Goal: Task Accomplishment & Management: Use online tool/utility

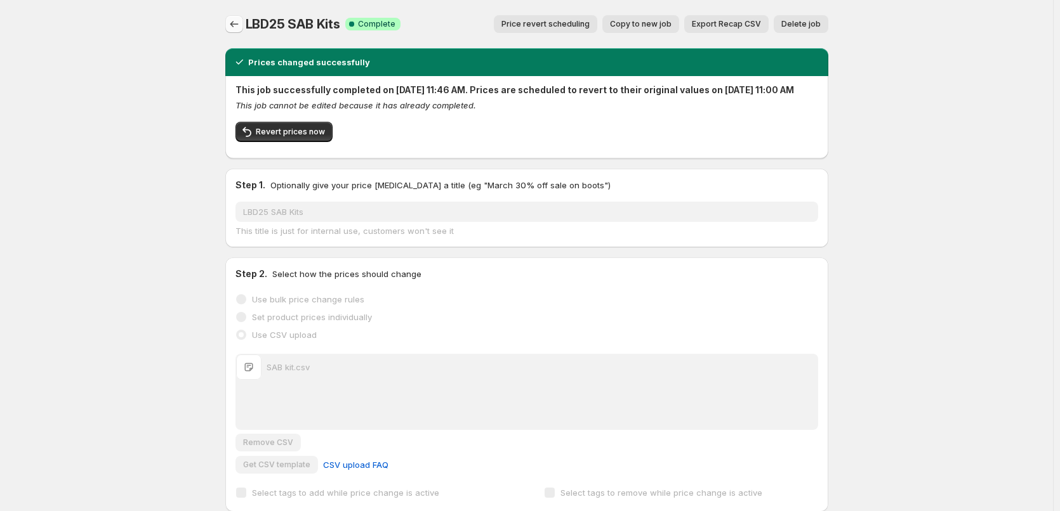
click at [237, 25] on icon "Price change jobs" at bounding box center [234, 24] width 13 height 13
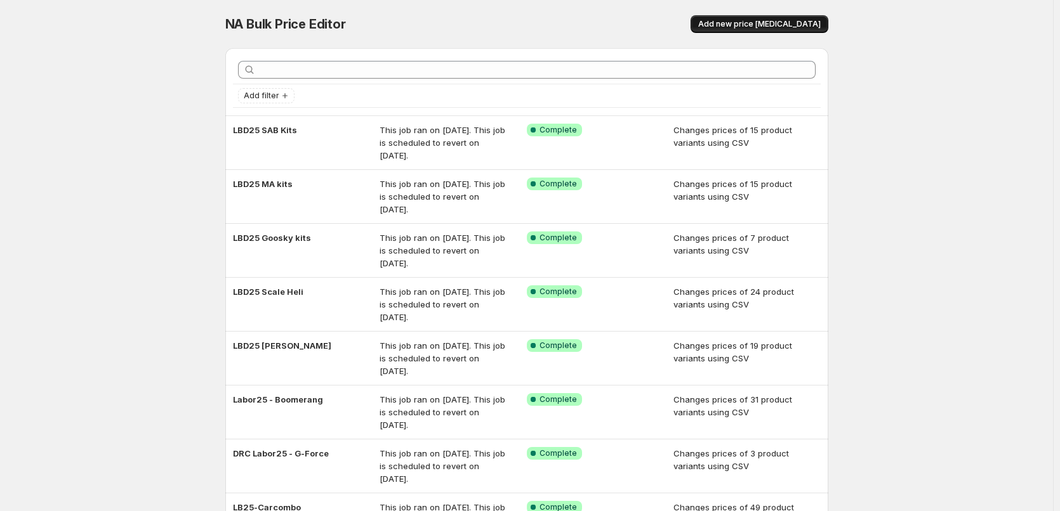
click at [755, 21] on span "Add new price [MEDICAL_DATA]" at bounding box center [759, 24] width 122 height 10
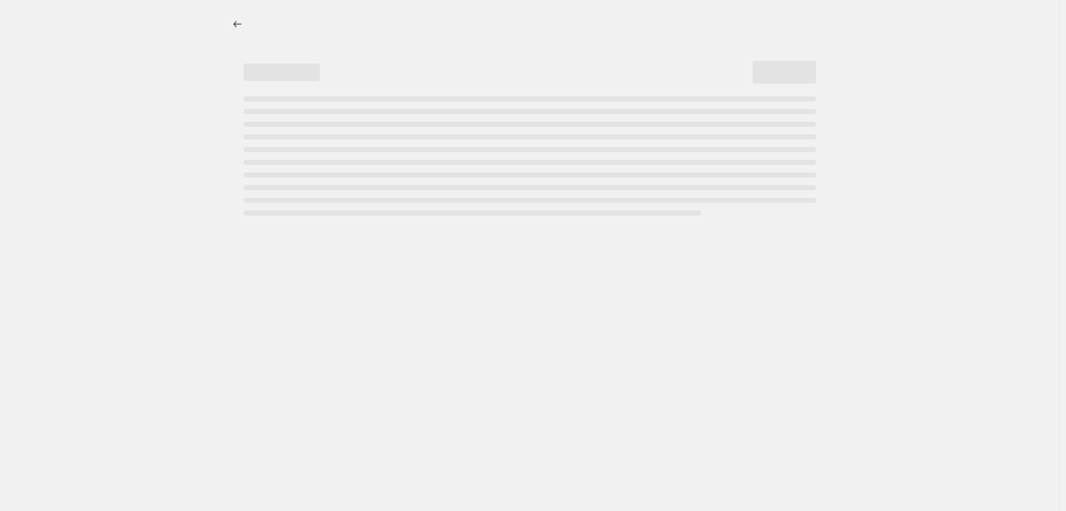
select select "percentage"
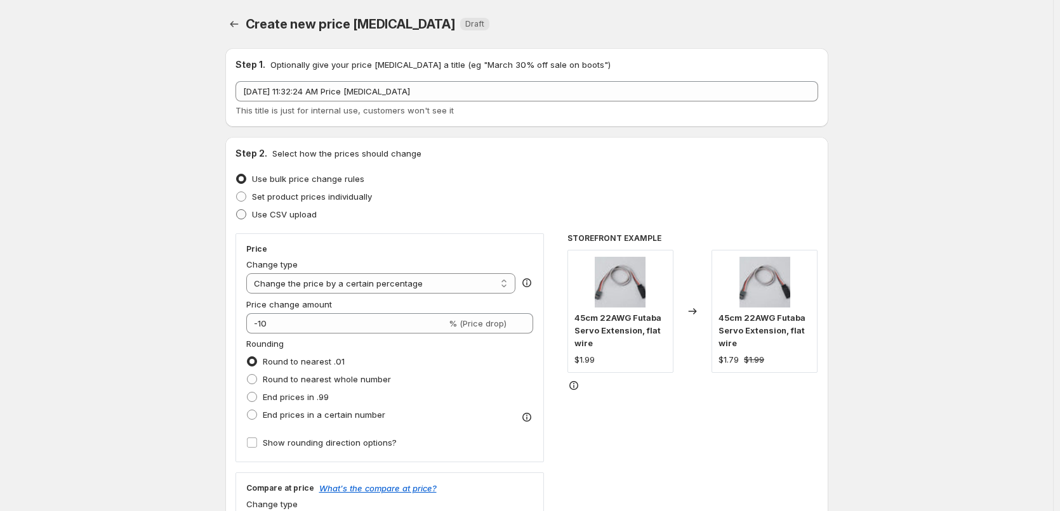
click at [277, 220] on span "Use CSV upload" at bounding box center [284, 214] width 65 height 13
click at [237, 210] on input "Use CSV upload" at bounding box center [236, 209] width 1 height 1
radio input "true"
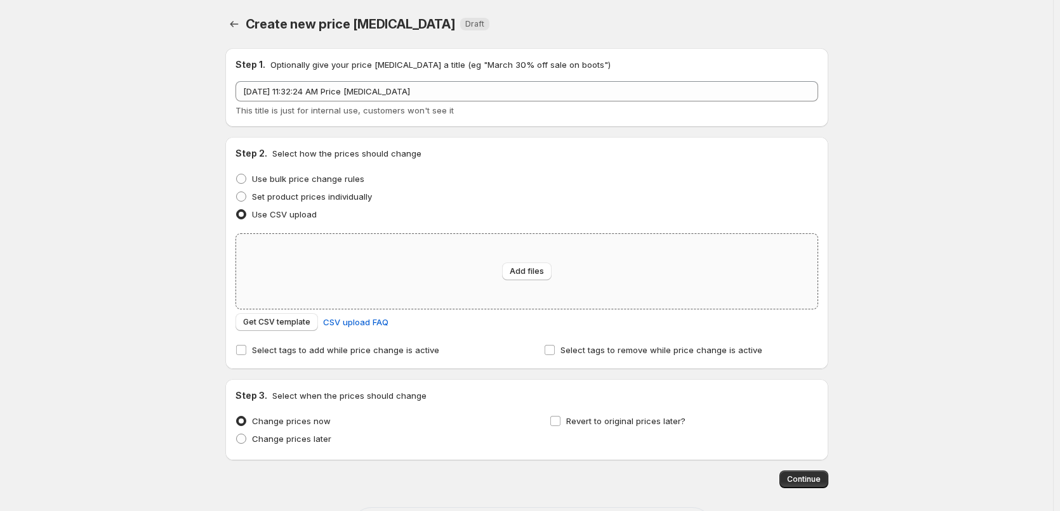
click at [371, 303] on div "Add files" at bounding box center [526, 271] width 581 height 75
type input "C:\fakepath\Tron Steam XLPower.csv"
click at [417, 261] on div "Add files" at bounding box center [526, 271] width 581 height 75
type input "C:\fakepath\Tron Steam XLPower.csv"
click at [394, 270] on div "Add files" at bounding box center [526, 271] width 581 height 75
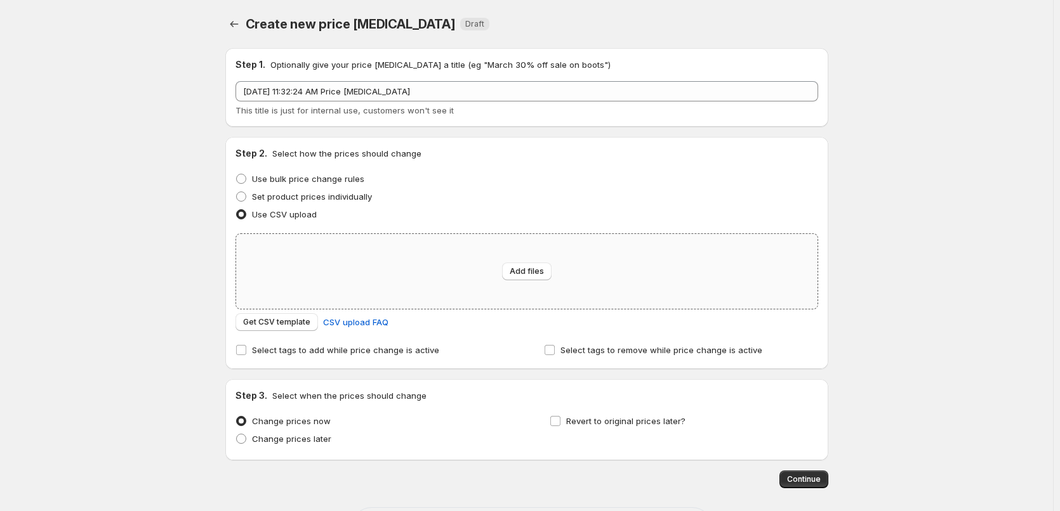
type input "C:\fakepath\Tron Steam XLPower.csv"
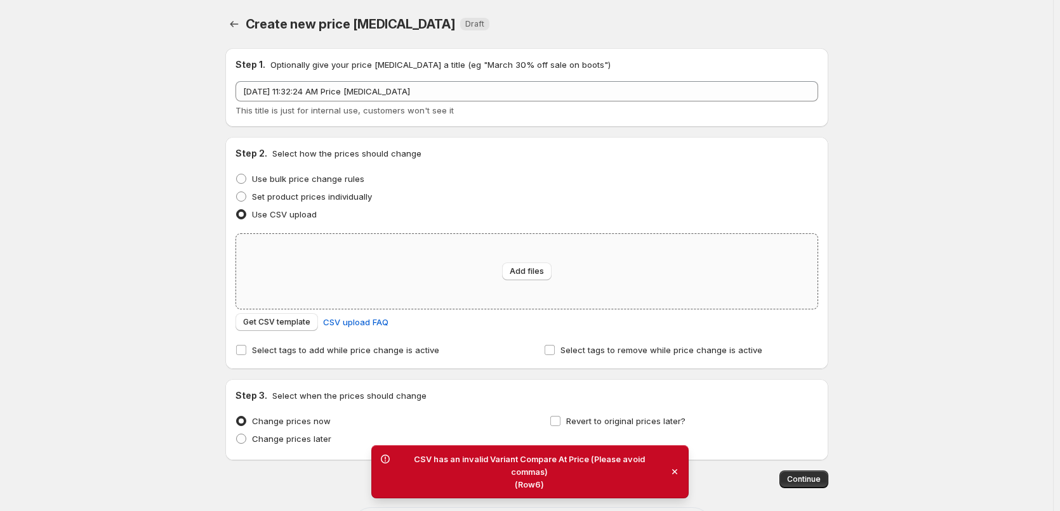
click at [395, 287] on div "Add files" at bounding box center [526, 271] width 581 height 75
type input "C:\fakepath\SAB kit.csv"
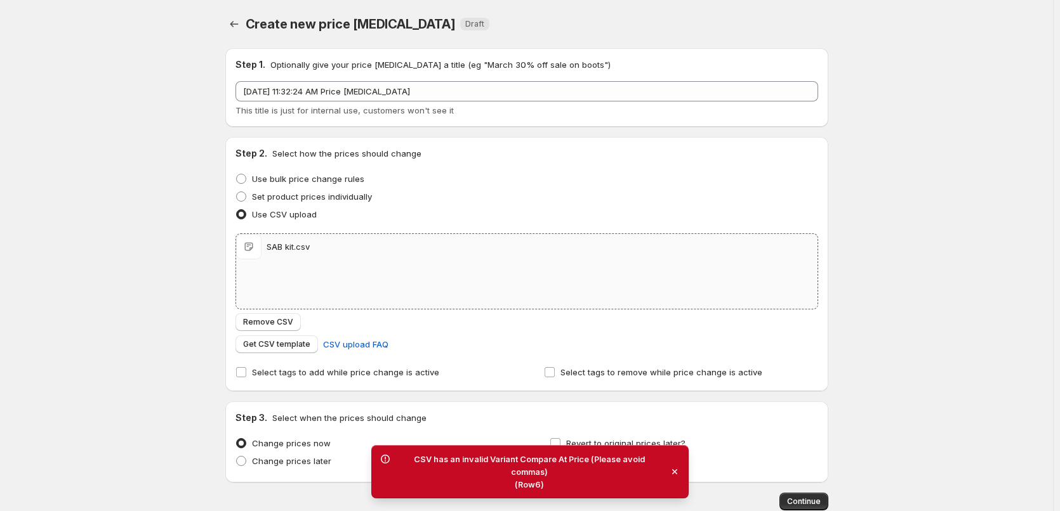
click at [467, 283] on div "SAB kit.csv SAB kit.csv" at bounding box center [526, 271] width 581 height 75
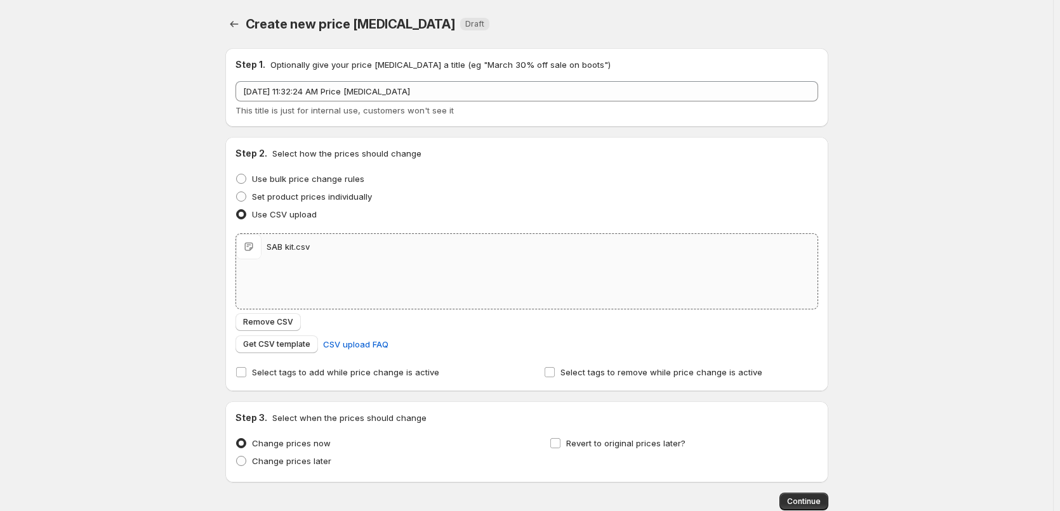
type input "C:\fakepath\Tron Steam XLPower.csv"
click at [458, 287] on div "SAB kit.csv SAB kit.csv" at bounding box center [526, 271] width 581 height 75
type input "C:\fakepath\Steam Tron XL.csv"
click at [323, 258] on div "SAB kit.csv SAB kit.csv" at bounding box center [526, 246] width 581 height 25
type input "C:\fakepath\Steam Tron XL.csv"
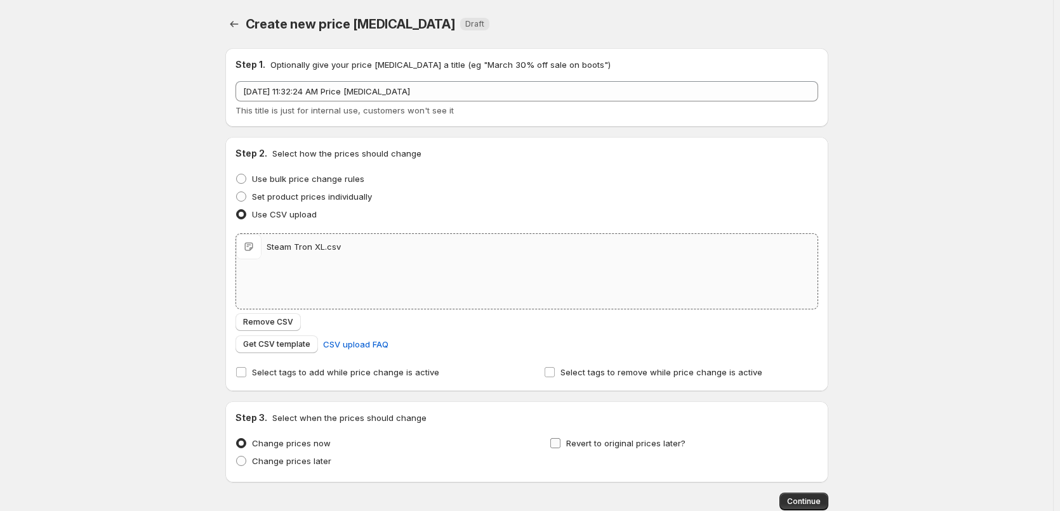
click at [601, 445] on span "Revert to original prices later?" at bounding box center [625, 443] width 119 height 10
click at [560, 445] on input "Revert to original prices later?" at bounding box center [555, 443] width 10 height 10
checkbox input "true"
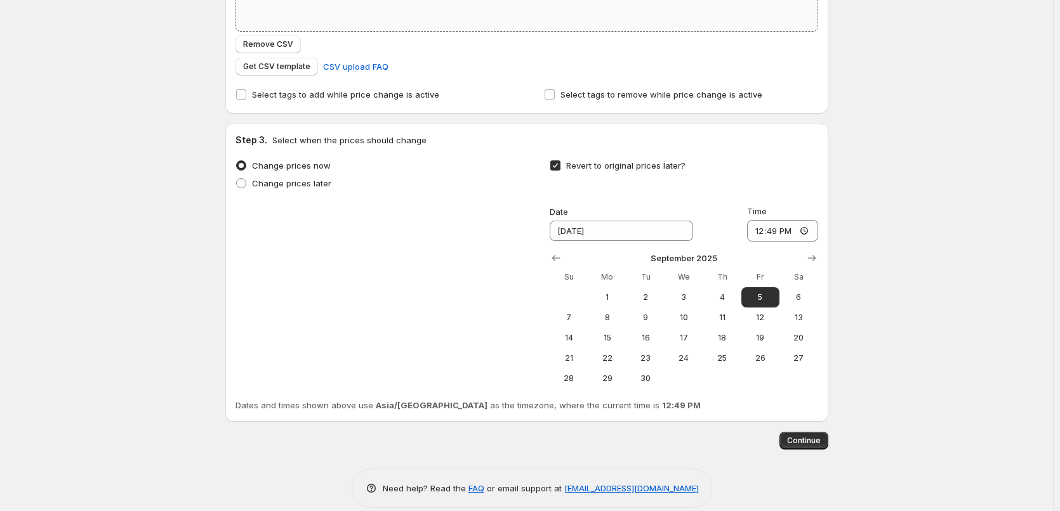
scroll to position [294, 0]
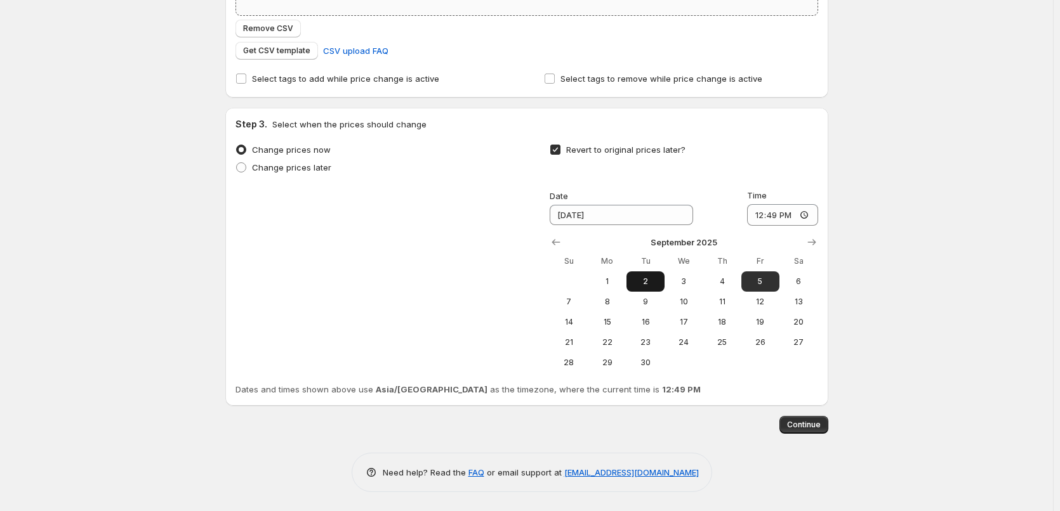
click at [649, 279] on span "2" at bounding box center [645, 282] width 28 height 10
type input "[DATE]"
click at [758, 216] on input "12:49" at bounding box center [782, 215] width 71 height 22
type input "11:00"
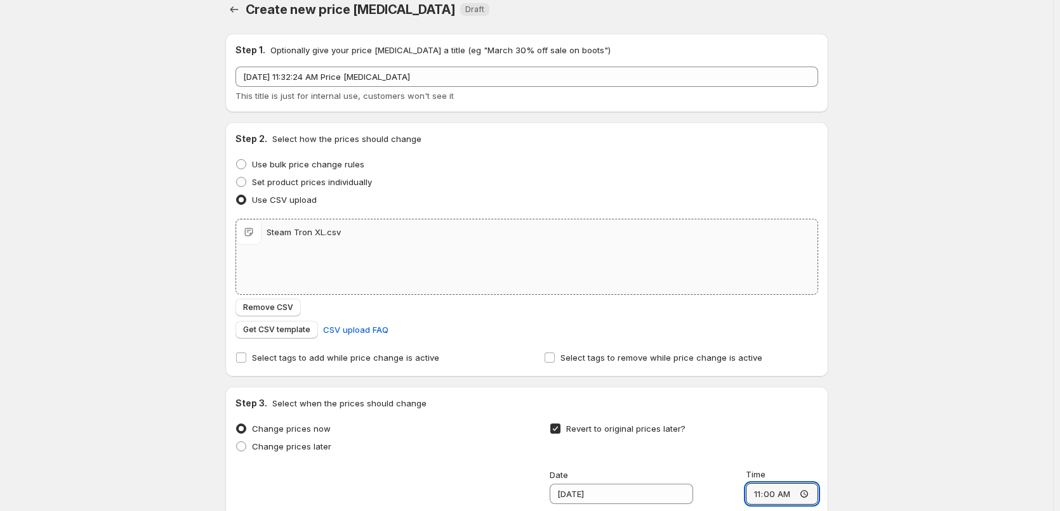
scroll to position [0, 0]
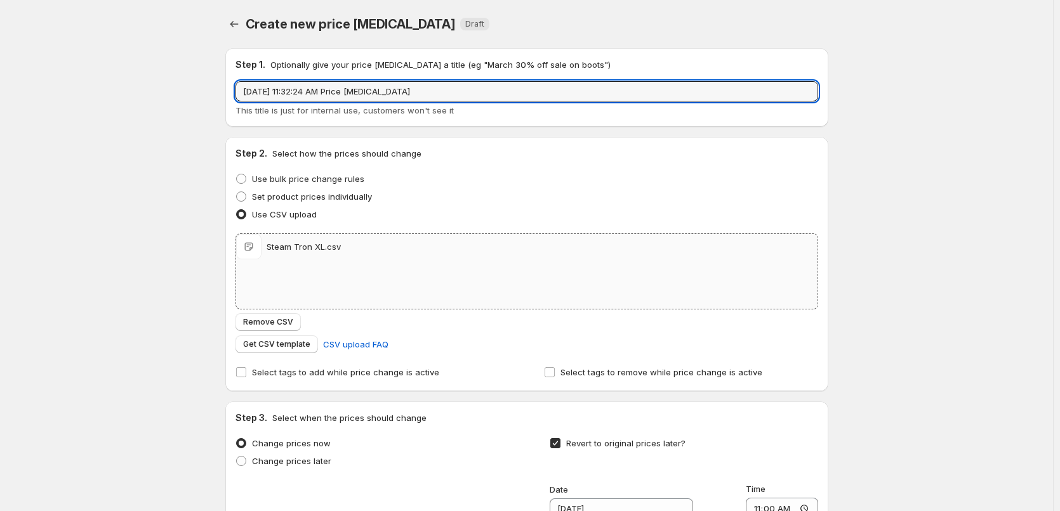
drag, startPoint x: 504, startPoint y: 95, endPoint x: 74, endPoint y: 100, distance: 429.6
click at [74, 100] on div "Create new price [MEDICAL_DATA]. This page is ready Create new price [MEDICAL_D…" at bounding box center [526, 402] width 1053 height 805
type input "LBD25 Steam Tron XLpower"
click at [112, 213] on div "Create new price [MEDICAL_DATA]. This page is ready Create new price [MEDICAL_D…" at bounding box center [526, 402] width 1053 height 805
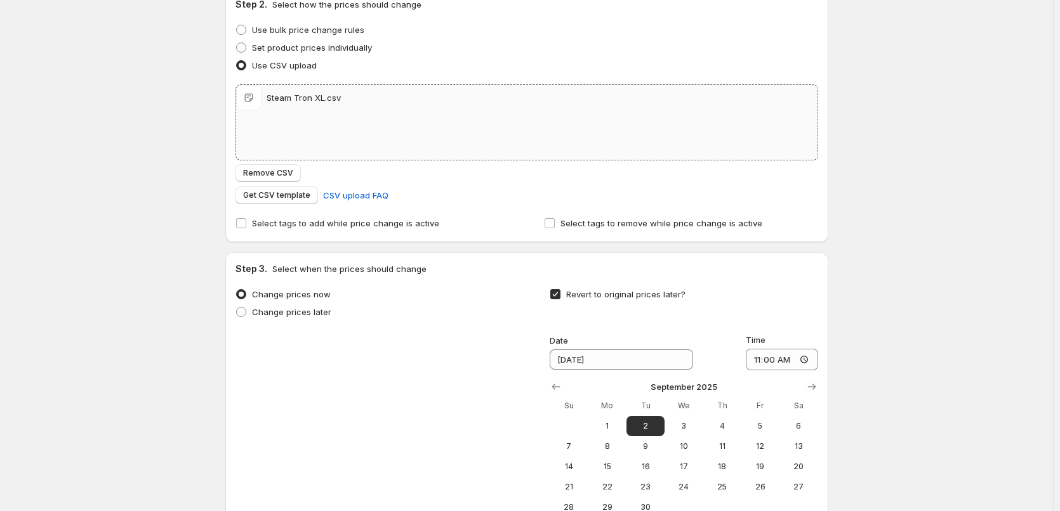
scroll to position [294, 0]
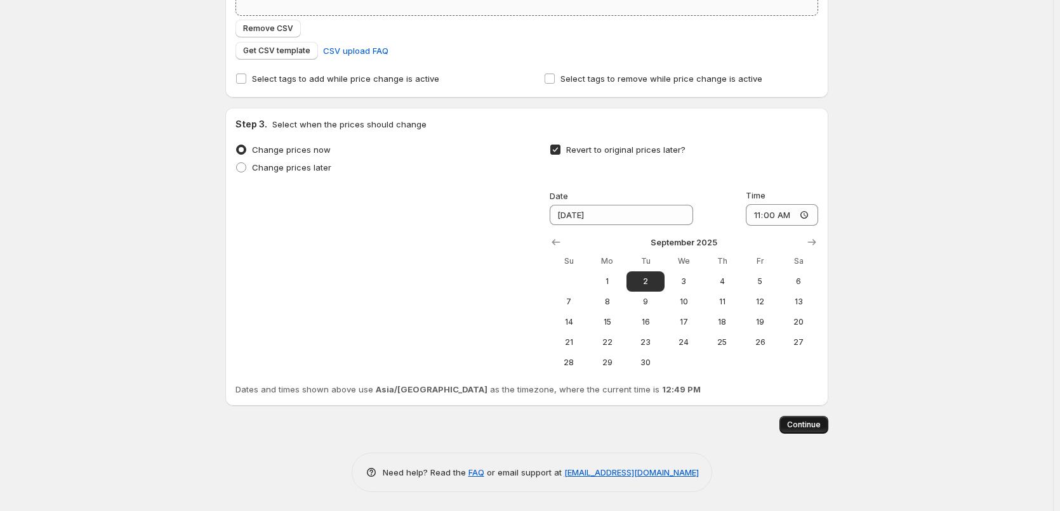
click at [811, 424] on span "Continue" at bounding box center [804, 425] width 34 height 10
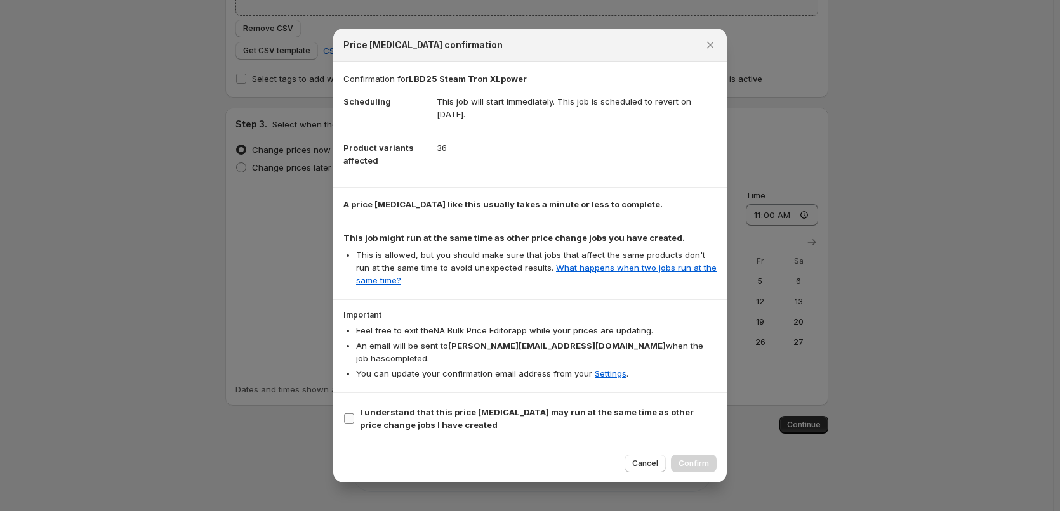
click at [508, 416] on span "I understand that this price [MEDICAL_DATA] may run at the same time as other p…" at bounding box center [538, 418] width 357 height 25
click at [354, 416] on input "I understand that this price [MEDICAL_DATA] may run at the same time as other p…" at bounding box center [349, 419] width 10 height 10
checkbox input "true"
click at [688, 465] on button "Confirm" at bounding box center [694, 464] width 46 height 18
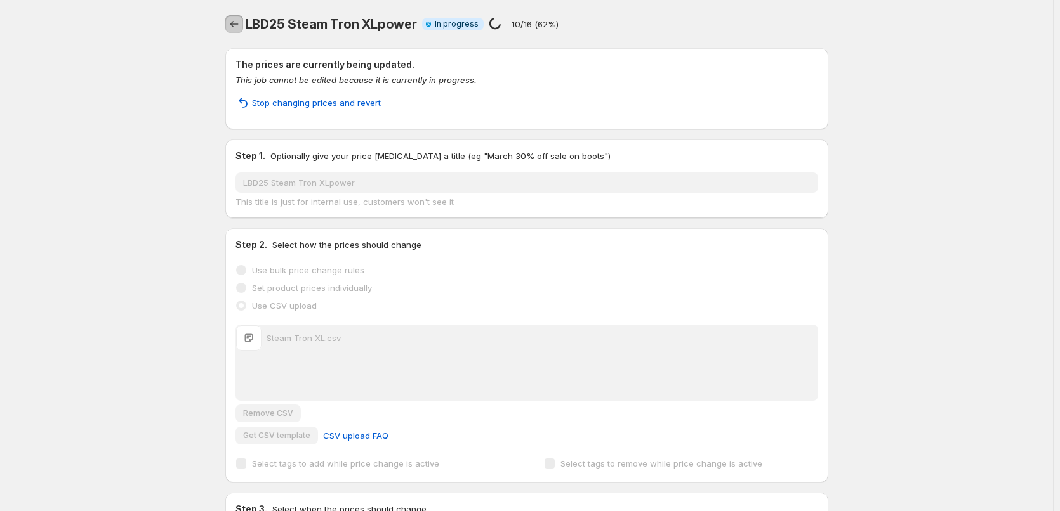
click at [237, 16] on button "Price change jobs" at bounding box center [234, 24] width 18 height 18
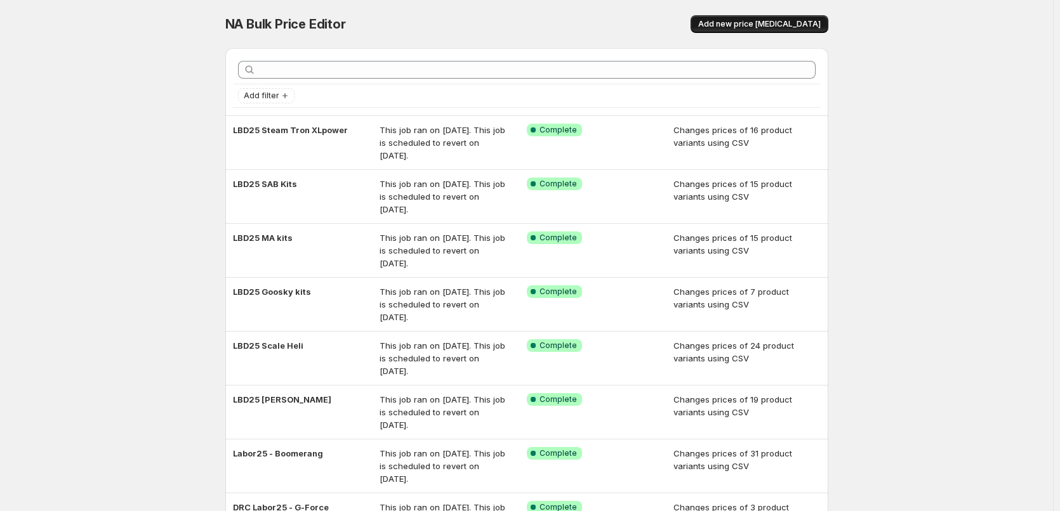
click at [760, 22] on span "Add new price [MEDICAL_DATA]" at bounding box center [759, 24] width 122 height 10
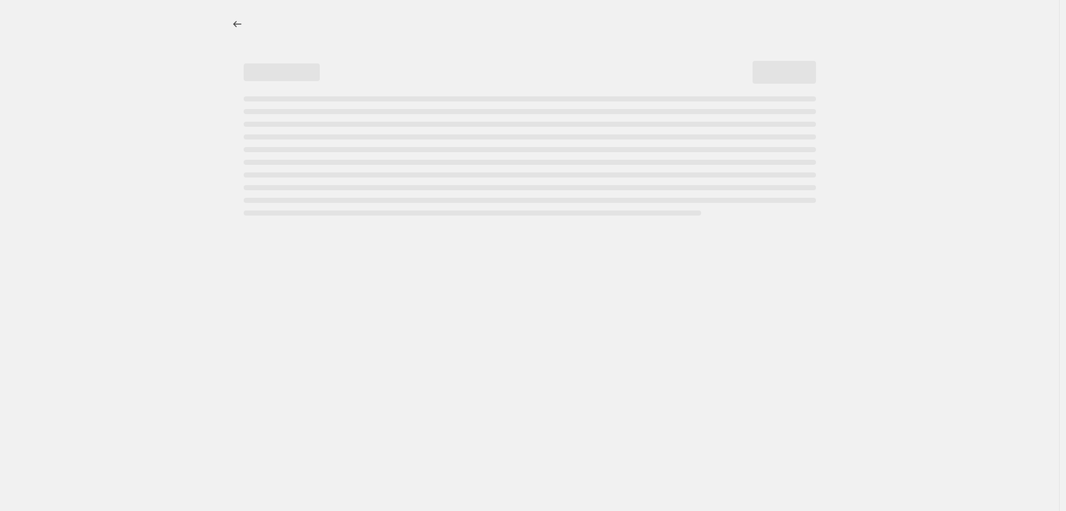
select select "percentage"
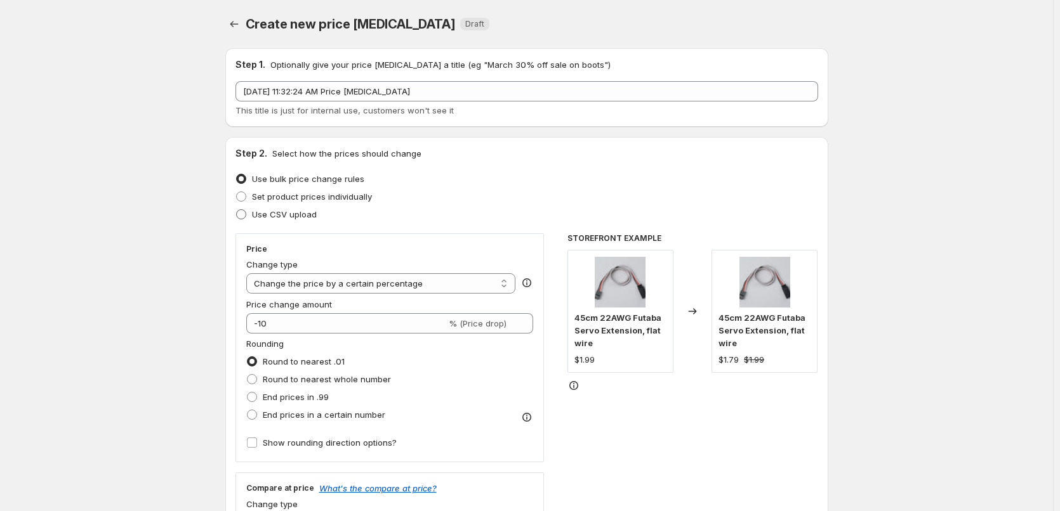
click at [312, 211] on span "Use CSV upload" at bounding box center [284, 214] width 65 height 10
click at [237, 210] on input "Use CSV upload" at bounding box center [236, 209] width 1 height 1
radio input "true"
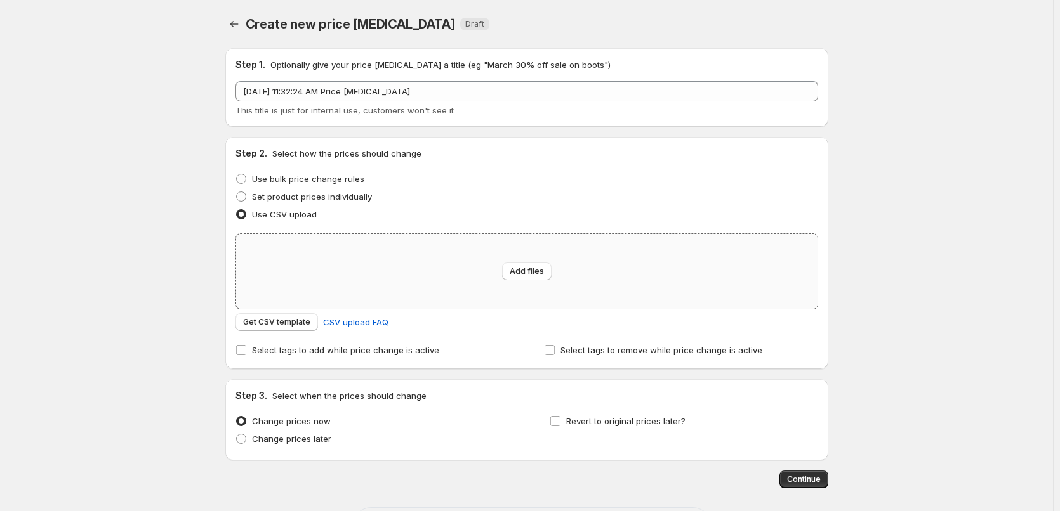
click at [383, 277] on div "Add files" at bounding box center [526, 271] width 581 height 75
type input "C:\fakepath\Accessories.csv"
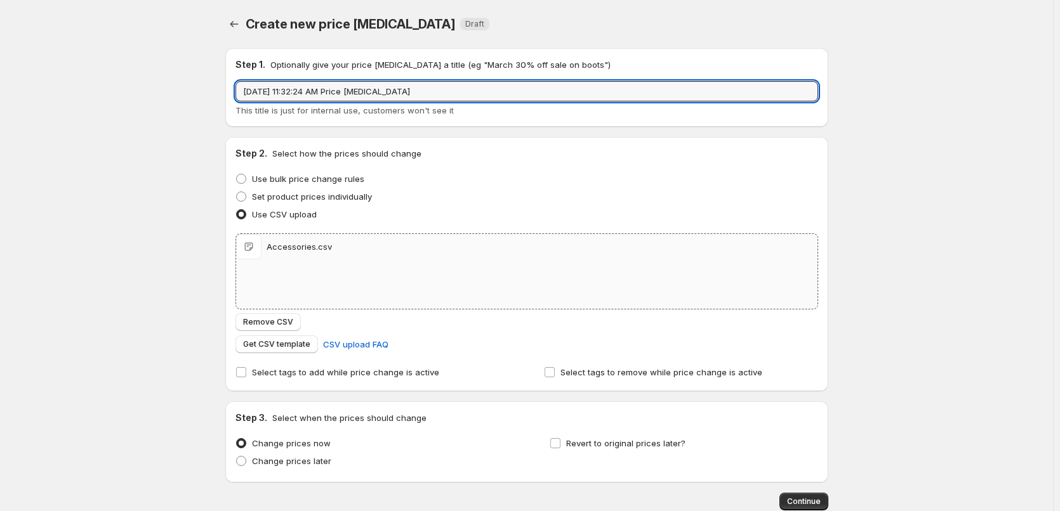
drag, startPoint x: 428, startPoint y: 98, endPoint x: 103, endPoint y: 99, distance: 325.5
click at [105, 98] on div "Create new price [MEDICAL_DATA]. This page is ready Create new price [MEDICAL_D…" at bounding box center [526, 294] width 1053 height 588
type input "LBD25 Accessories"
click at [575, 444] on span "Revert to original prices later?" at bounding box center [625, 443] width 119 height 10
click at [560, 444] on input "Revert to original prices later?" at bounding box center [555, 443] width 10 height 10
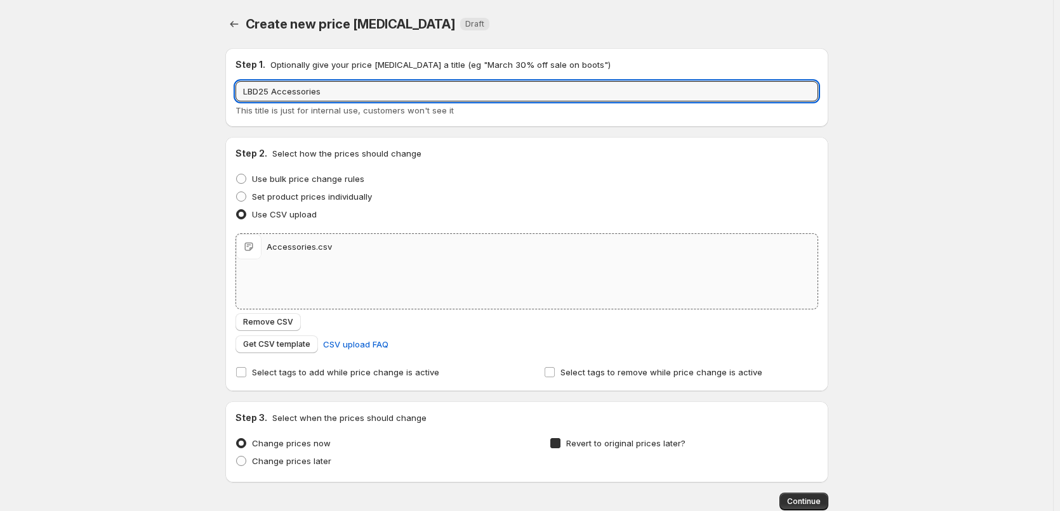
checkbox input "true"
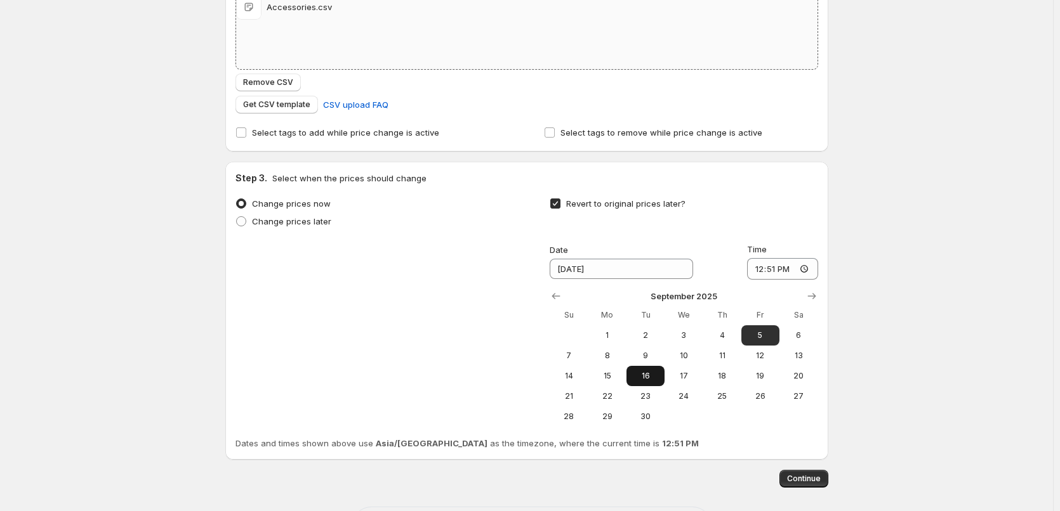
scroll to position [254, 0]
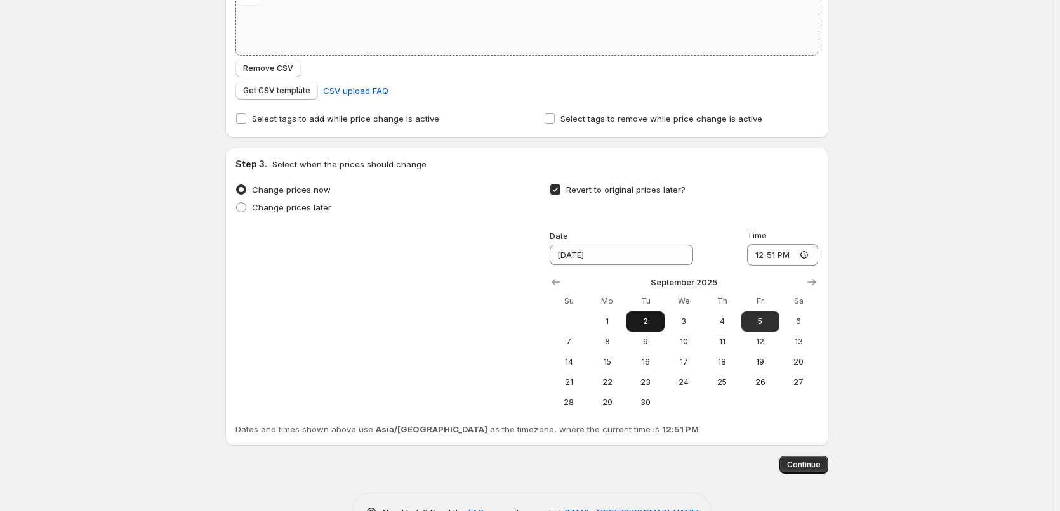
click at [659, 318] on span "2" at bounding box center [645, 322] width 28 height 10
type input "[DATE]"
click at [760, 257] on input "12:51" at bounding box center [782, 255] width 71 height 22
type input "11:00"
click at [960, 332] on div "Create new price [MEDICAL_DATA]. This page is ready Create new price [MEDICAL_D…" at bounding box center [526, 148] width 1053 height 805
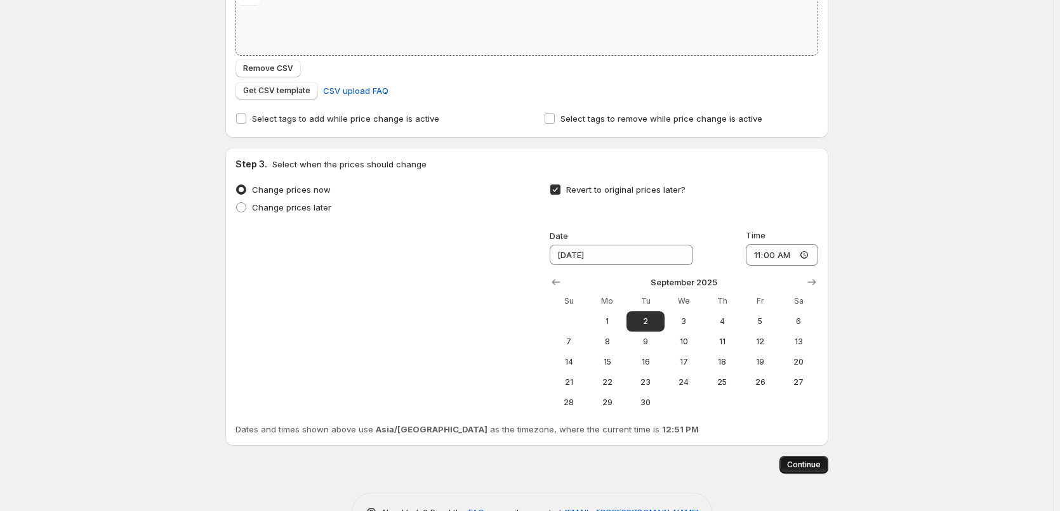
click at [816, 459] on button "Continue" at bounding box center [803, 465] width 49 height 18
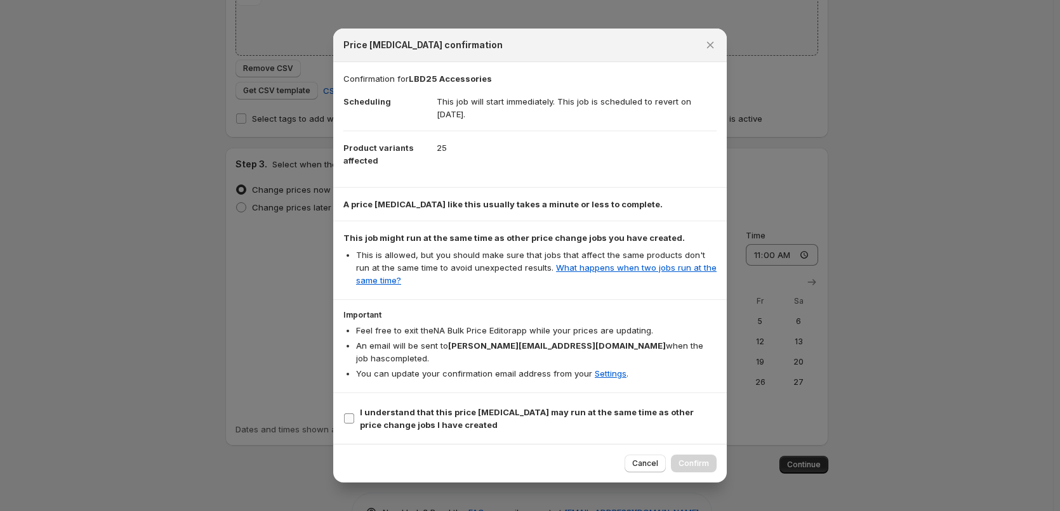
click at [473, 419] on span "I understand that this price [MEDICAL_DATA] may run at the same time as other p…" at bounding box center [538, 418] width 357 height 25
click at [354, 419] on input "I understand that this price [MEDICAL_DATA] may run at the same time as other p…" at bounding box center [349, 419] width 10 height 10
checkbox input "true"
click at [691, 464] on button "Confirm" at bounding box center [694, 464] width 46 height 18
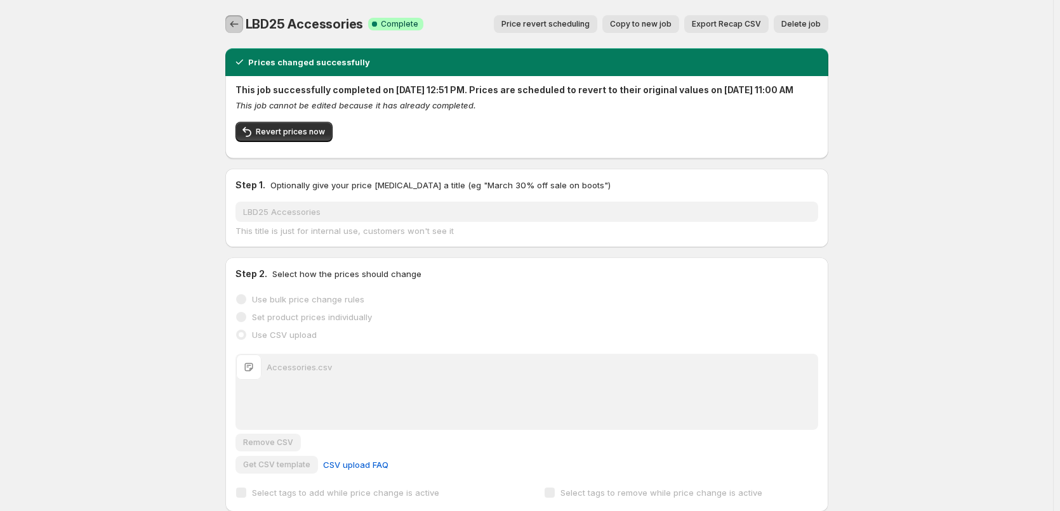
click at [237, 23] on icon "Price change jobs" at bounding box center [234, 24] width 13 height 13
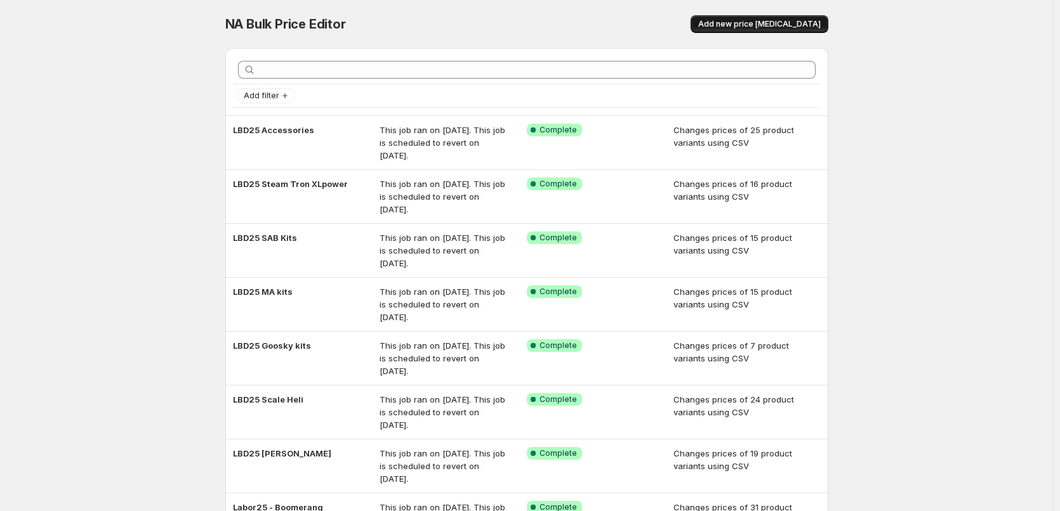
click at [747, 26] on span "Add new price [MEDICAL_DATA]" at bounding box center [759, 24] width 122 height 10
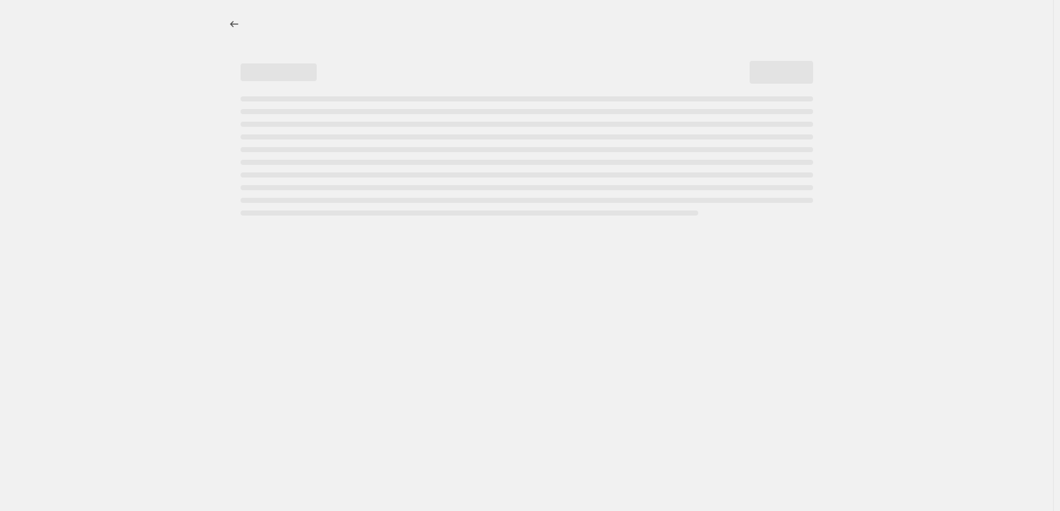
select select "percentage"
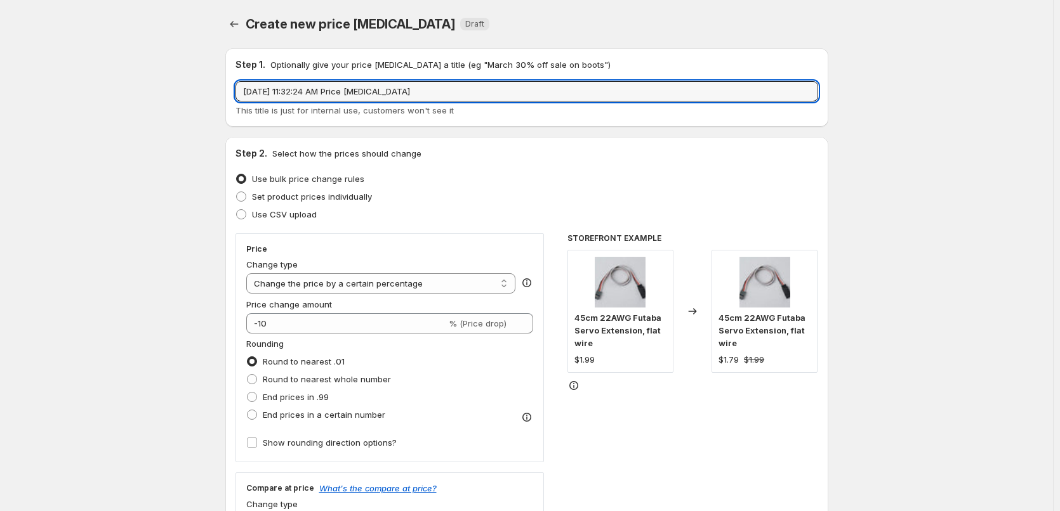
drag, startPoint x: 503, startPoint y: 94, endPoint x: 161, endPoint y: 117, distance: 342.8
type input "LBD25 Batteries & Chargers"
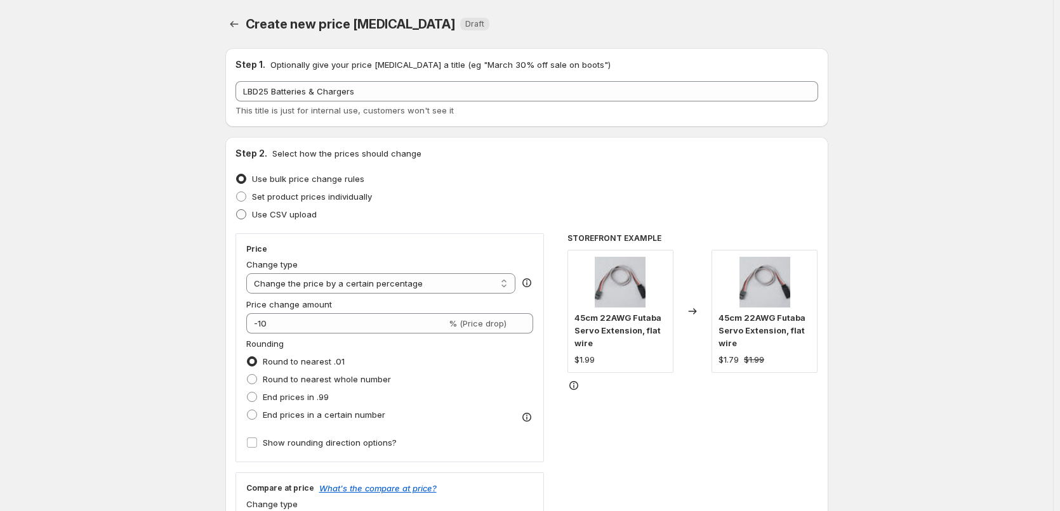
click at [295, 220] on span "Use CSV upload" at bounding box center [284, 214] width 65 height 13
click at [237, 210] on input "Use CSV upload" at bounding box center [236, 209] width 1 height 1
radio input "true"
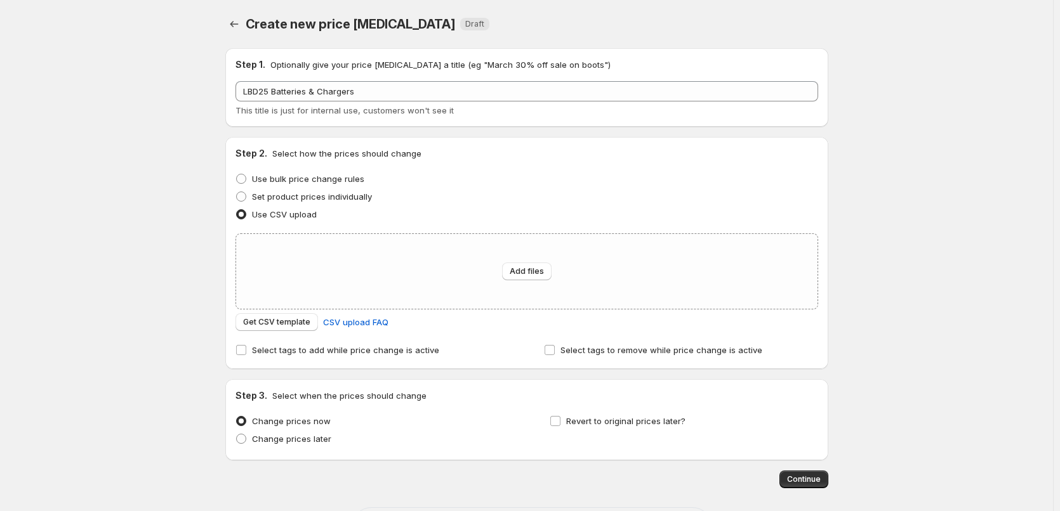
click at [443, 332] on div "Step 2. Select how the prices should change Use bulk price change rules Set pro…" at bounding box center [526, 253] width 582 height 212
click at [450, 290] on div "Add files" at bounding box center [526, 271] width 581 height 75
type input "C:\fakepath\Batteries & Chargers.csv"
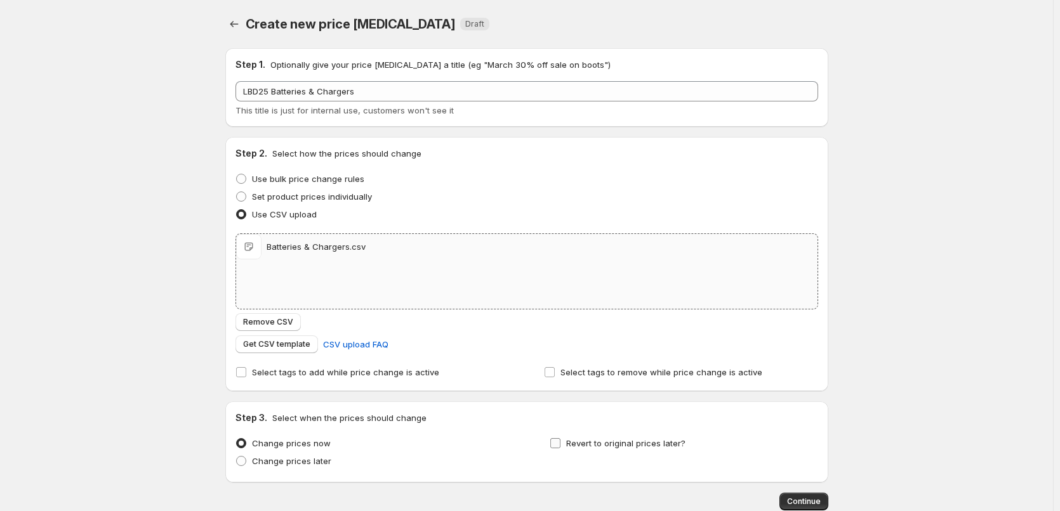
click at [638, 444] on span "Revert to original prices later?" at bounding box center [625, 443] width 119 height 10
click at [560, 444] on input "Revert to original prices later?" at bounding box center [555, 443] width 10 height 10
checkbox input "true"
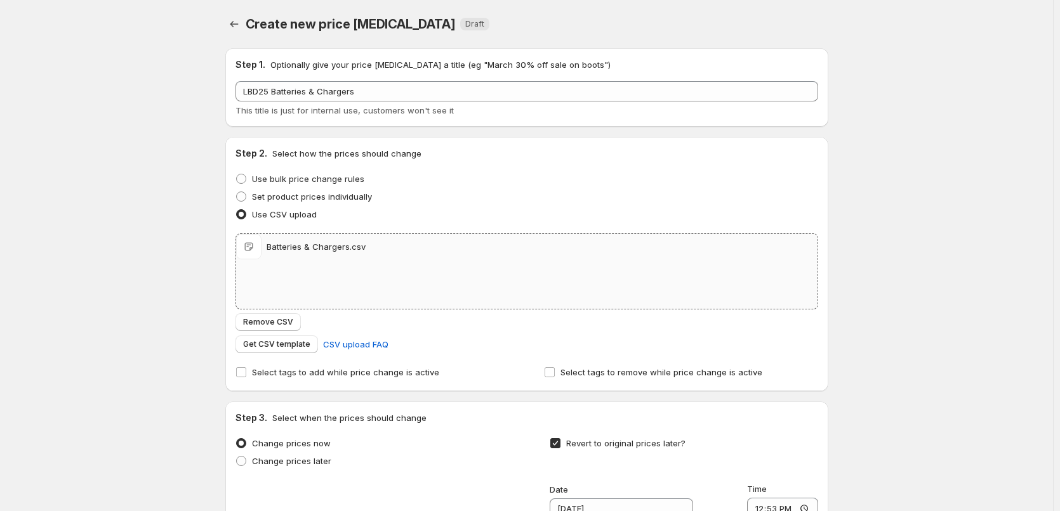
scroll to position [190, 0]
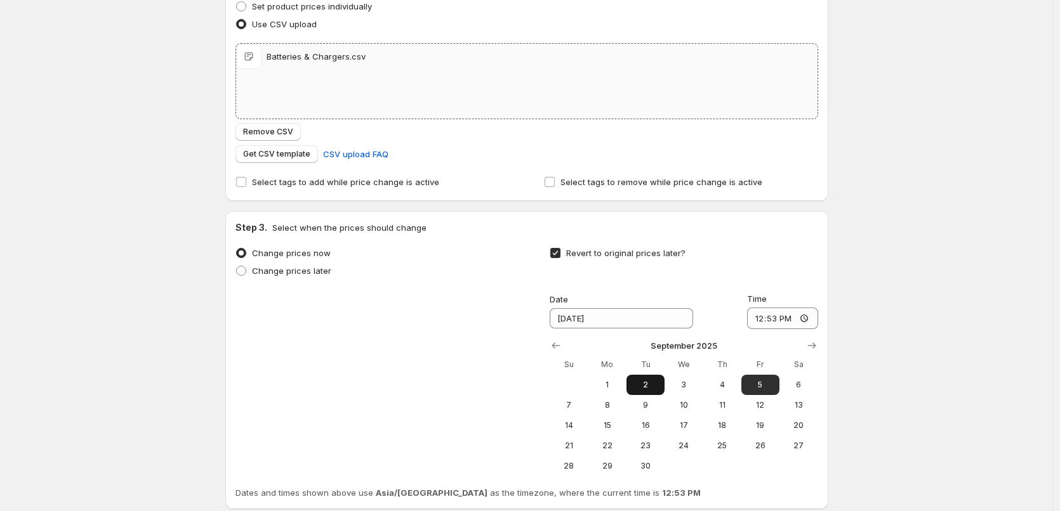
click at [645, 380] on span "2" at bounding box center [645, 385] width 28 height 10
type input "[DATE]"
click at [756, 317] on input "12:53" at bounding box center [782, 319] width 71 height 22
type input "11:00"
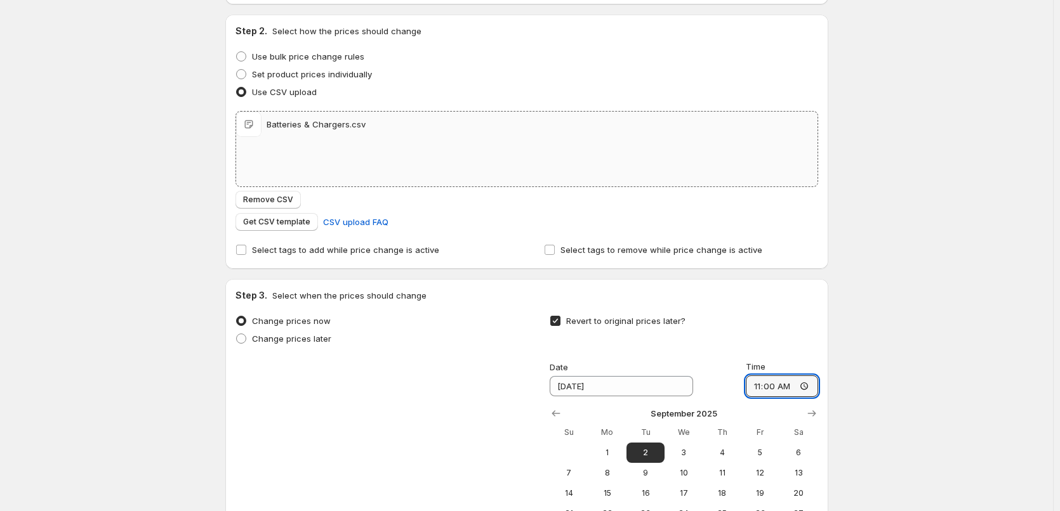
scroll to position [0, 0]
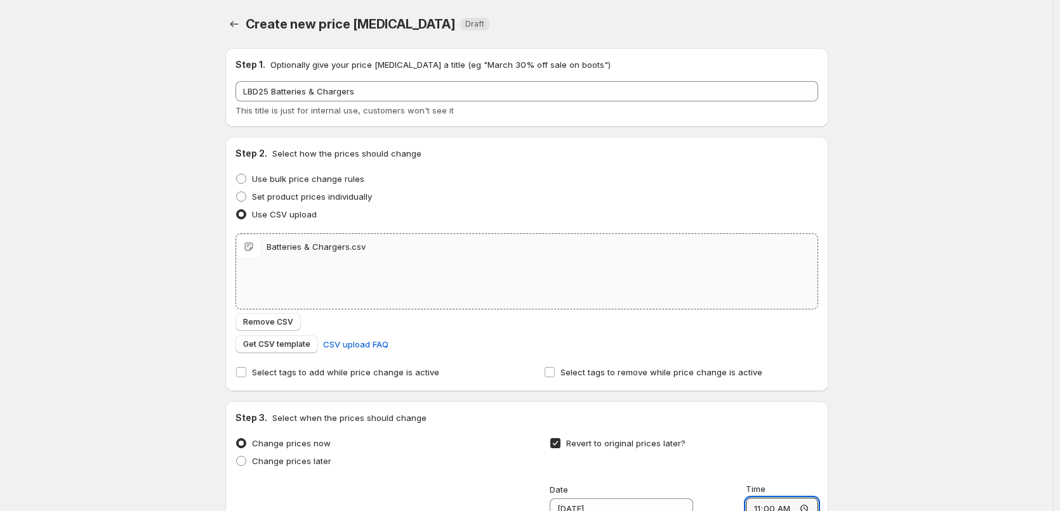
click at [943, 264] on div "Create new price [MEDICAL_DATA]. This page is ready Create new price [MEDICAL_D…" at bounding box center [526, 402] width 1053 height 805
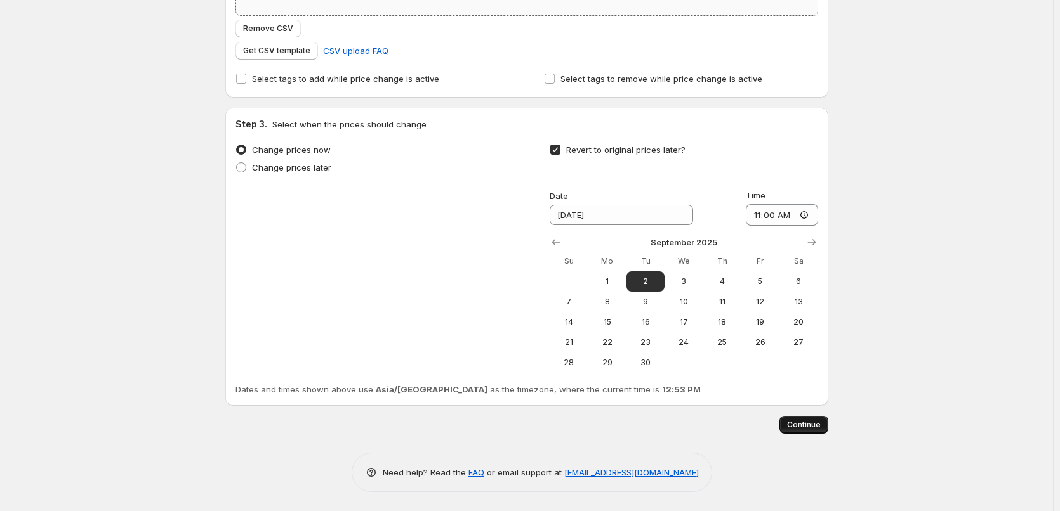
click at [813, 423] on span "Continue" at bounding box center [804, 425] width 34 height 10
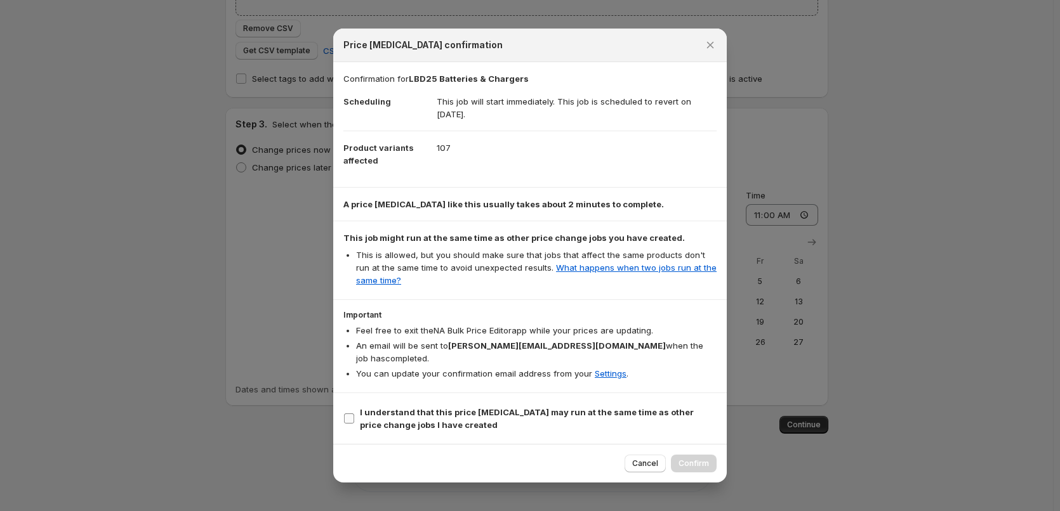
click at [485, 412] on span "I understand that this price [MEDICAL_DATA] may run at the same time as other p…" at bounding box center [538, 418] width 357 height 25
click at [354, 414] on input "I understand that this price [MEDICAL_DATA] may run at the same time as other p…" at bounding box center [349, 419] width 10 height 10
checkbox input "true"
click at [685, 459] on span "Confirm" at bounding box center [693, 464] width 30 height 10
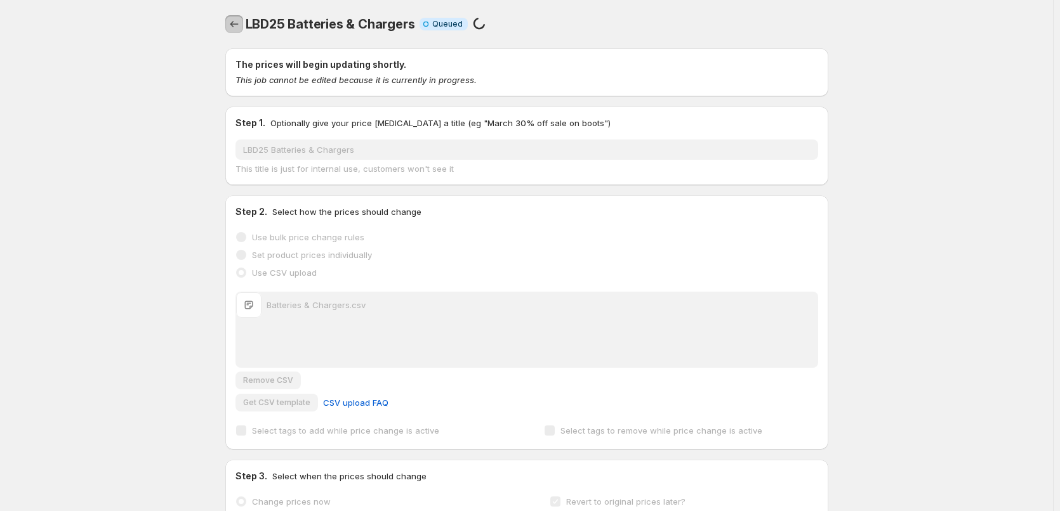
click at [229, 20] on button "Price change jobs" at bounding box center [234, 24] width 18 height 18
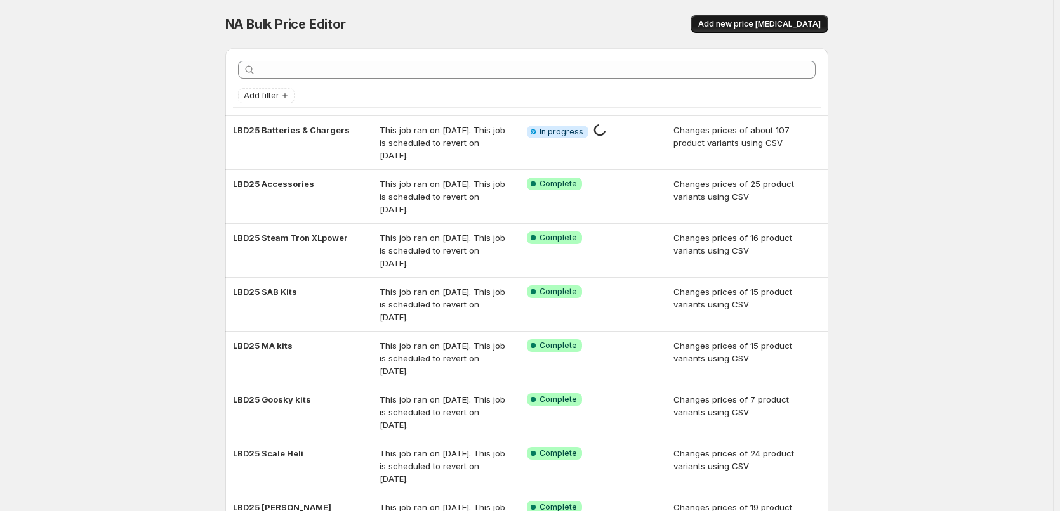
click at [740, 22] on span "Add new price [MEDICAL_DATA]" at bounding box center [759, 24] width 122 height 10
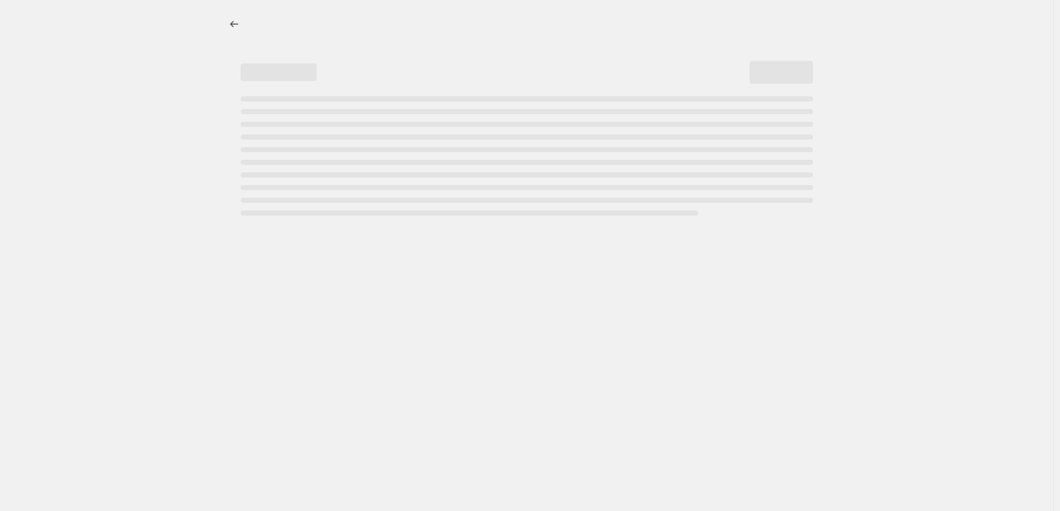
select select "percentage"
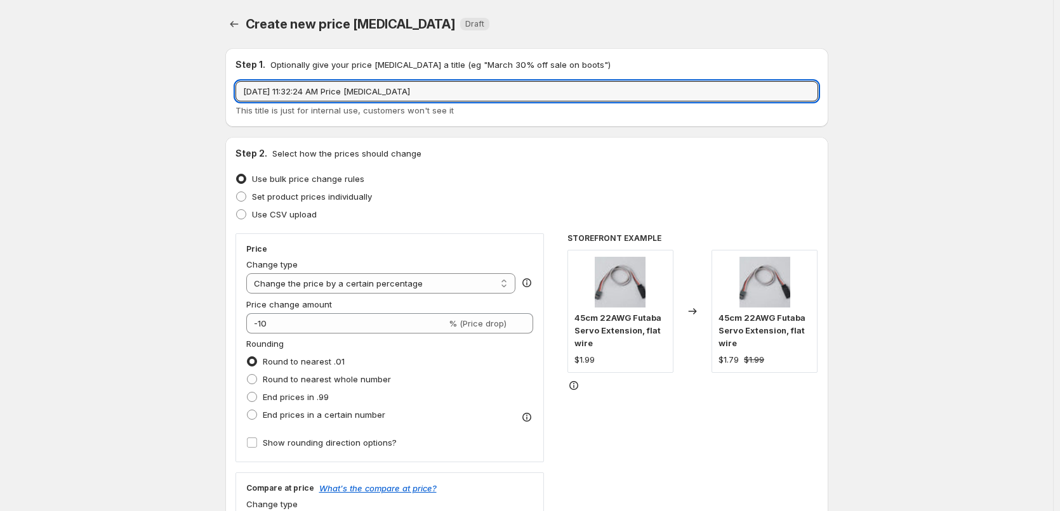
drag, startPoint x: 435, startPoint y: 98, endPoint x: 103, endPoint y: 100, distance: 331.8
type input "LBD25 Blades"
click at [294, 217] on span "Use CSV upload" at bounding box center [284, 214] width 65 height 10
click at [237, 210] on input "Use CSV upload" at bounding box center [236, 209] width 1 height 1
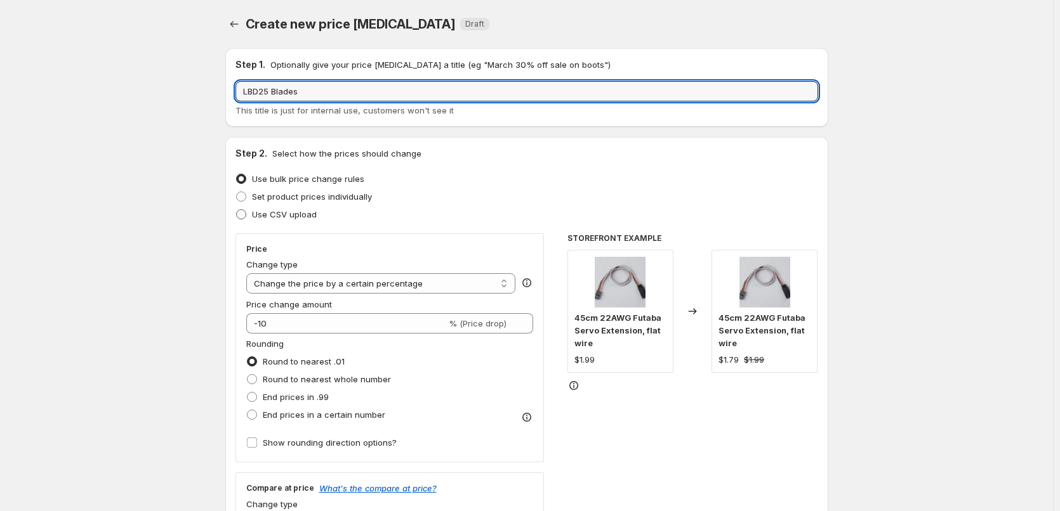
radio input "true"
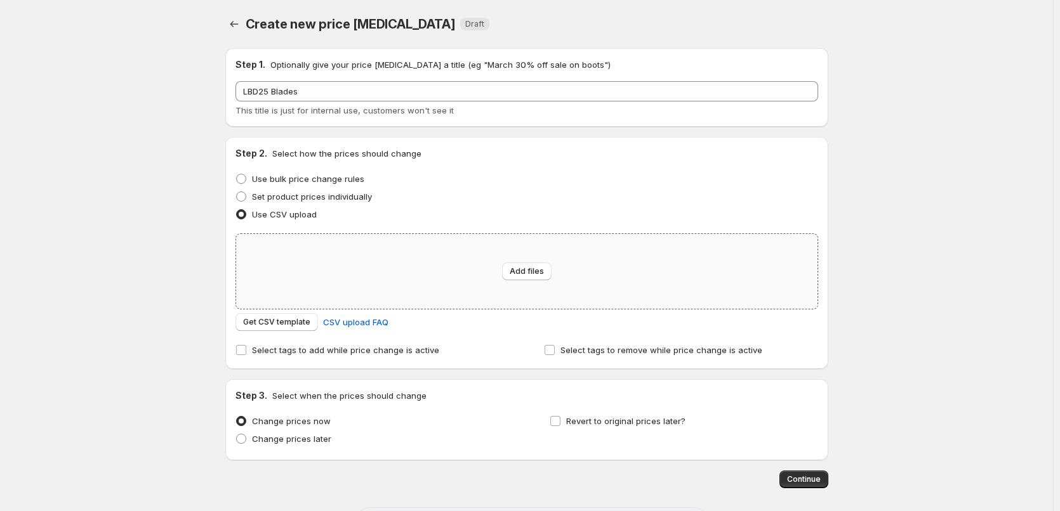
click at [437, 285] on div "Add files" at bounding box center [526, 271] width 581 height 75
click at [620, 423] on span "Revert to original prices later?" at bounding box center [625, 421] width 119 height 10
click at [560, 423] on input "Revert to original prices later?" at bounding box center [555, 421] width 10 height 10
checkbox input "true"
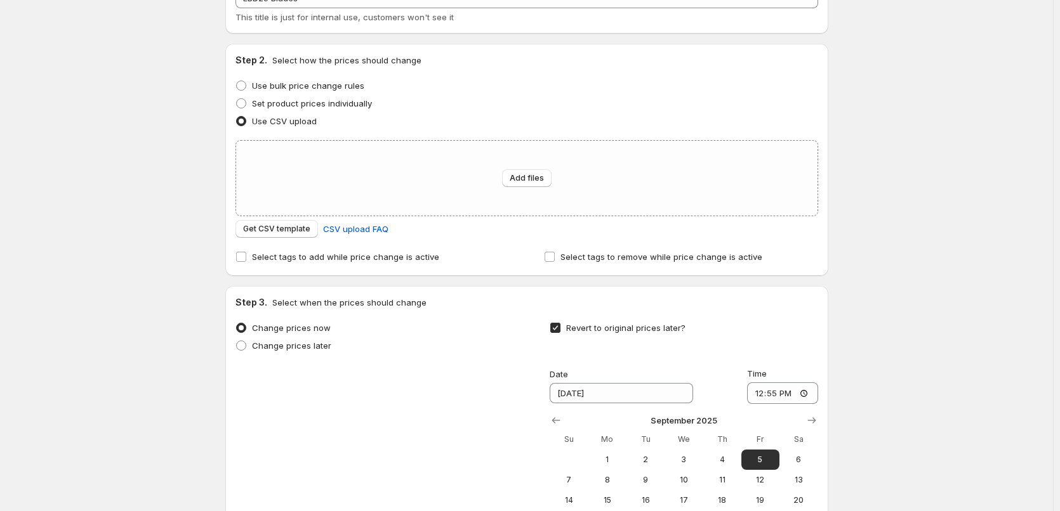
scroll to position [127, 0]
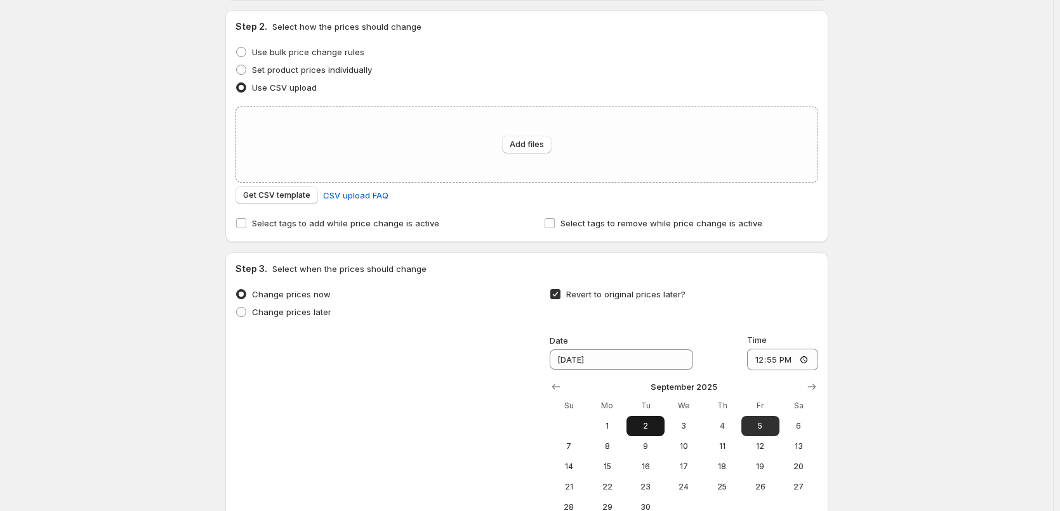
click at [653, 430] on span "2" at bounding box center [645, 426] width 28 height 10
type input "[DATE]"
click at [759, 365] on input "12:55" at bounding box center [782, 360] width 71 height 22
type input "11:00"
click at [916, 350] on div "Create new price [MEDICAL_DATA]. This page is ready Create new price [MEDICAL_D…" at bounding box center [526, 264] width 1053 height 783
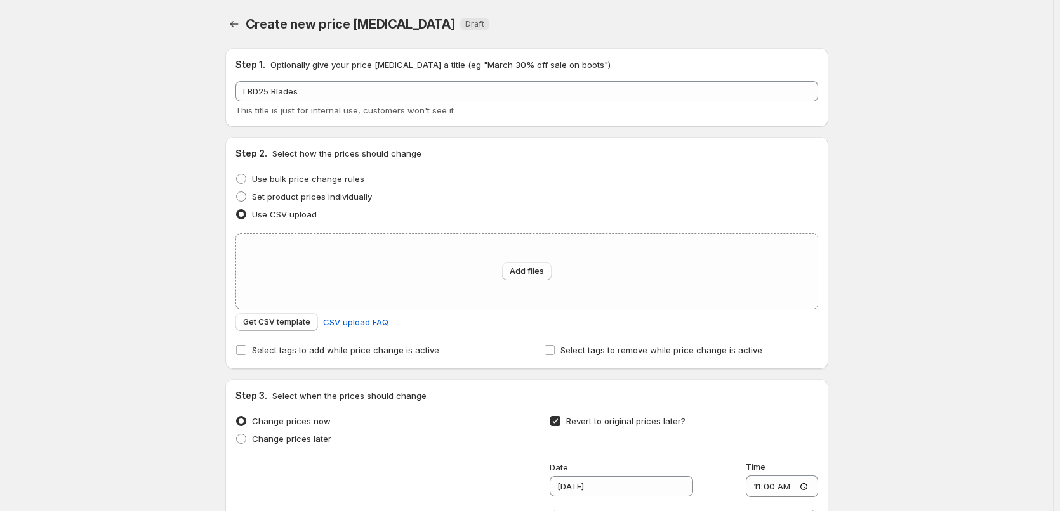
scroll to position [272, 0]
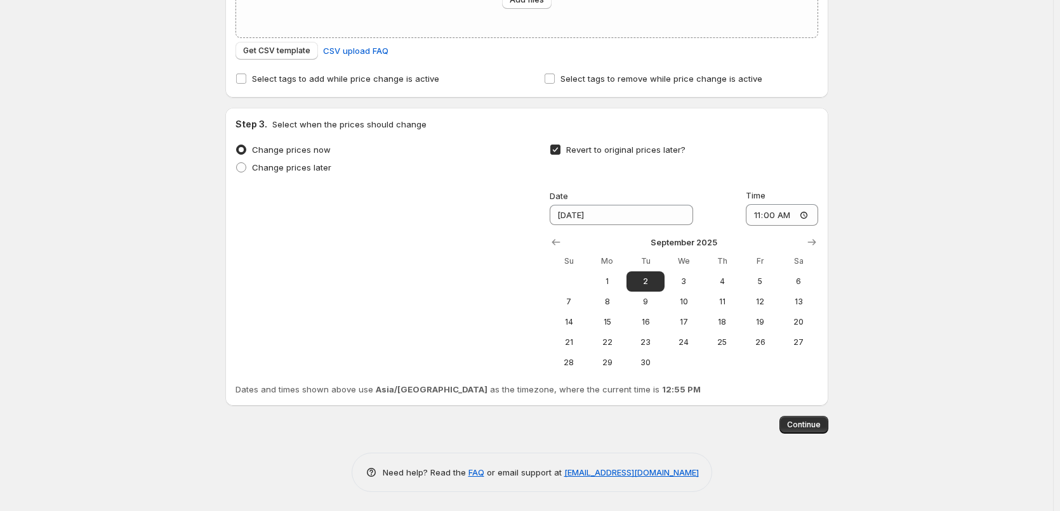
click at [808, 430] on span "Continue" at bounding box center [804, 425] width 34 height 10
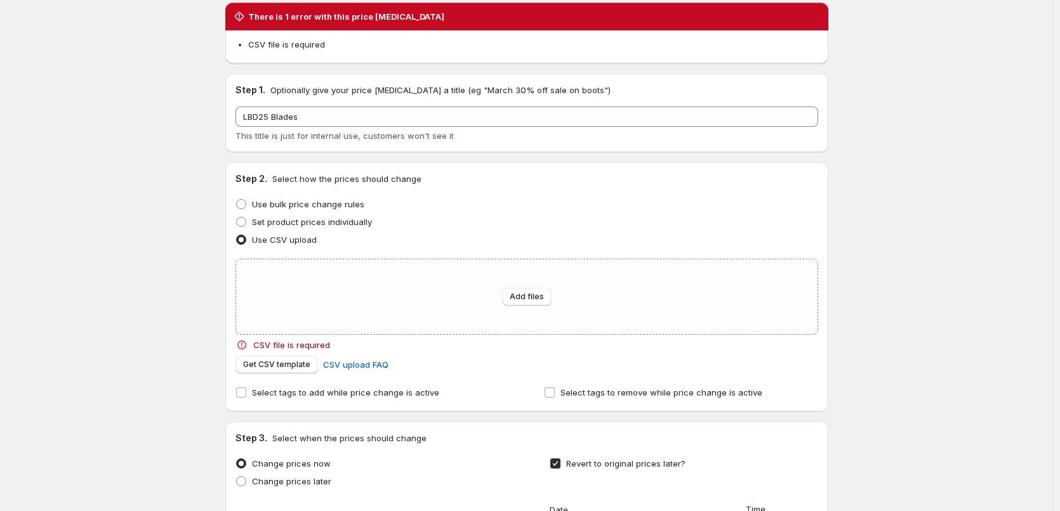
scroll to position [0, 0]
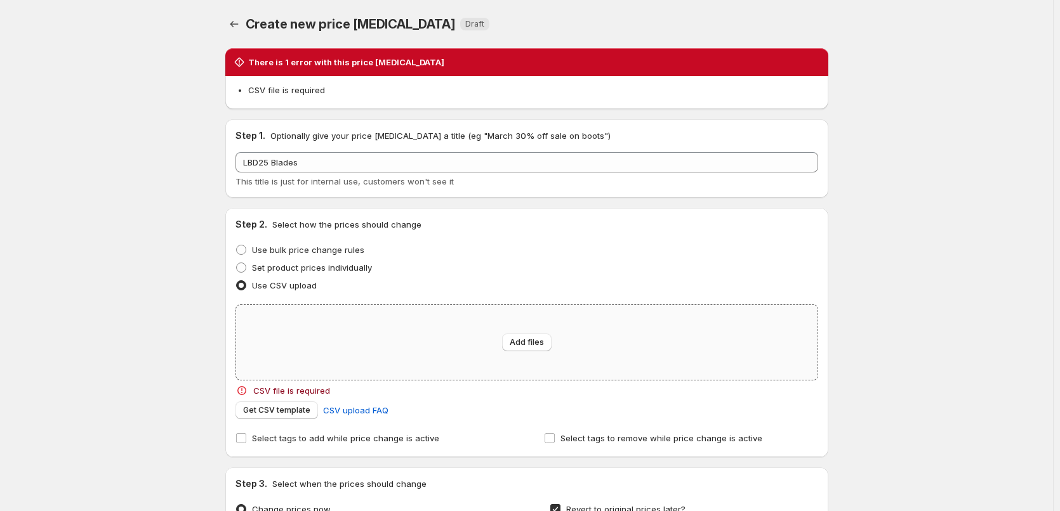
click at [471, 348] on div "Add files" at bounding box center [526, 342] width 581 height 75
type input "C:\fakepath\Blades.csv"
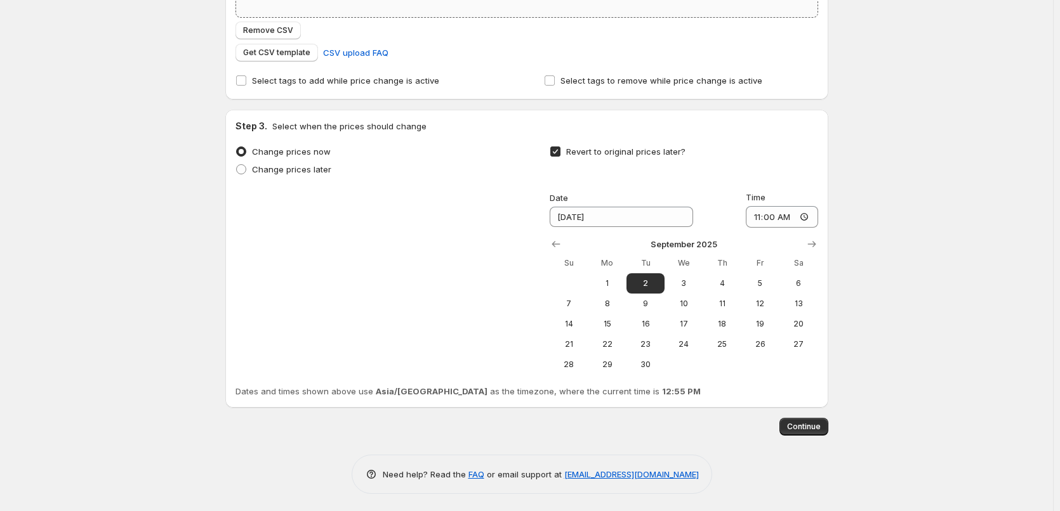
scroll to position [294, 0]
click at [805, 425] on span "Continue" at bounding box center [804, 425] width 34 height 10
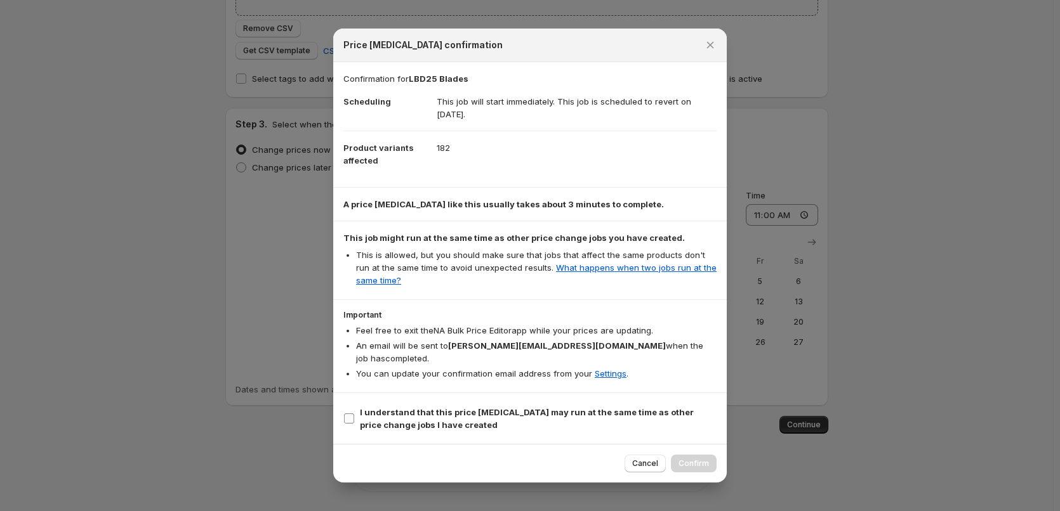
click at [596, 407] on b "I understand that this price [MEDICAL_DATA] may run at the same time as other p…" at bounding box center [527, 418] width 334 height 23
click at [354, 414] on input "I understand that this price [MEDICAL_DATA] may run at the same time as other p…" at bounding box center [349, 419] width 10 height 10
checkbox input "true"
click at [692, 459] on span "Confirm" at bounding box center [693, 464] width 30 height 10
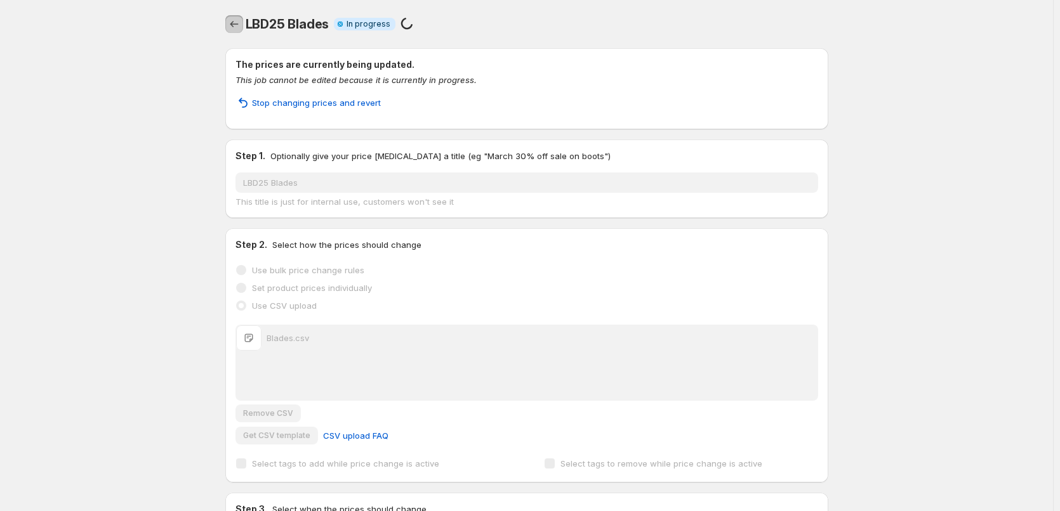
click at [233, 30] on icon "Price change jobs" at bounding box center [234, 24] width 13 height 13
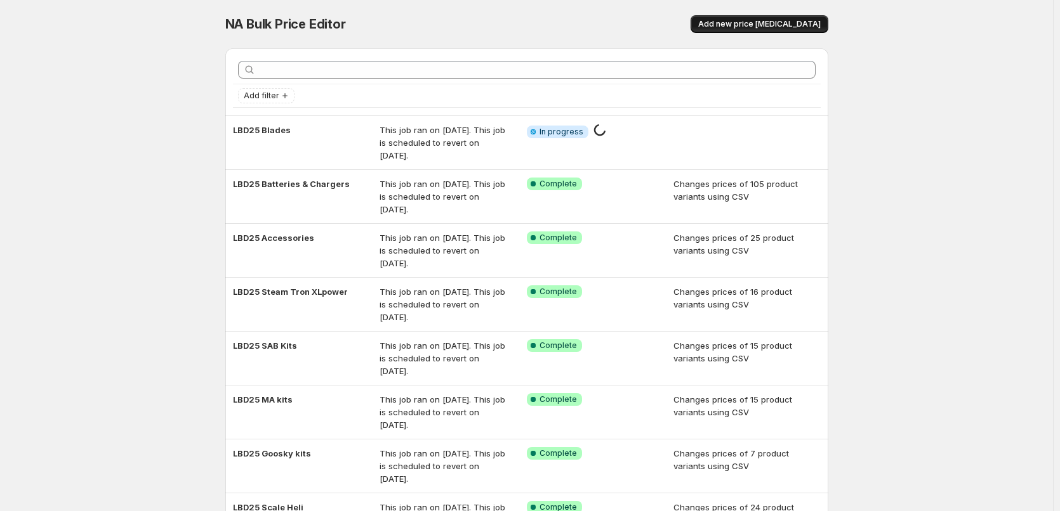
click at [743, 22] on span "Add new price [MEDICAL_DATA]" at bounding box center [759, 24] width 122 height 10
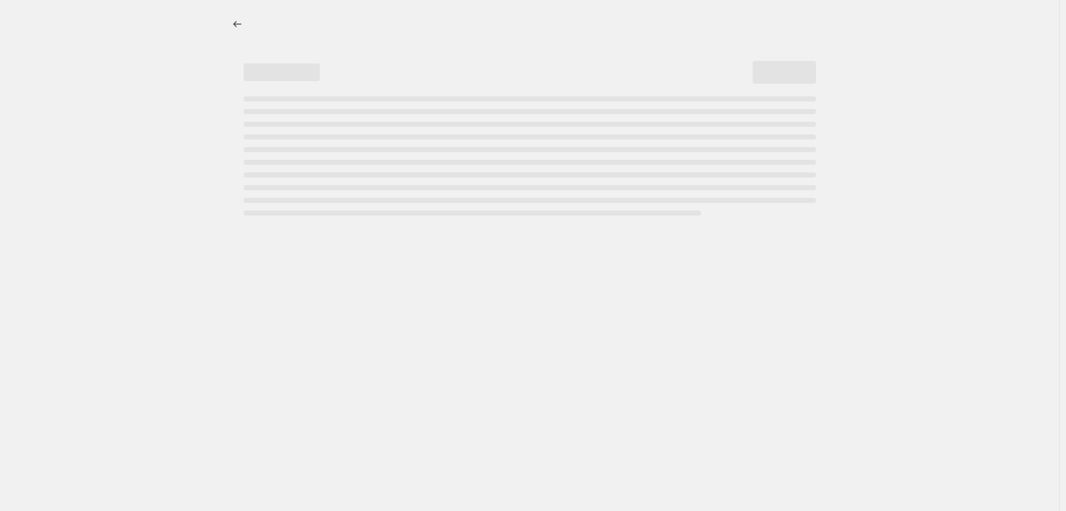
select select "percentage"
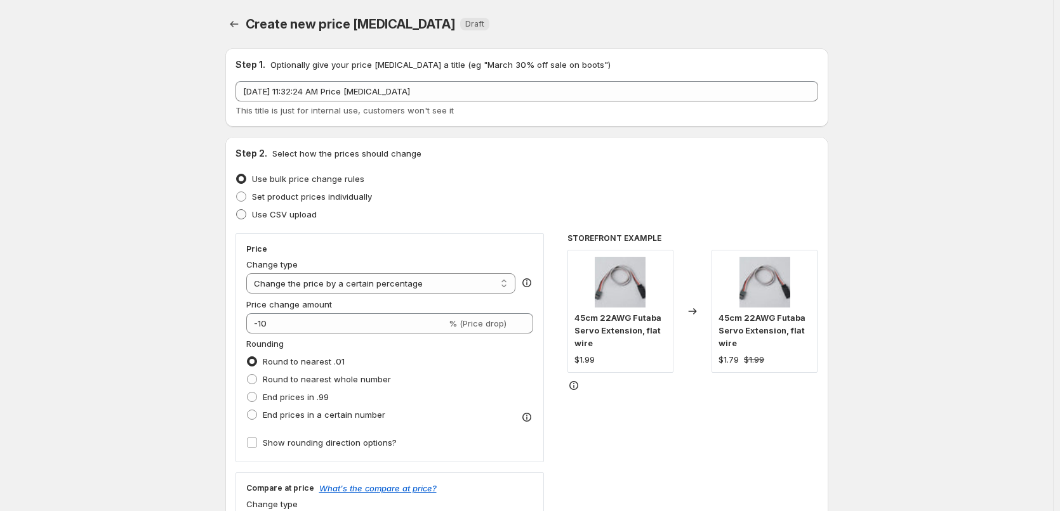
click at [311, 217] on span "Use CSV upload" at bounding box center [284, 214] width 65 height 10
click at [237, 210] on input "Use CSV upload" at bounding box center [236, 209] width 1 height 1
radio input "true"
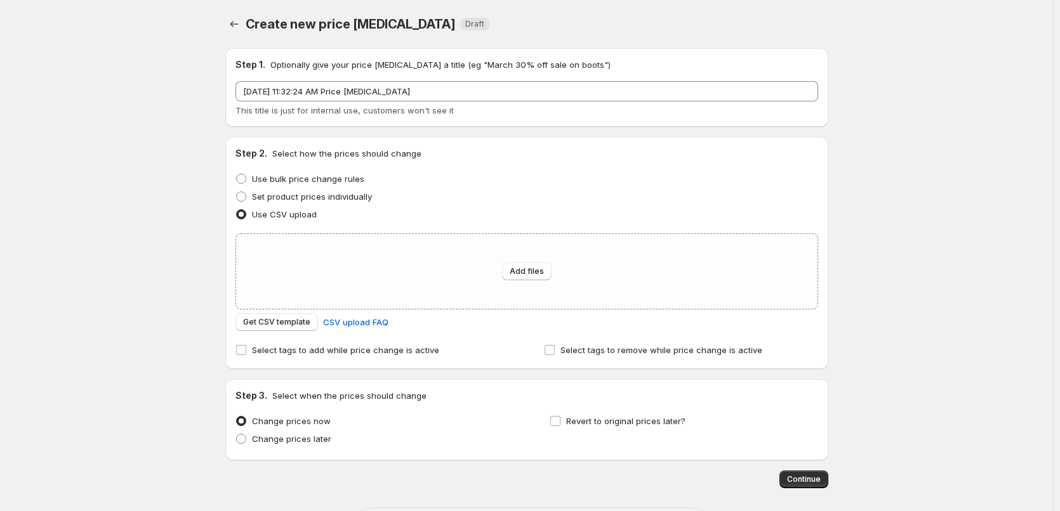
click at [509, 327] on div "Get CSV template CSV upload FAQ" at bounding box center [526, 322] width 582 height 18
click at [473, 271] on div "Add files" at bounding box center [526, 271] width 581 height 75
type input "C:\fakepath\Elec Access Tools.csv"
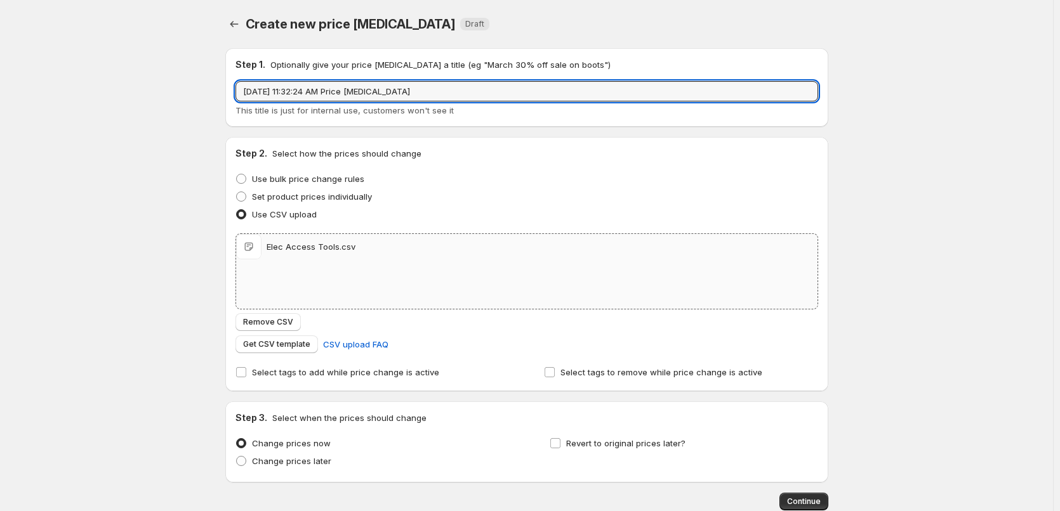
drag, startPoint x: 416, startPoint y: 88, endPoint x: 202, endPoint y: 91, distance: 213.9
click at [202, 91] on div "Create new price [MEDICAL_DATA]. This page is ready Create new price [MEDICAL_D…" at bounding box center [526, 294] width 1053 height 588
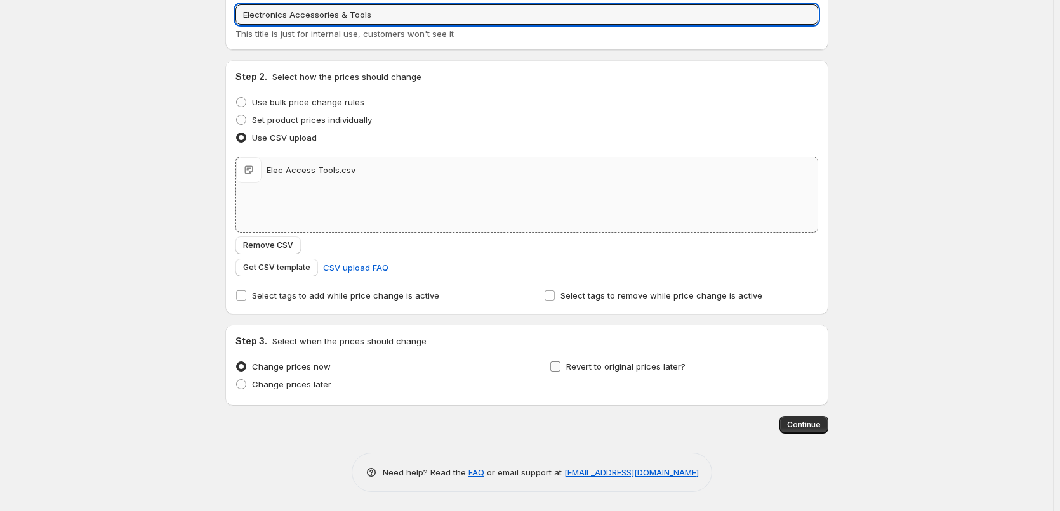
type input "Electronics Accessories & Tools"
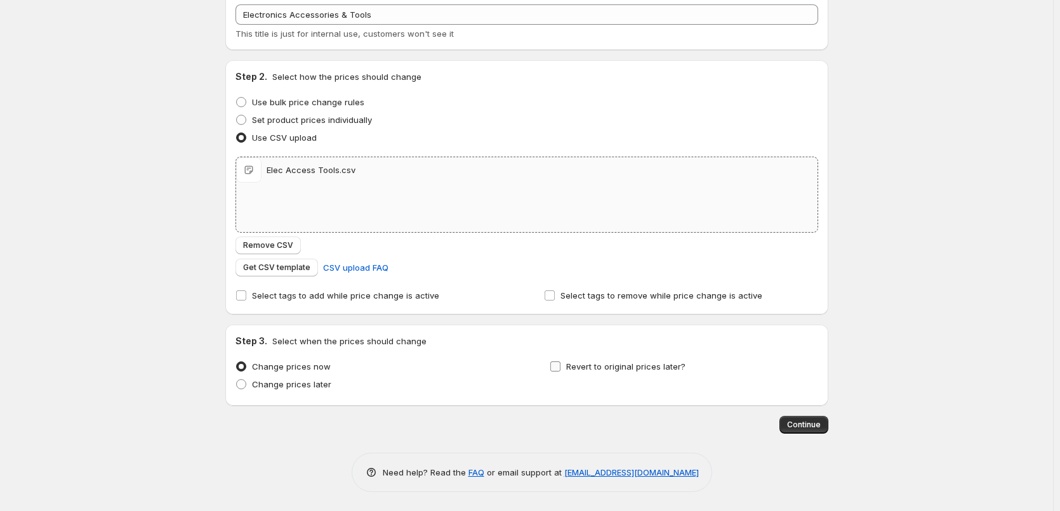
click at [628, 362] on span "Revert to original prices later?" at bounding box center [625, 367] width 119 height 10
click at [560, 362] on input "Revert to original prices later?" at bounding box center [555, 367] width 10 height 10
checkbox input "true"
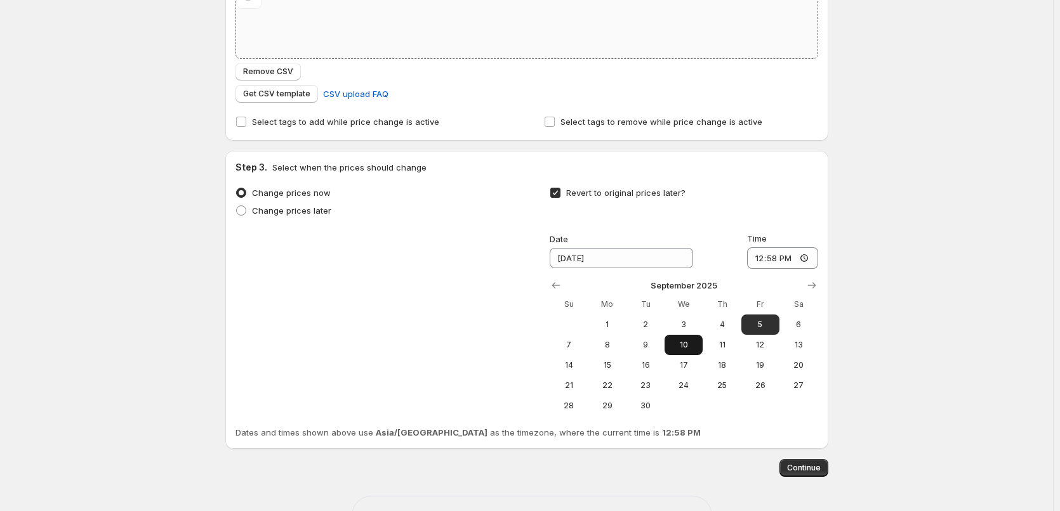
scroll to position [294, 0]
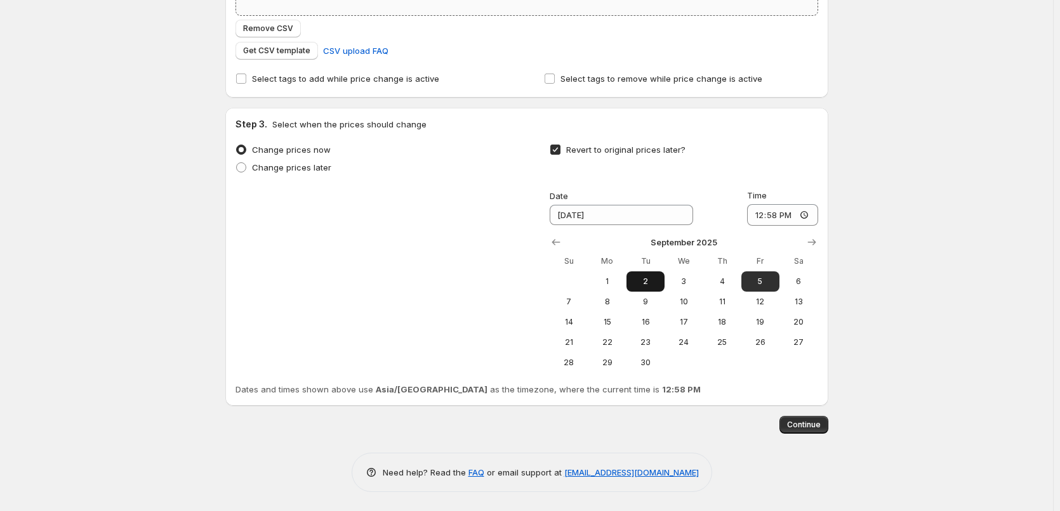
click at [640, 286] on span "2" at bounding box center [645, 282] width 28 height 10
type input "[DATE]"
click at [761, 220] on input "12:58" at bounding box center [782, 215] width 71 height 22
click at [760, 211] on input "13:10" at bounding box center [782, 215] width 72 height 22
type input "11:00"
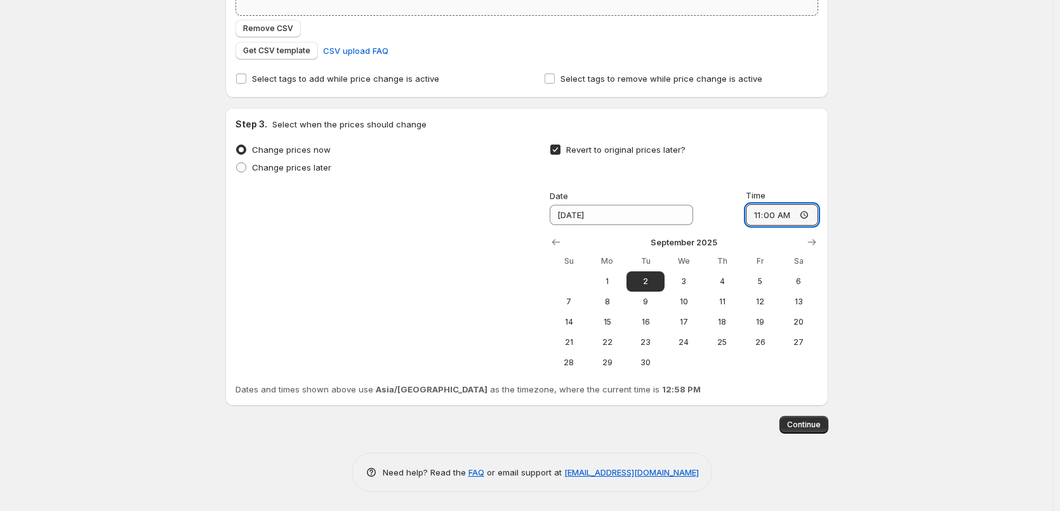
click at [882, 282] on div "Create new price [MEDICAL_DATA]. This page is ready Create new price [MEDICAL_D…" at bounding box center [526, 108] width 1053 height 805
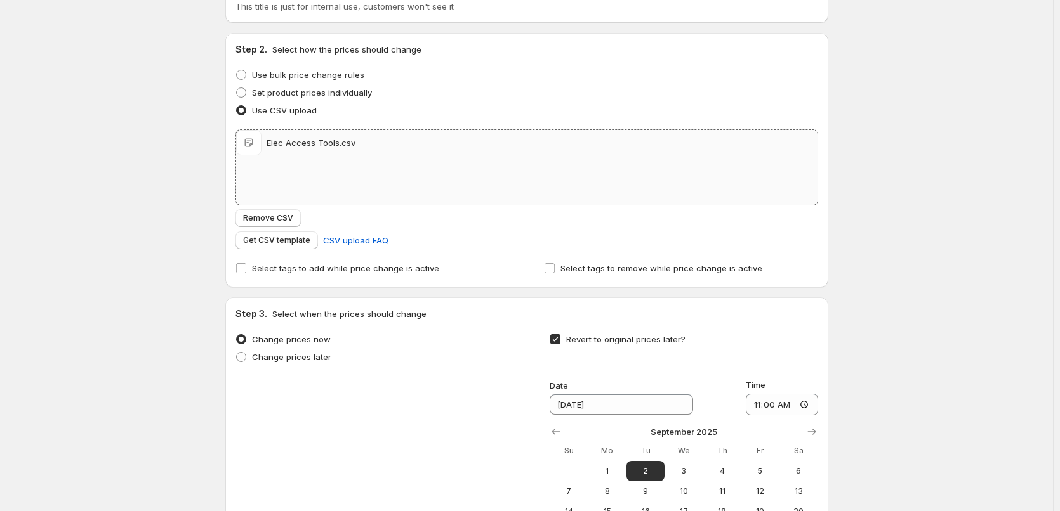
scroll to position [0, 0]
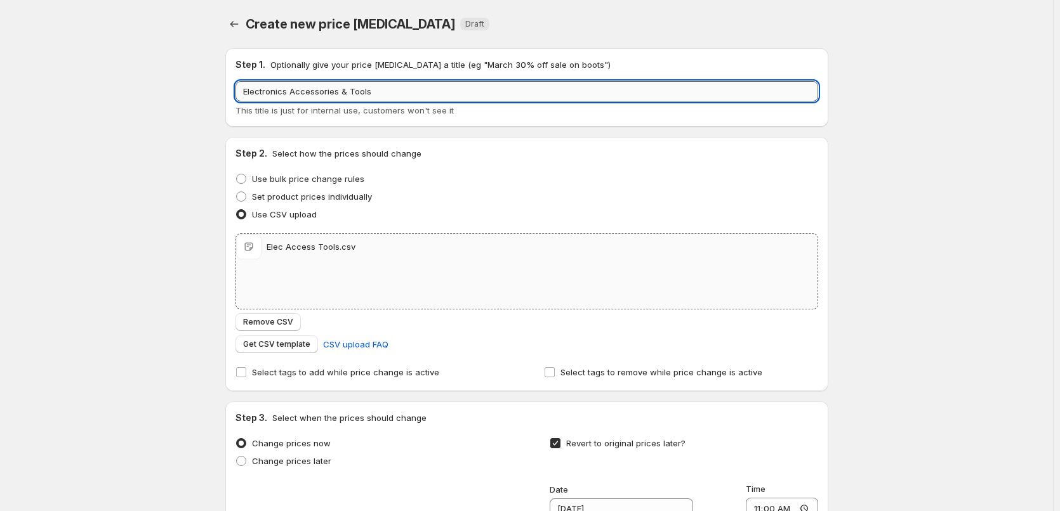
click at [248, 94] on input "Electronics Accessories & Tools" at bounding box center [526, 91] width 582 height 20
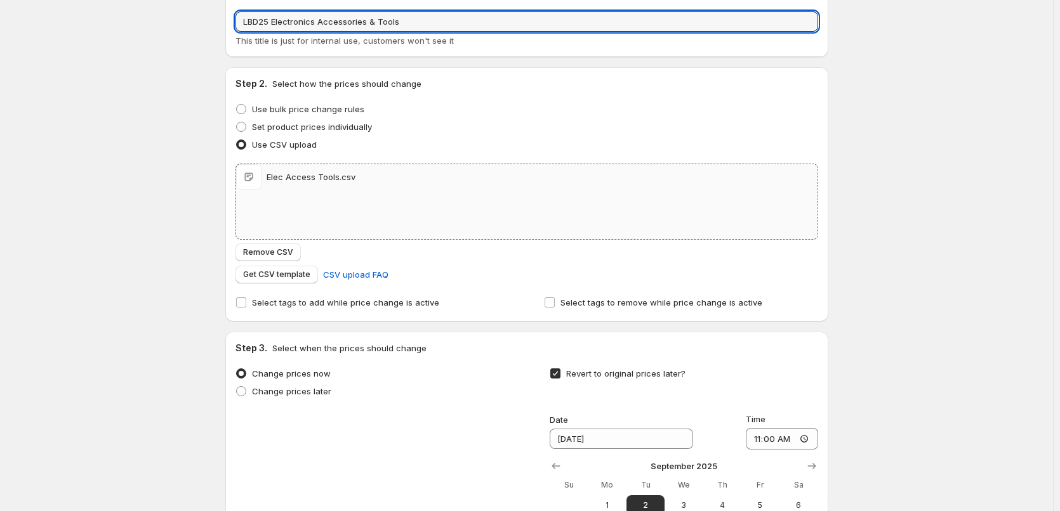
scroll to position [294, 0]
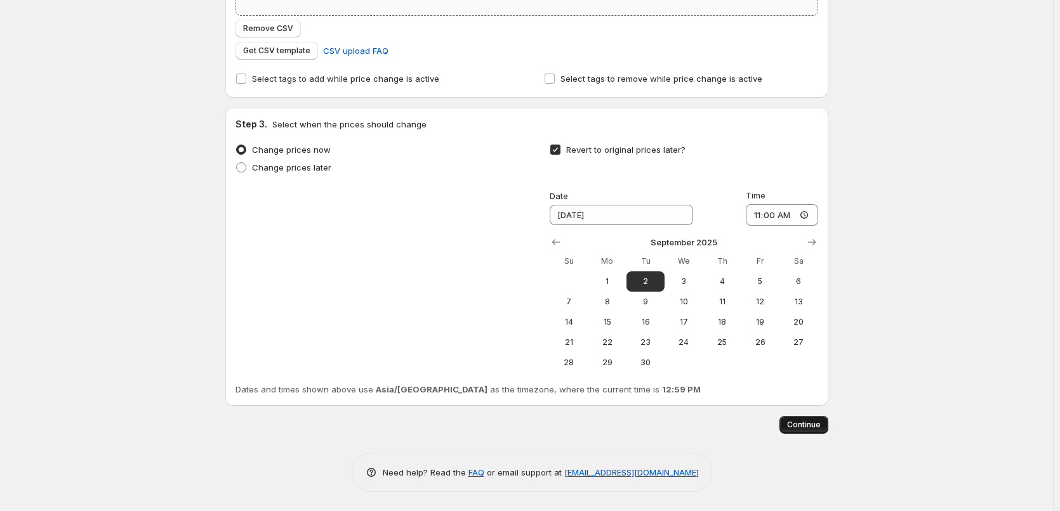
type input "LBD25 Electronics Accessories & Tools"
click at [820, 431] on button "Continue" at bounding box center [803, 425] width 49 height 18
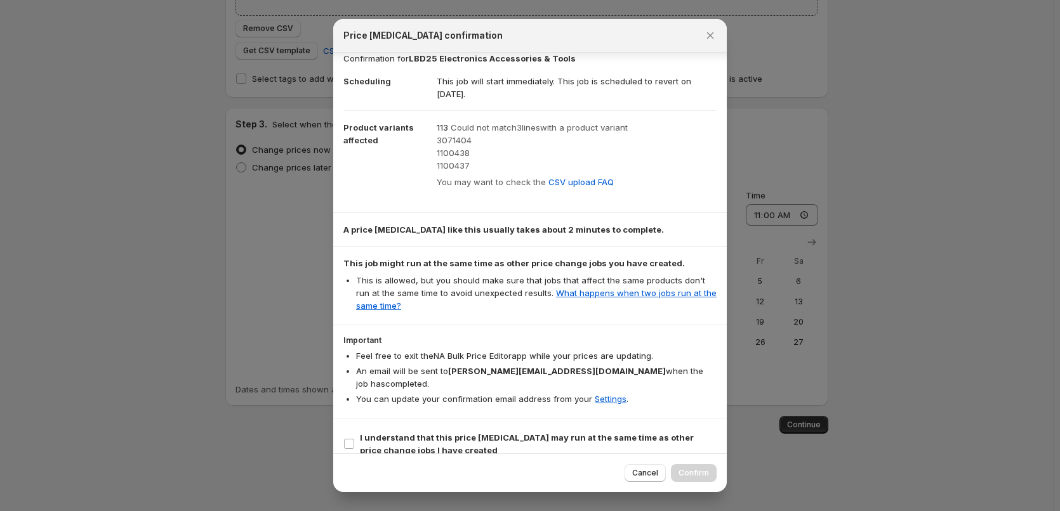
scroll to position [14, 0]
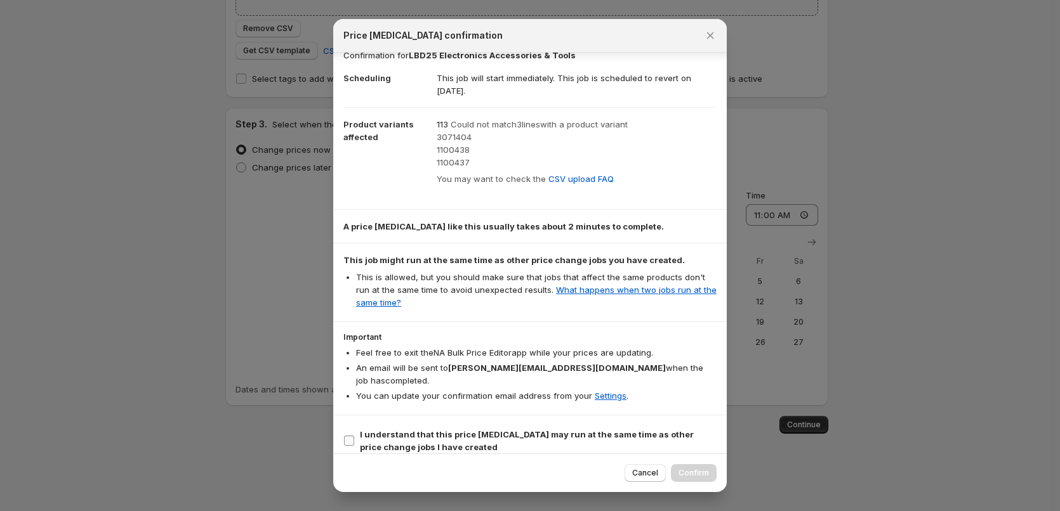
click at [468, 430] on b "I understand that this price [MEDICAL_DATA] may run at the same time as other p…" at bounding box center [527, 441] width 334 height 23
click at [354, 436] on input "I understand that this price [MEDICAL_DATA] may run at the same time as other p…" at bounding box center [349, 441] width 10 height 10
checkbox input "true"
click at [684, 475] on span "Confirm" at bounding box center [693, 473] width 30 height 10
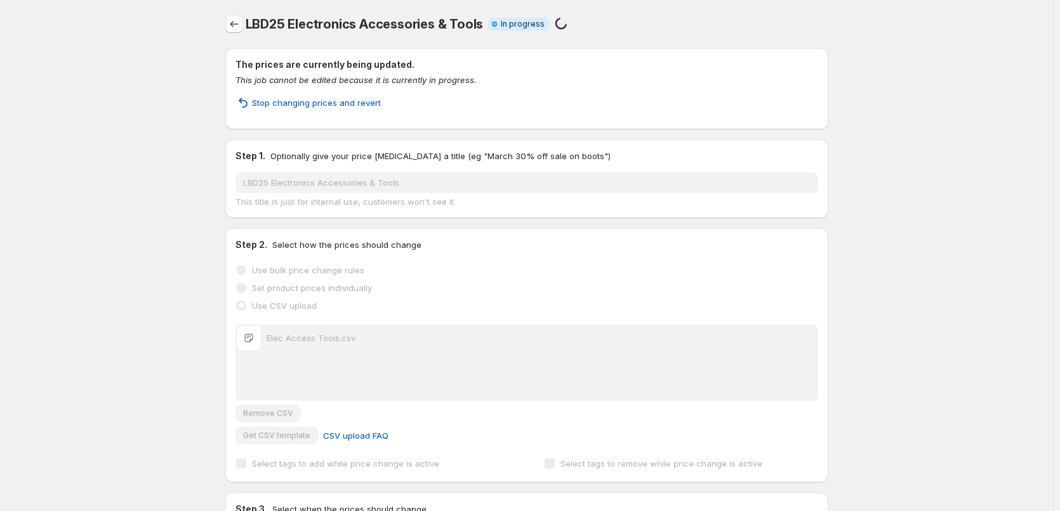
click at [236, 25] on icon "Price change jobs" at bounding box center [234, 24] width 13 height 13
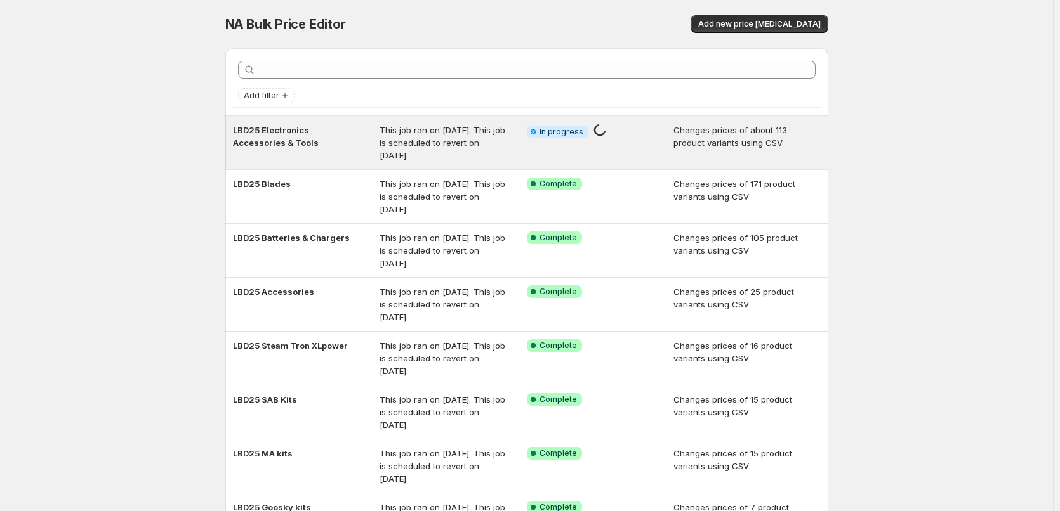
click at [510, 144] on div "This job ran on [DATE]. This job is scheduled to revert on [DATE]." at bounding box center [452, 143] width 147 height 38
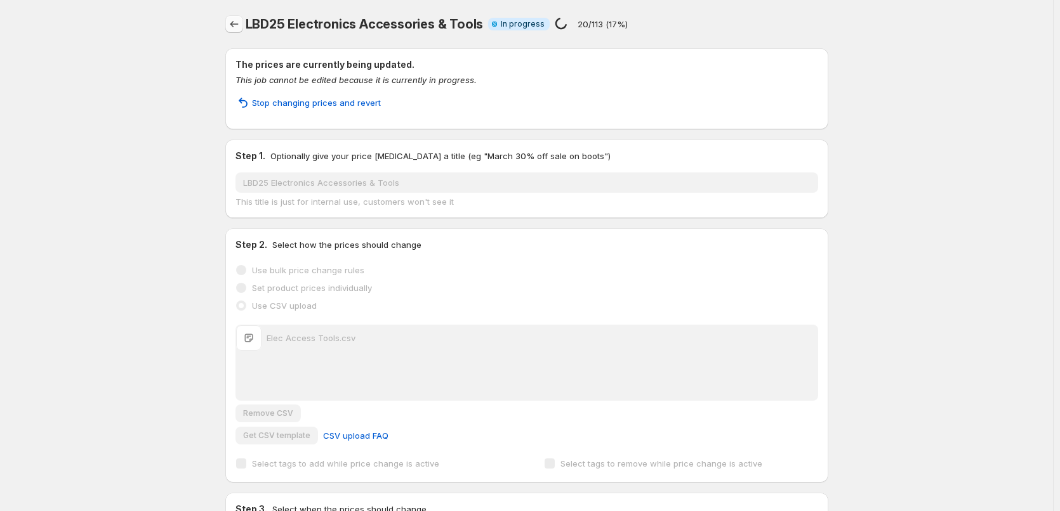
click at [239, 27] on icon "Price change jobs" at bounding box center [234, 24] width 13 height 13
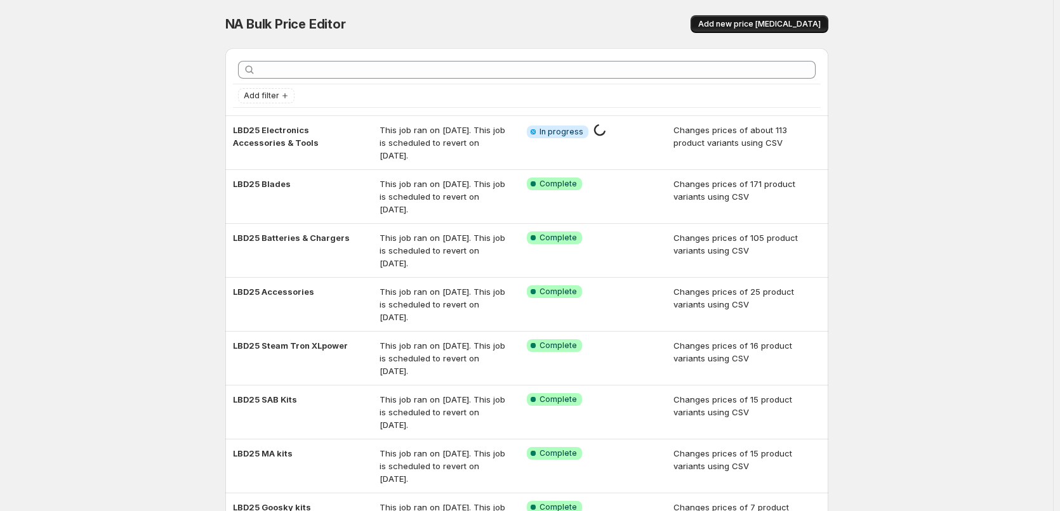
click at [782, 28] on span "Add new price [MEDICAL_DATA]" at bounding box center [759, 24] width 122 height 10
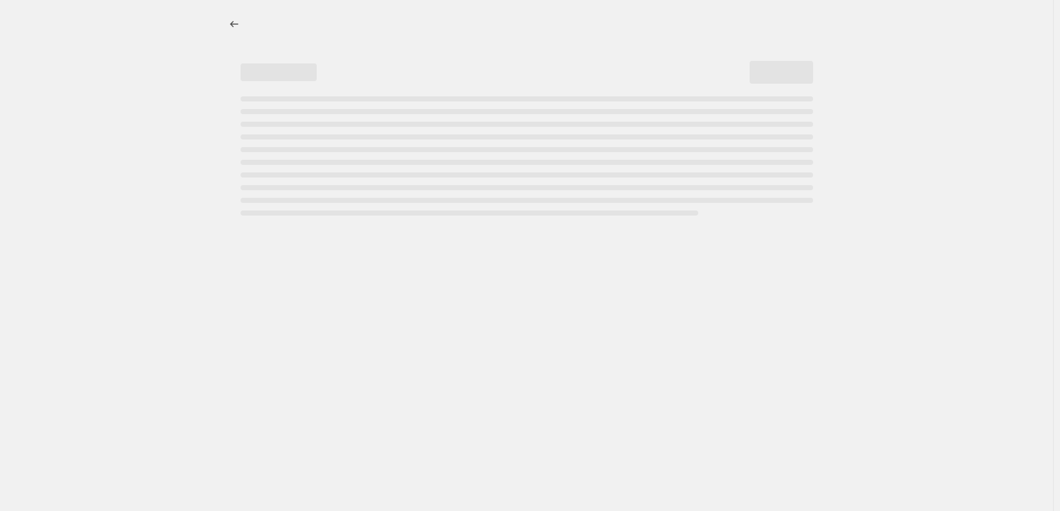
select select "percentage"
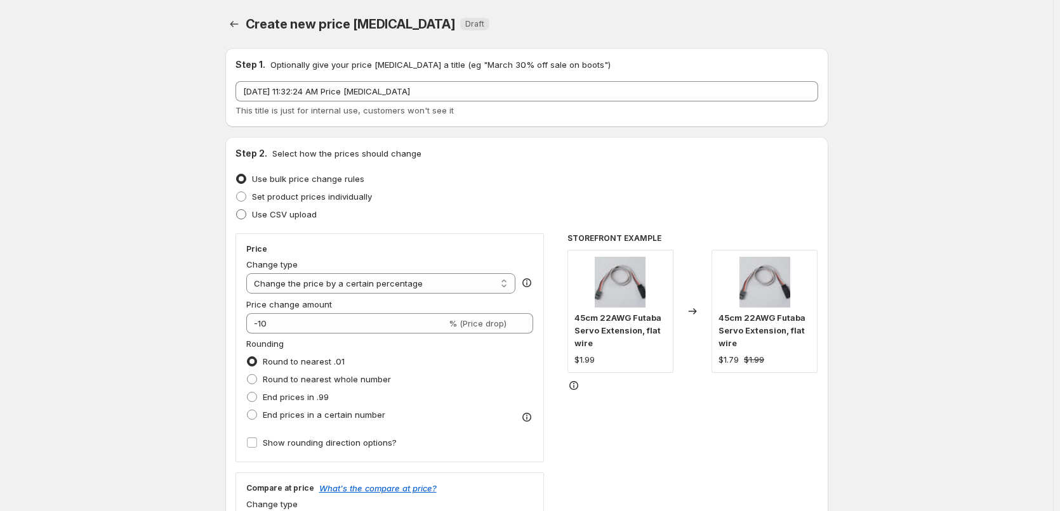
click at [291, 215] on span "Use CSV upload" at bounding box center [284, 214] width 65 height 10
click at [237, 210] on input "Use CSV upload" at bounding box center [236, 209] width 1 height 1
radio input "true"
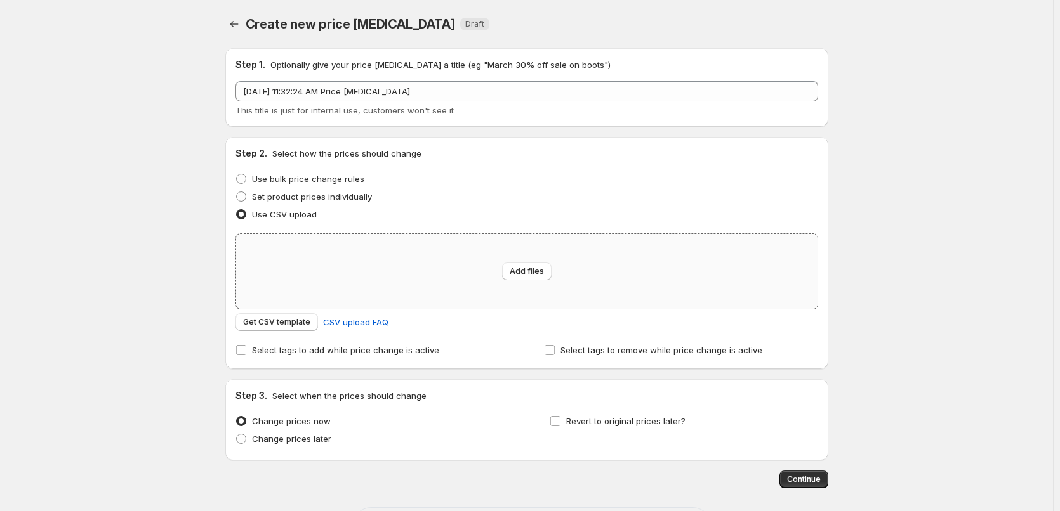
click at [457, 281] on div "Add files" at bounding box center [526, 271] width 581 height 75
type input "C:\fakepath\Elec Access Tools.csv"
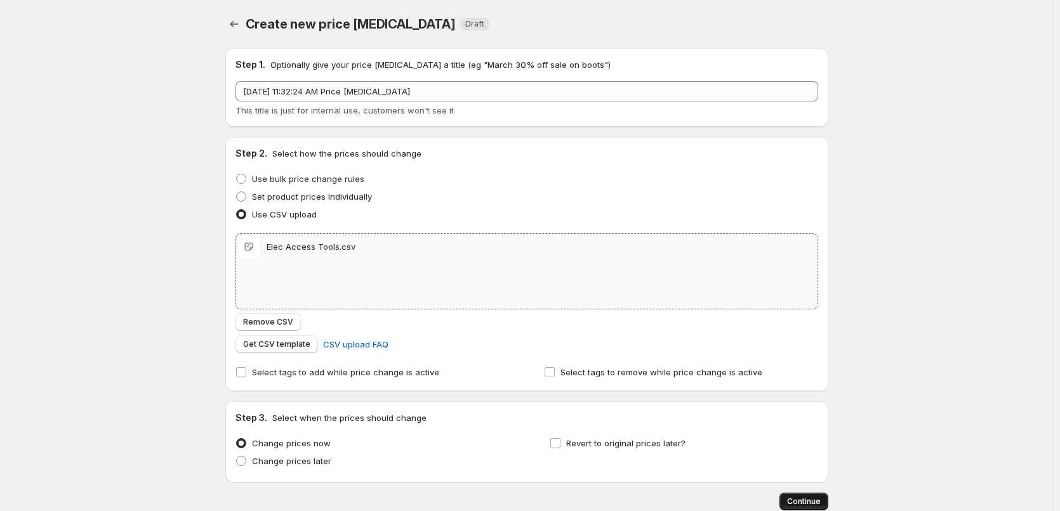
click at [794, 497] on span "Continue" at bounding box center [804, 502] width 34 height 10
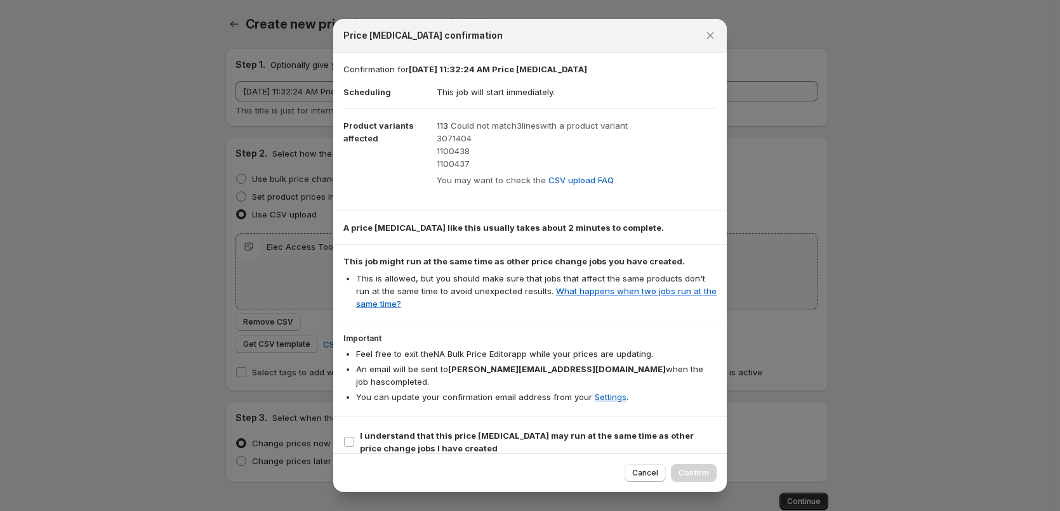
click at [444, 141] on span "3071404" at bounding box center [454, 138] width 35 height 10
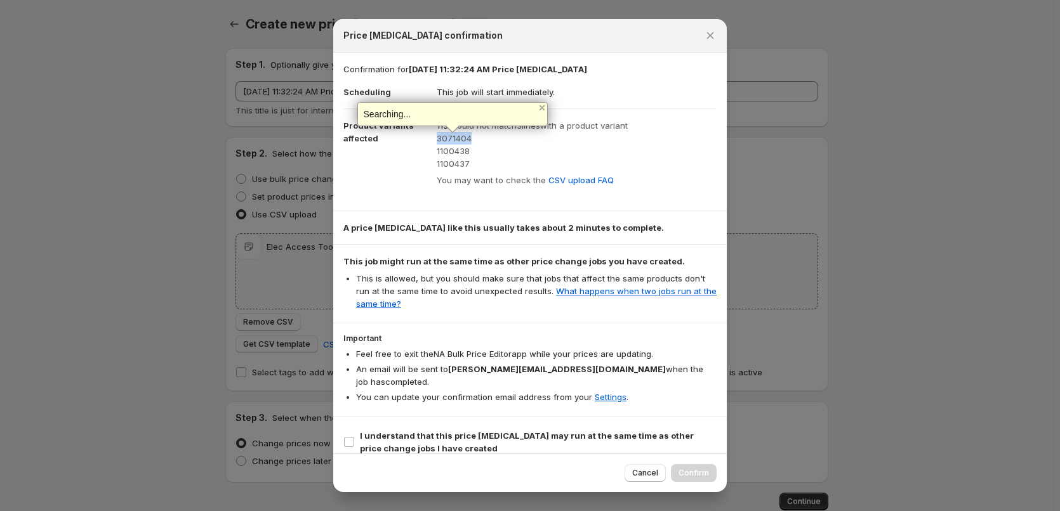
copy span "3071404"
click at [642, 474] on span "Cancel" at bounding box center [645, 473] width 26 height 10
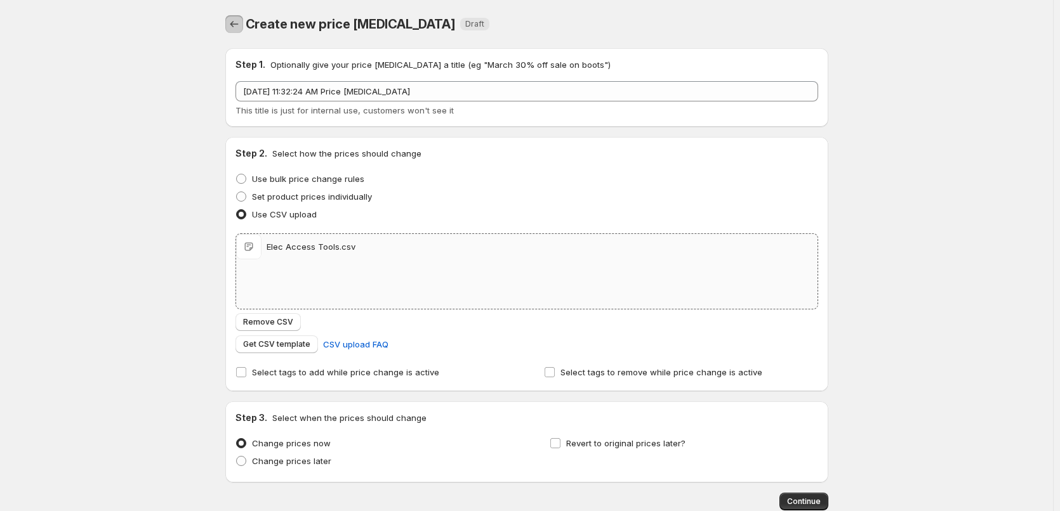
click at [237, 24] on icon "Price change jobs" at bounding box center [234, 24] width 13 height 13
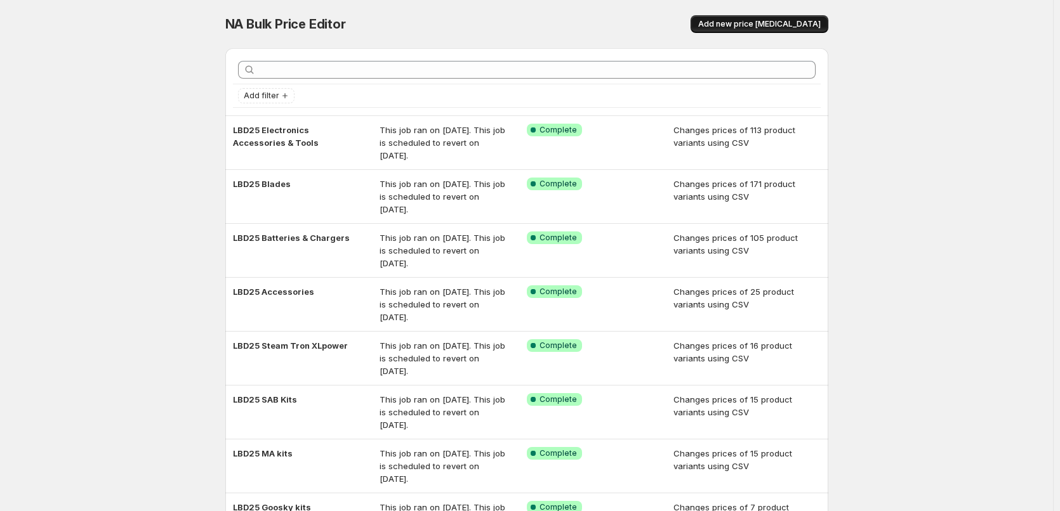
click at [760, 22] on span "Add new price [MEDICAL_DATA]" at bounding box center [759, 24] width 122 height 10
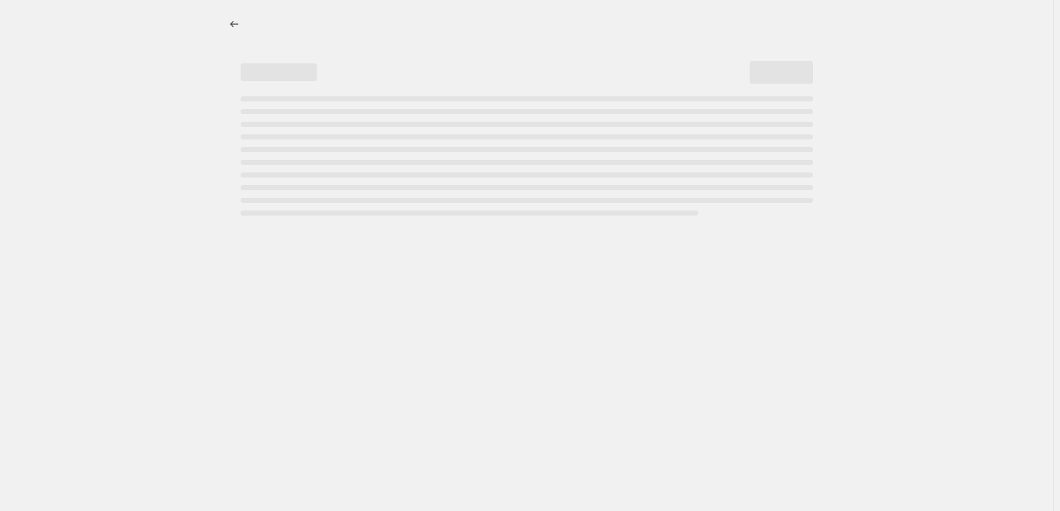
select select "percentage"
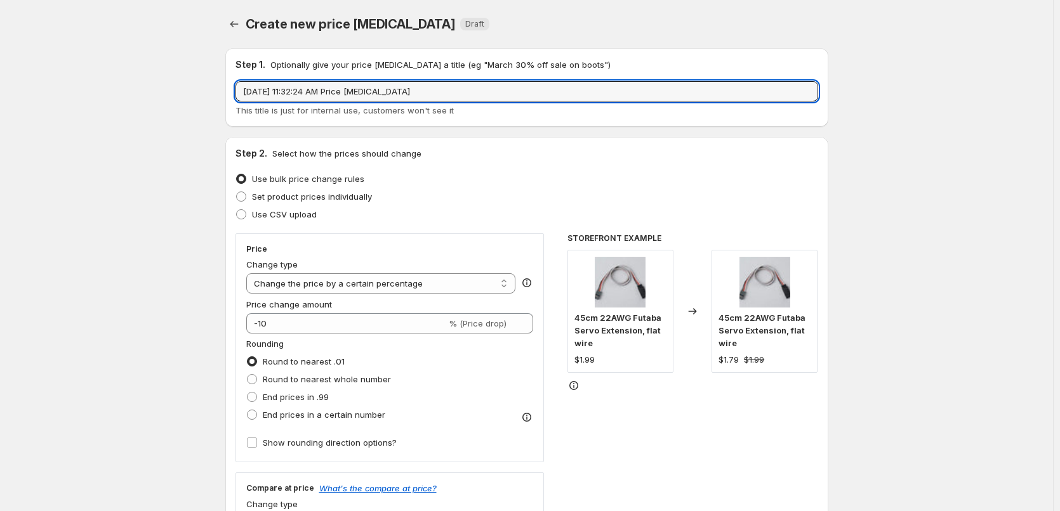
drag, startPoint x: 445, startPoint y: 93, endPoint x: 83, endPoint y: 118, distance: 362.5
type input "LBD25 Heli ESC"
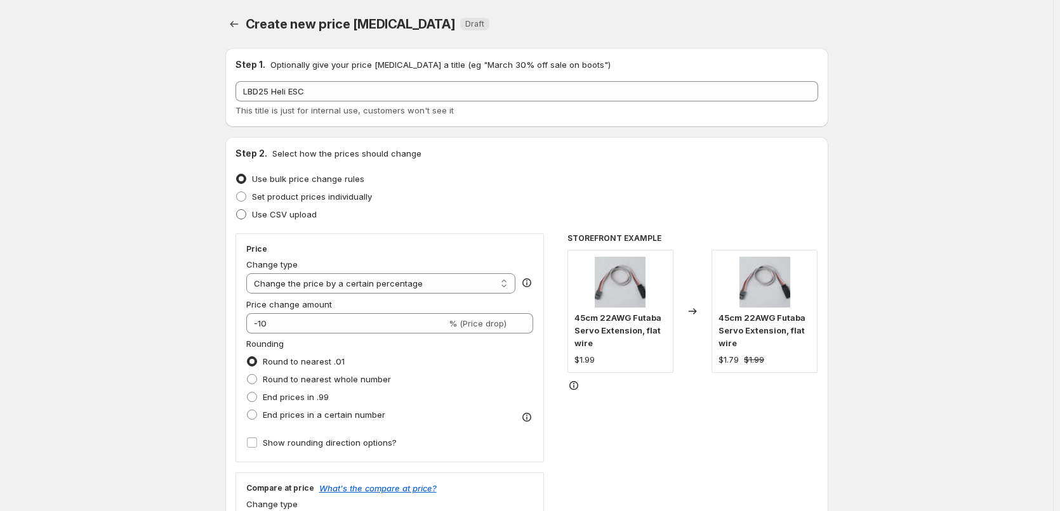
click at [270, 214] on span "Use CSV upload" at bounding box center [284, 214] width 65 height 10
click at [237, 210] on input "Use CSV upload" at bounding box center [236, 209] width 1 height 1
radio input "true"
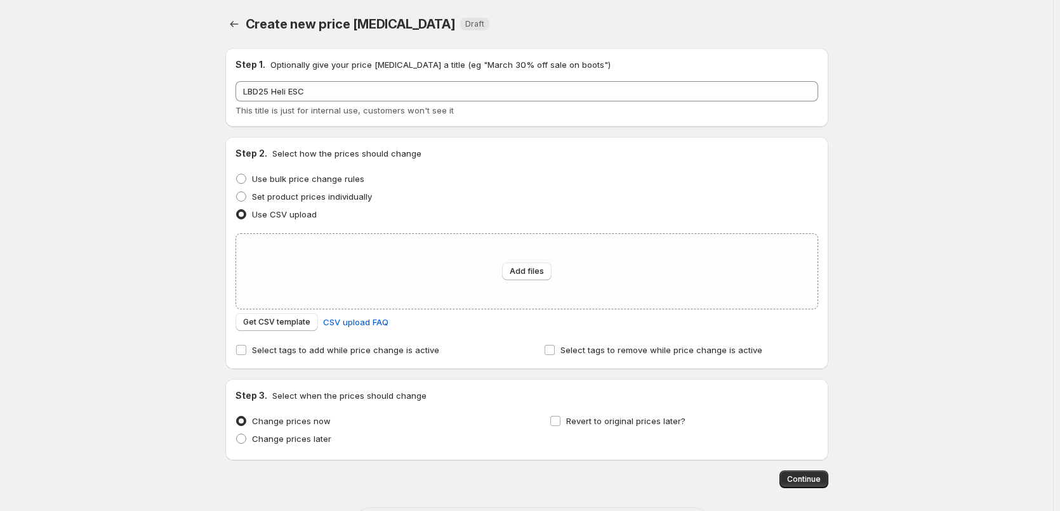
click at [522, 261] on div "Add files" at bounding box center [526, 271] width 581 height 75
type input "C:\fakepath\Heli ESC.csv"
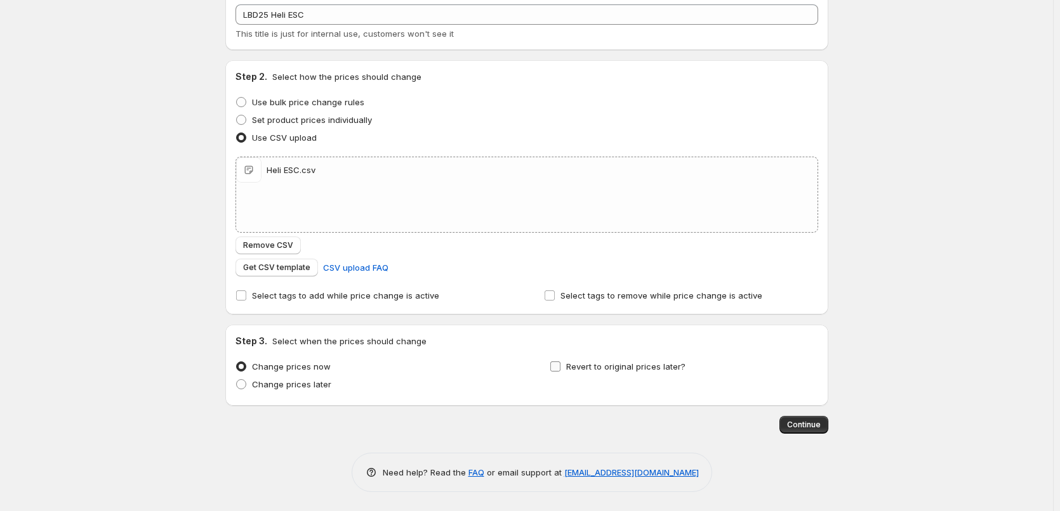
click at [617, 369] on span "Revert to original prices later?" at bounding box center [625, 367] width 119 height 10
click at [560, 369] on input "Revert to original prices later?" at bounding box center [555, 367] width 10 height 10
checkbox input "true"
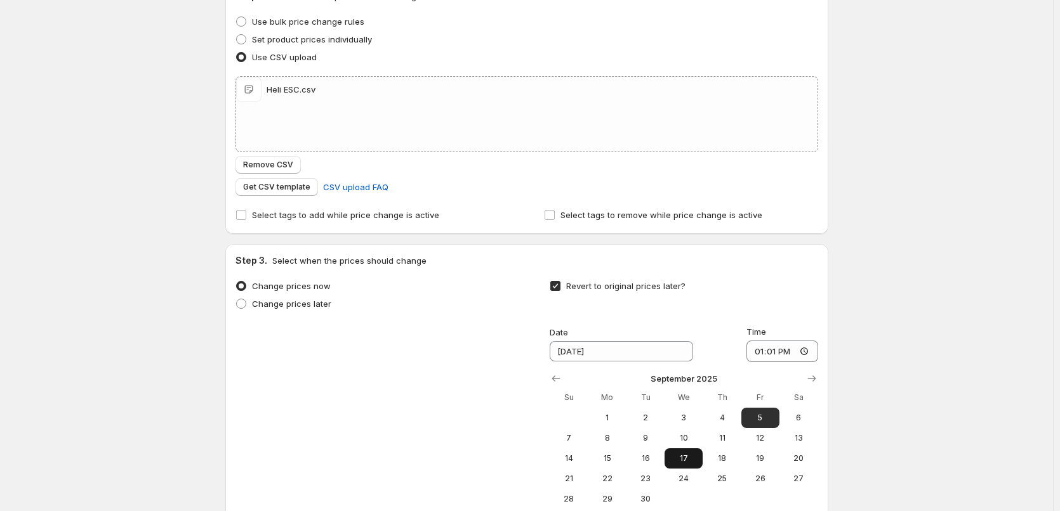
scroll to position [267, 0]
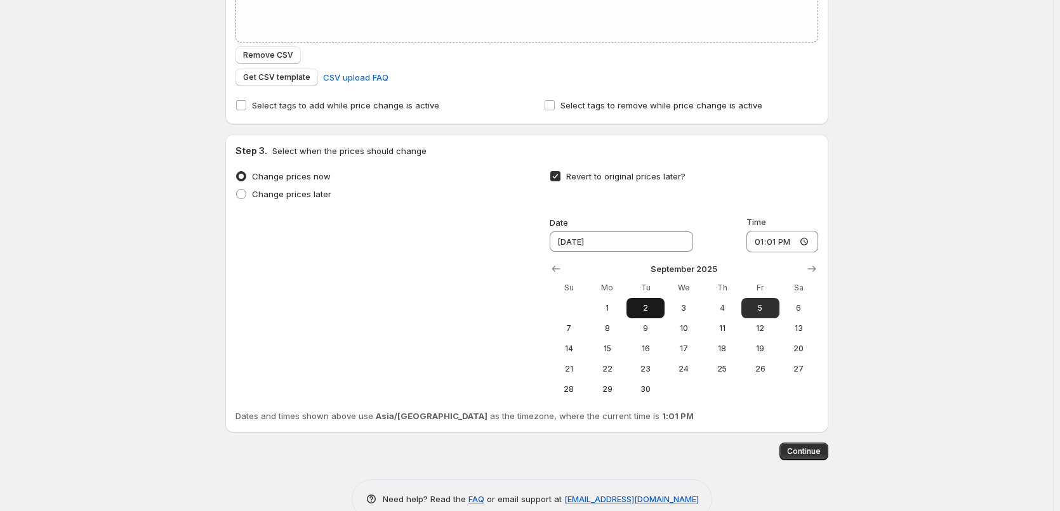
click at [655, 306] on span "2" at bounding box center [645, 308] width 28 height 10
type input "[DATE]"
click at [751, 247] on input "13:01" at bounding box center [782, 242] width 72 height 22
click at [876, 259] on div "Create new price [MEDICAL_DATA]. This page is ready Create new price [MEDICAL_D…" at bounding box center [526, 135] width 1053 height 805
click at [793, 244] on input "23:00" at bounding box center [782, 242] width 72 height 22
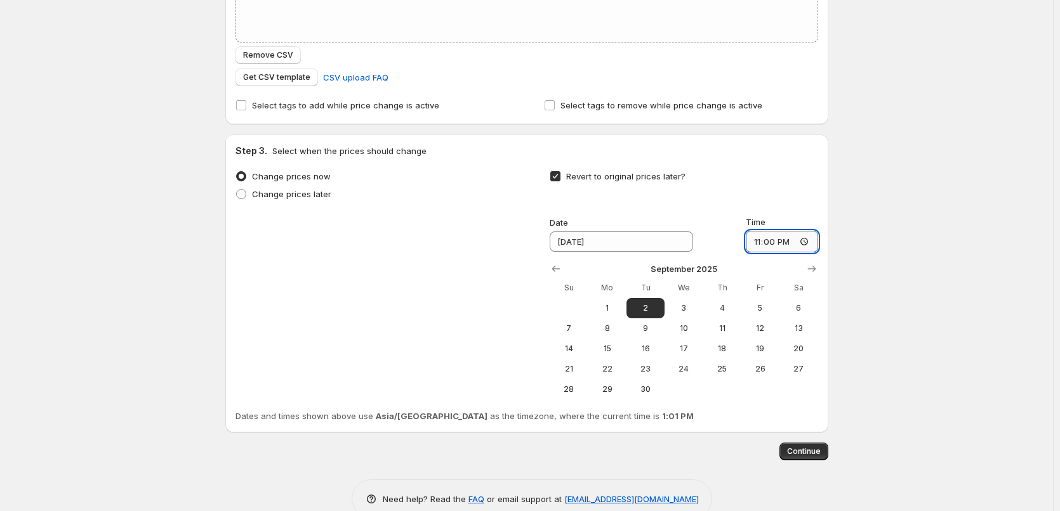
type input "11:00"
click at [877, 300] on div "Create new price [MEDICAL_DATA]. This page is ready Create new price [MEDICAL_D…" at bounding box center [526, 135] width 1053 height 805
click at [802, 452] on span "Continue" at bounding box center [804, 452] width 34 height 10
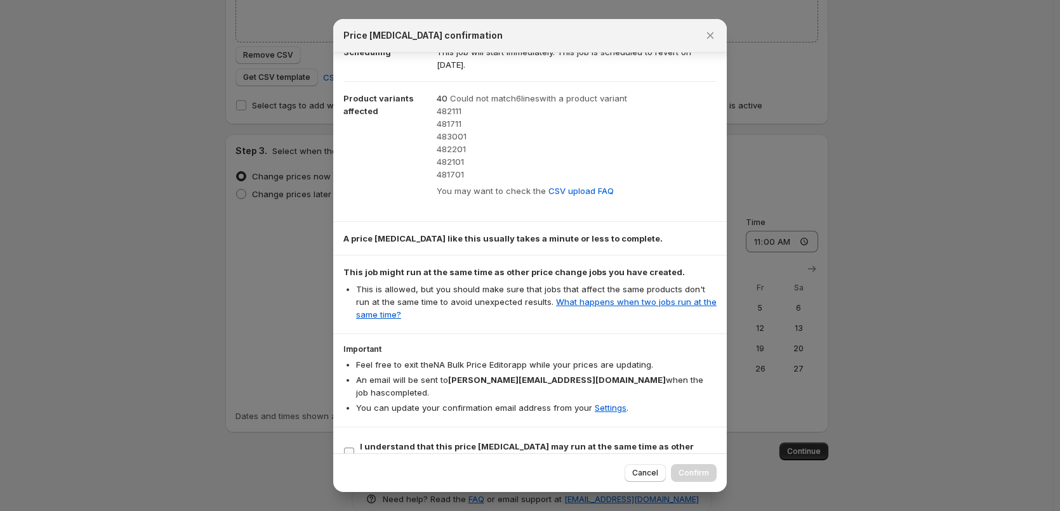
scroll to position [52, 0]
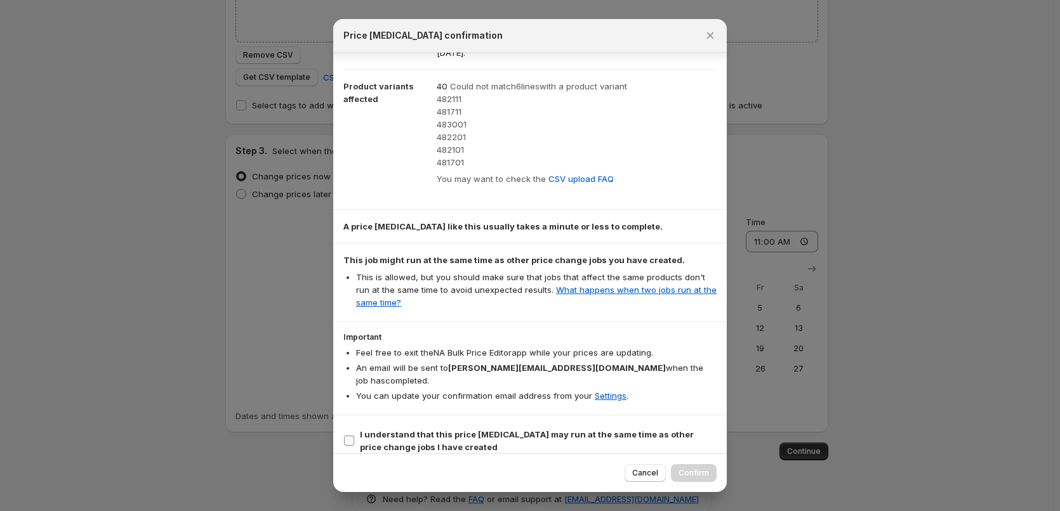
click at [555, 430] on span "I understand that this price [MEDICAL_DATA] may run at the same time as other p…" at bounding box center [538, 440] width 357 height 25
click at [354, 436] on input "I understand that this price [MEDICAL_DATA] may run at the same time as other p…" at bounding box center [349, 441] width 10 height 10
checkbox input "true"
click at [689, 472] on span "Confirm" at bounding box center [693, 473] width 30 height 10
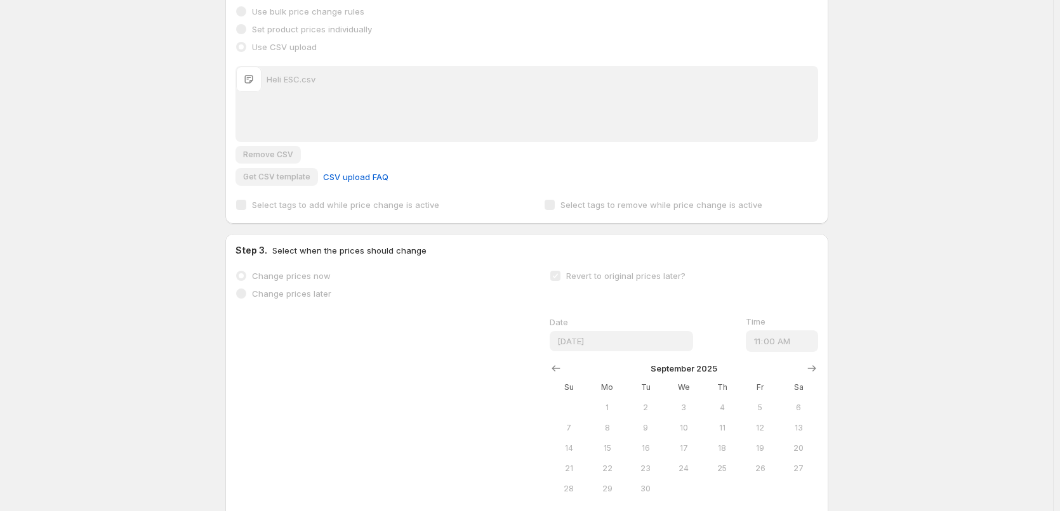
scroll to position [237, 0]
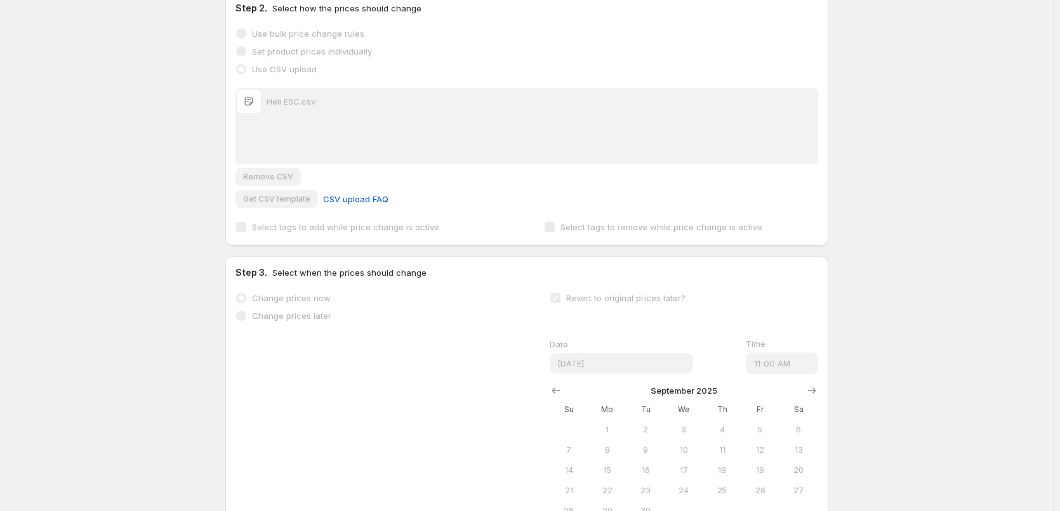
click at [404, 283] on div "Step 3. Select when the prices should change Change prices now Change prices la…" at bounding box center [526, 405] width 582 height 278
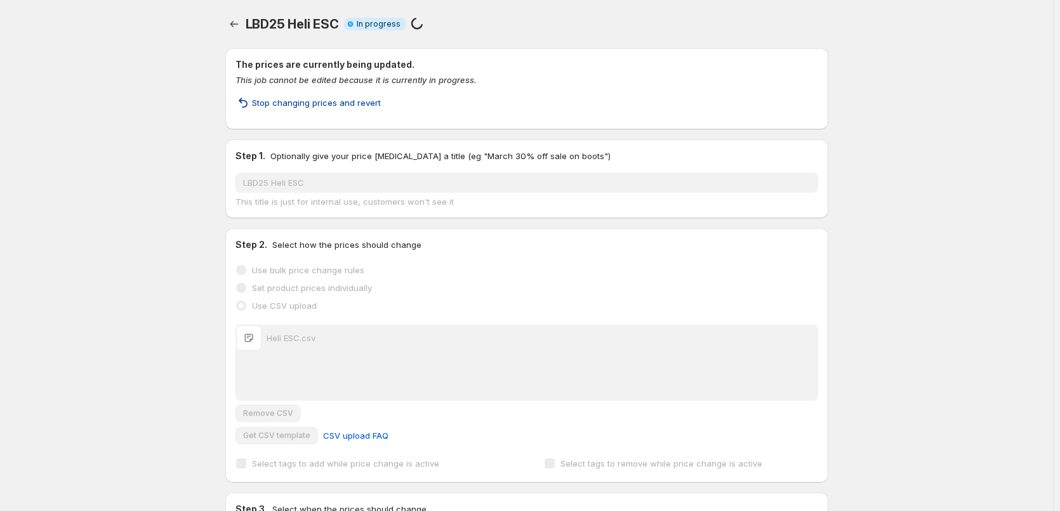
click at [302, 103] on span "Stop changing prices and revert" at bounding box center [316, 102] width 129 height 13
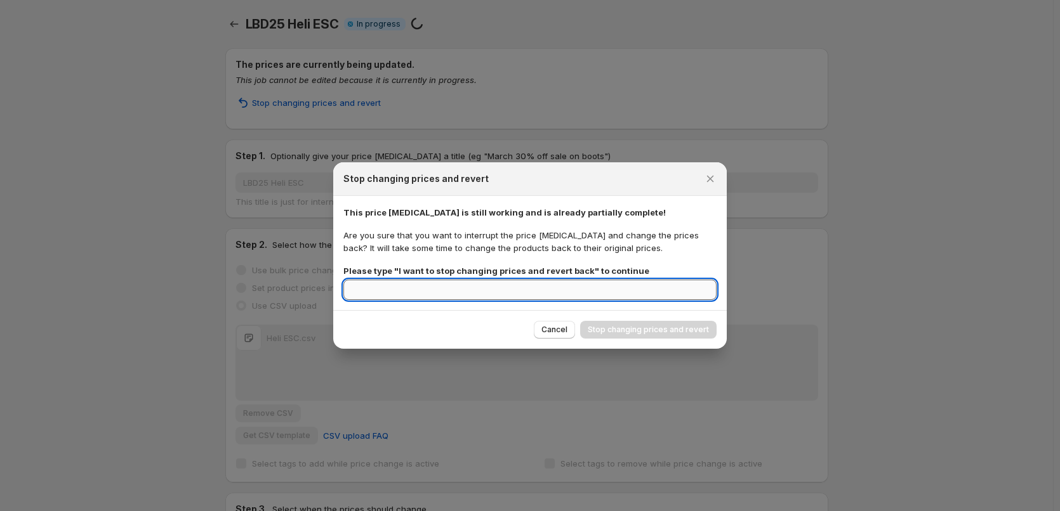
click at [559, 292] on input "Please type " I want to stop changing prices and revert back " to continue" at bounding box center [529, 290] width 373 height 20
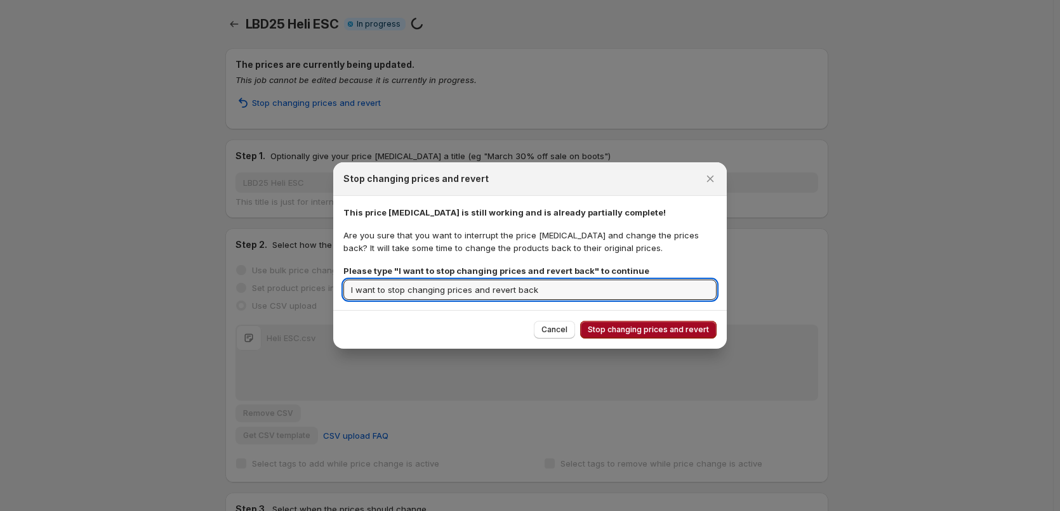
type input "I want to stop changing prices and revert back"
click at [648, 337] on button "Stop changing prices and revert" at bounding box center [648, 330] width 136 height 18
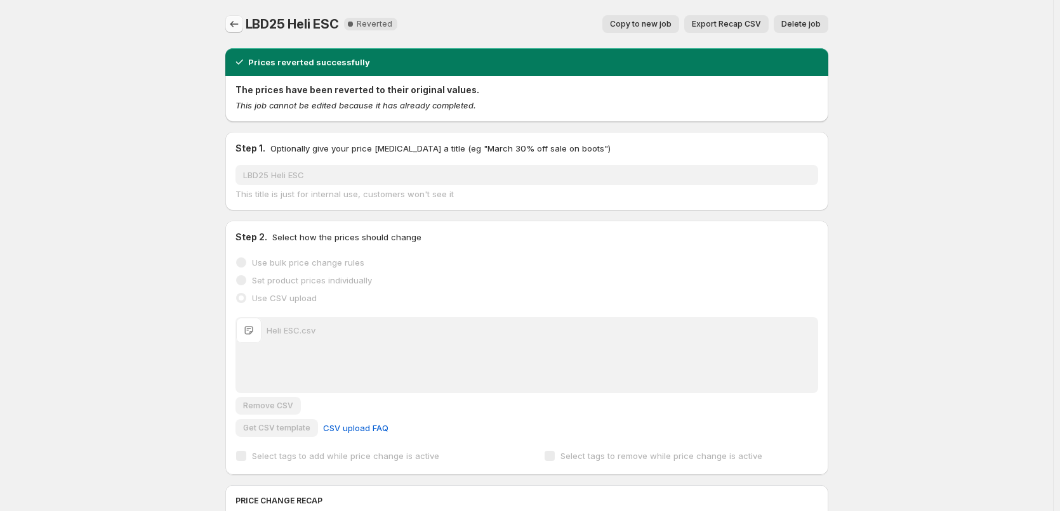
click at [234, 16] on button "Price change jobs" at bounding box center [234, 24] width 18 height 18
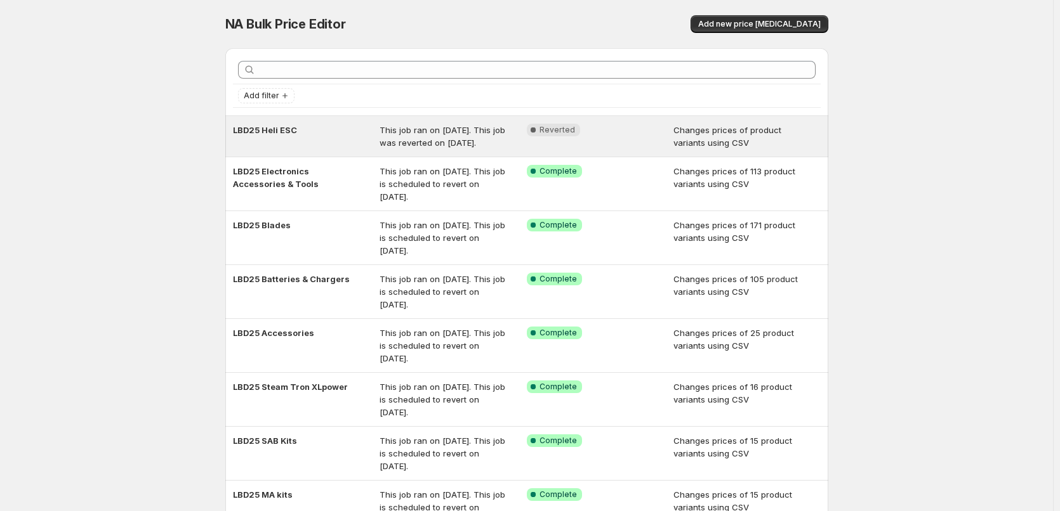
click at [541, 139] on div "Complete Reverted" at bounding box center [600, 136] width 147 height 25
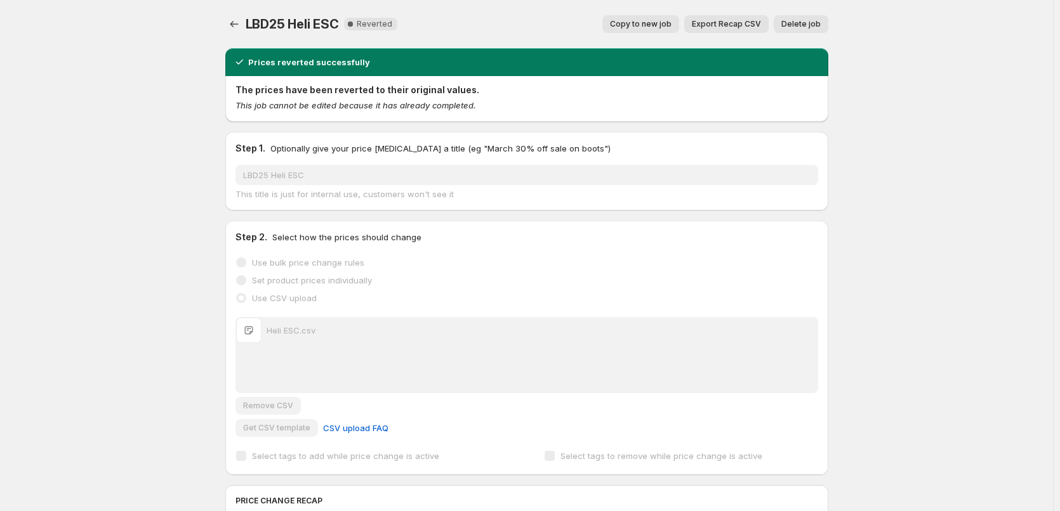
click at [669, 27] on span "Copy to new job" at bounding box center [641, 24] width 62 height 10
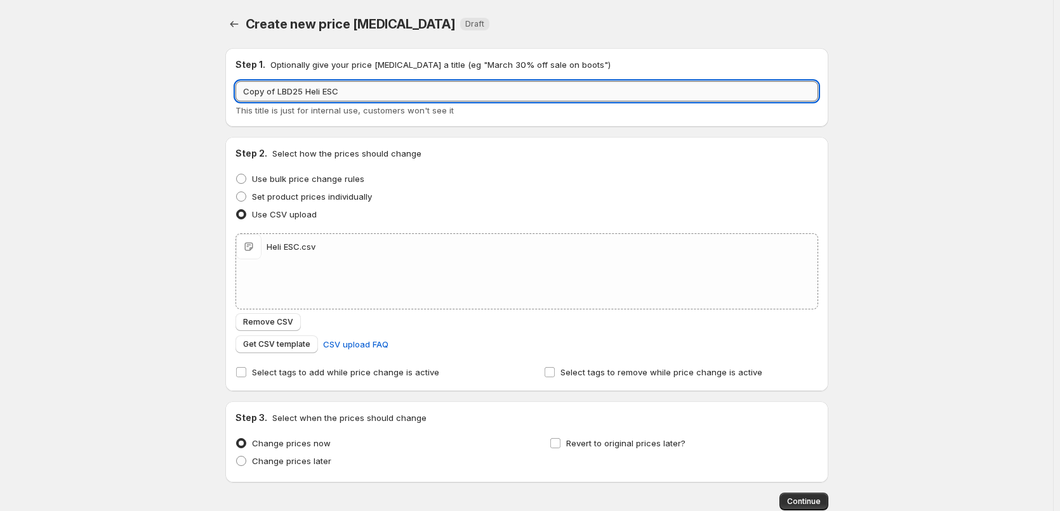
click at [282, 92] on input "Copy of LBD25 Heli ESC" at bounding box center [526, 91] width 582 height 20
drag, startPoint x: 280, startPoint y: 93, endPoint x: 176, endPoint y: 98, distance: 104.2
click at [176, 98] on div "Create new price [MEDICAL_DATA]. This page is ready Create new price [MEDICAL_D…" at bounding box center [526, 294] width 1053 height 588
type input "LBD25 Heli ESC"
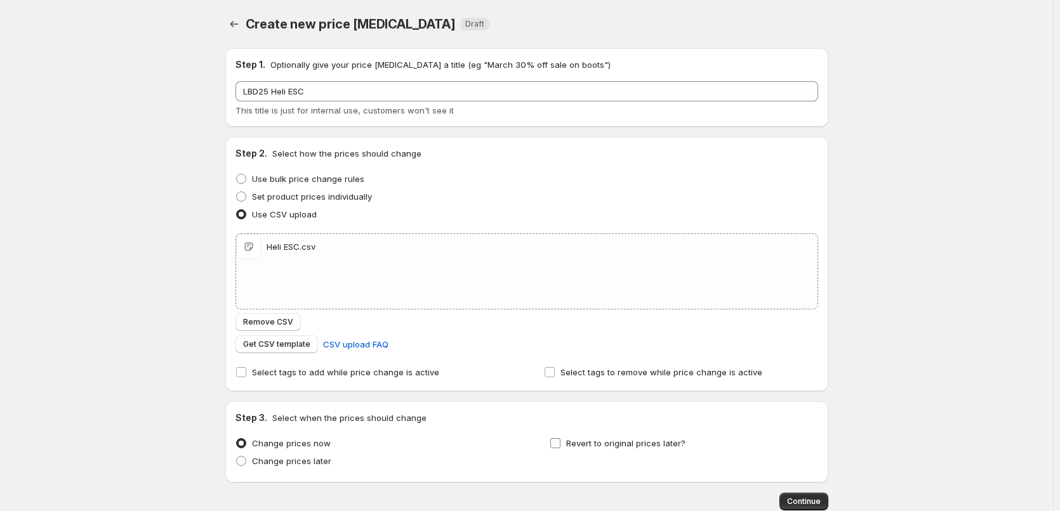
click at [612, 443] on span "Revert to original prices later?" at bounding box center [625, 443] width 119 height 10
click at [560, 443] on input "Revert to original prices later?" at bounding box center [555, 443] width 10 height 10
checkbox input "true"
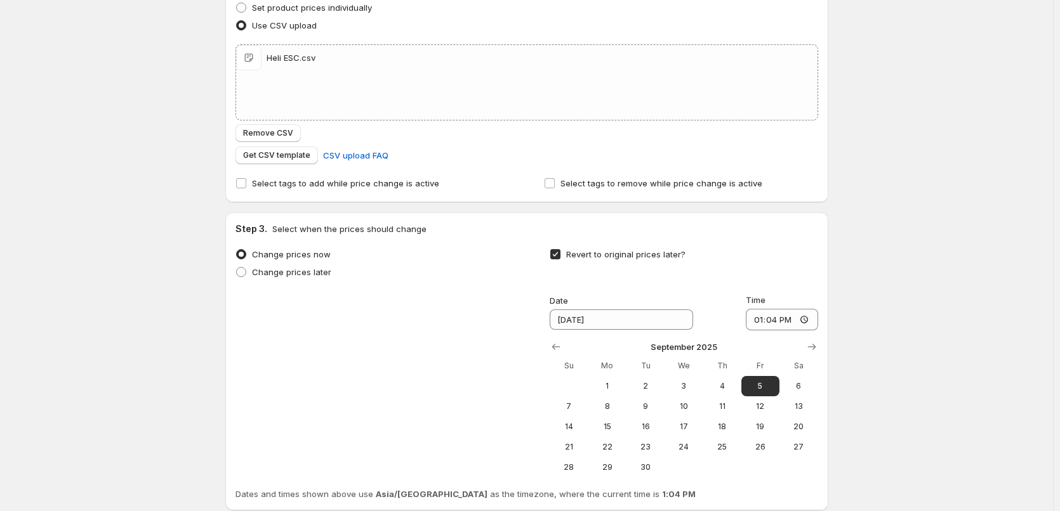
scroll to position [190, 0]
click at [761, 319] on input "13:04" at bounding box center [782, 319] width 72 height 22
type input "11:00"
click at [910, 331] on div "Create new price [MEDICAL_DATA]. This page is ready Create new price [MEDICAL_D…" at bounding box center [526, 212] width 1053 height 805
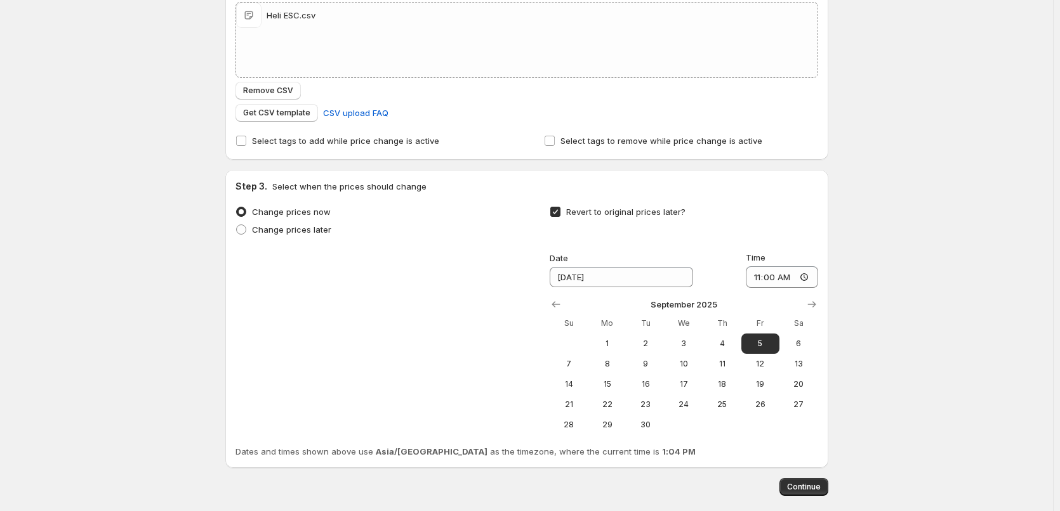
scroll to position [294, 0]
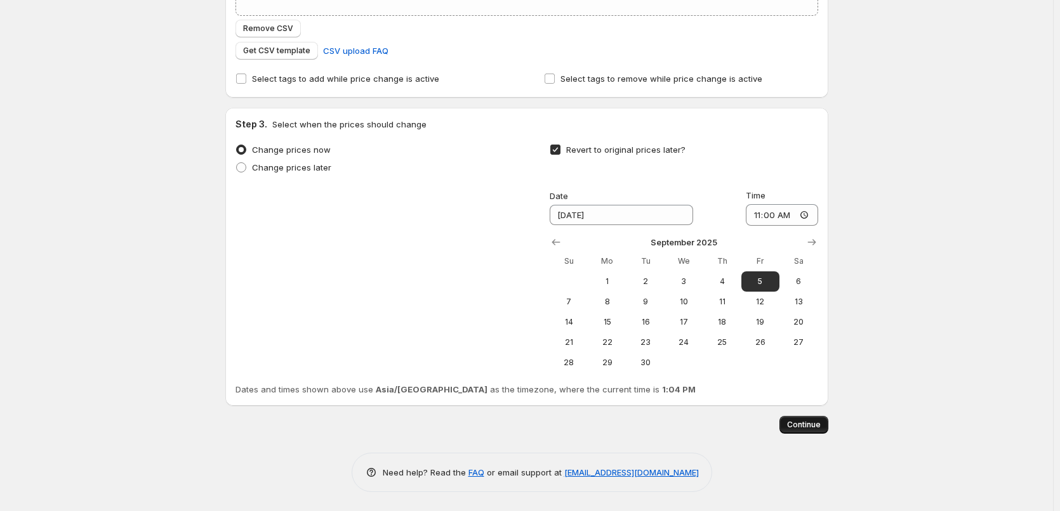
click at [794, 425] on span "Continue" at bounding box center [804, 425] width 34 height 10
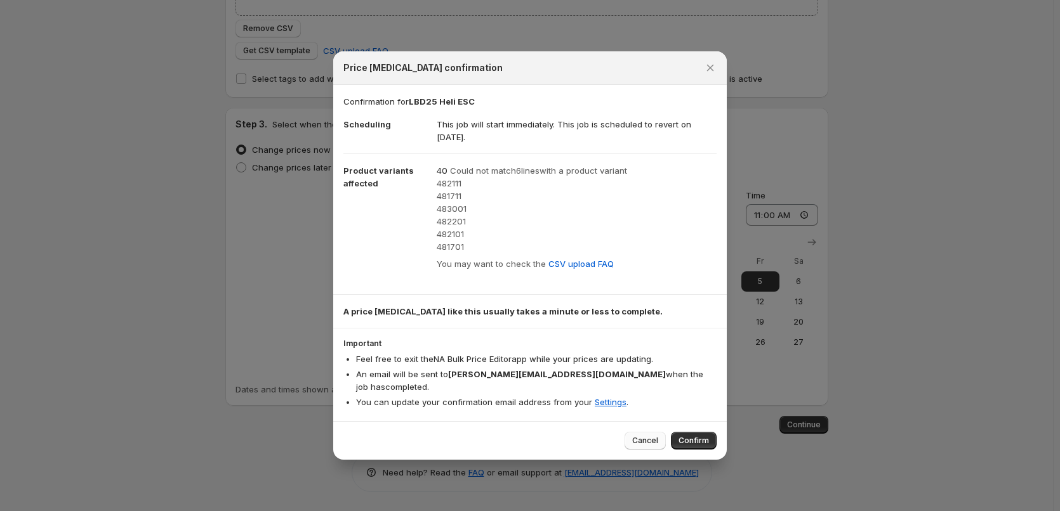
click at [659, 437] on button "Cancel" at bounding box center [644, 441] width 41 height 18
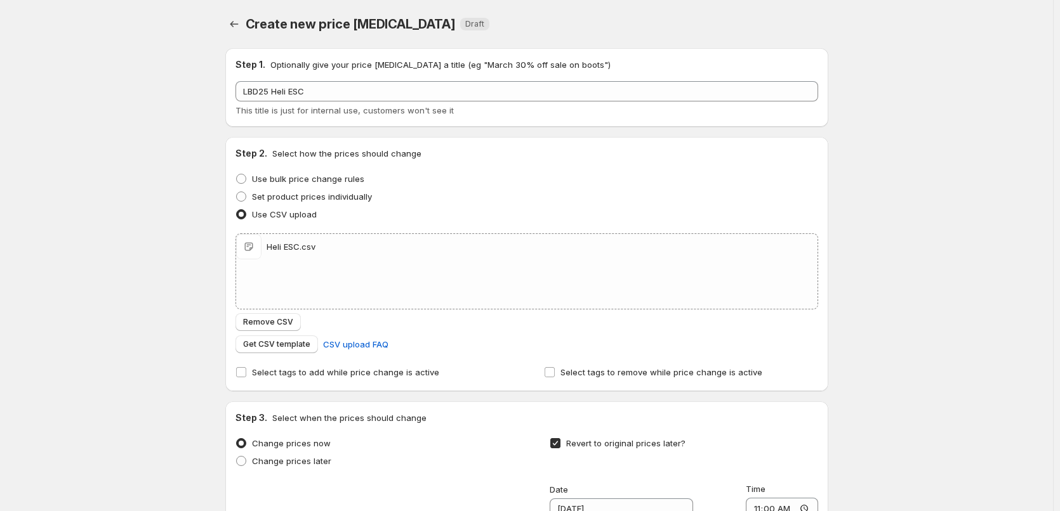
click at [566, 192] on div "Set product prices individually" at bounding box center [526, 197] width 582 height 18
click at [513, 267] on div "Heli ESC.csv Heli ESC.csv" at bounding box center [526, 271] width 581 height 75
type input "C:\fakepath\Heli ESC.csv"
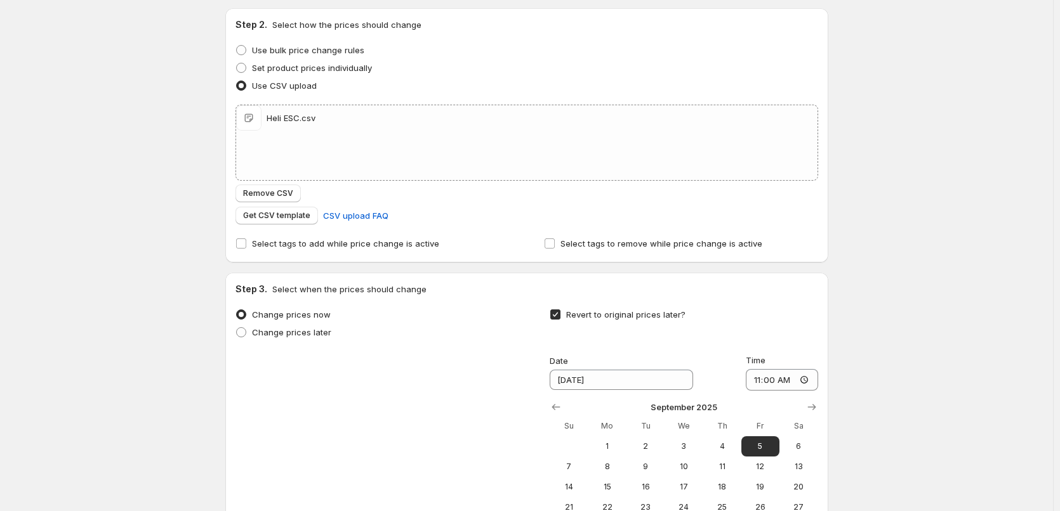
scroll to position [294, 0]
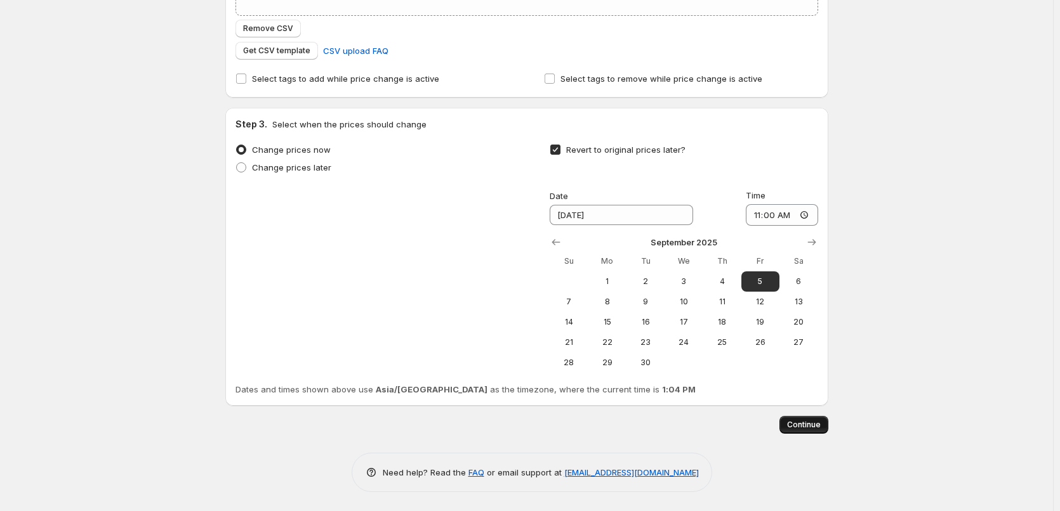
click at [799, 421] on span "Continue" at bounding box center [804, 425] width 34 height 10
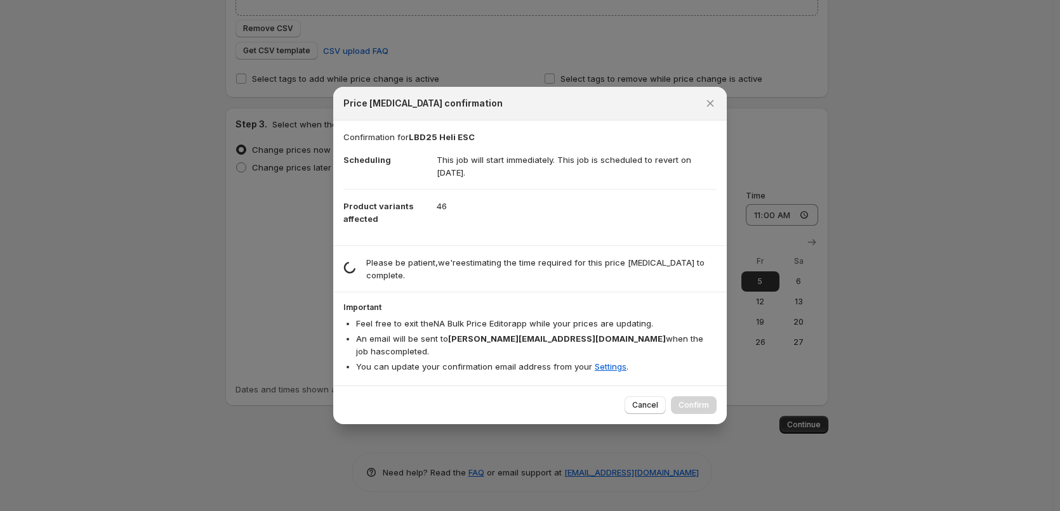
scroll to position [0, 0]
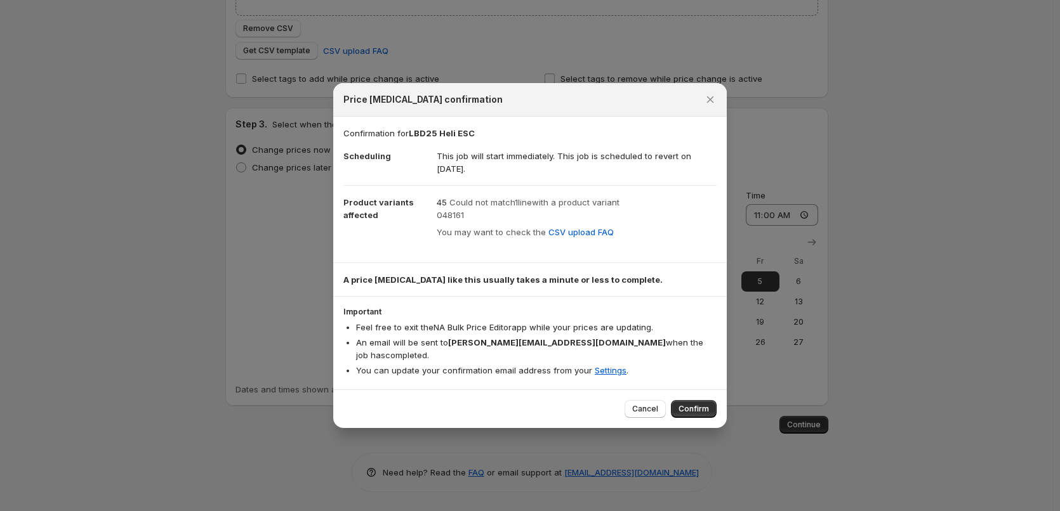
click at [460, 220] on span "048161" at bounding box center [450, 215] width 27 height 10
click at [459, 220] on span "048161" at bounding box center [450, 215] width 27 height 10
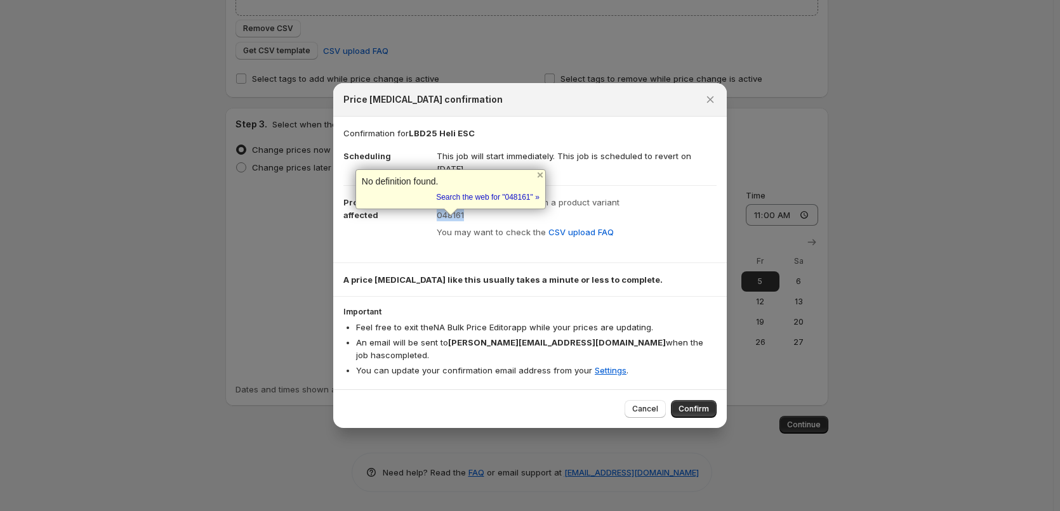
copy span "048161"
click at [643, 405] on span "Cancel" at bounding box center [645, 409] width 26 height 10
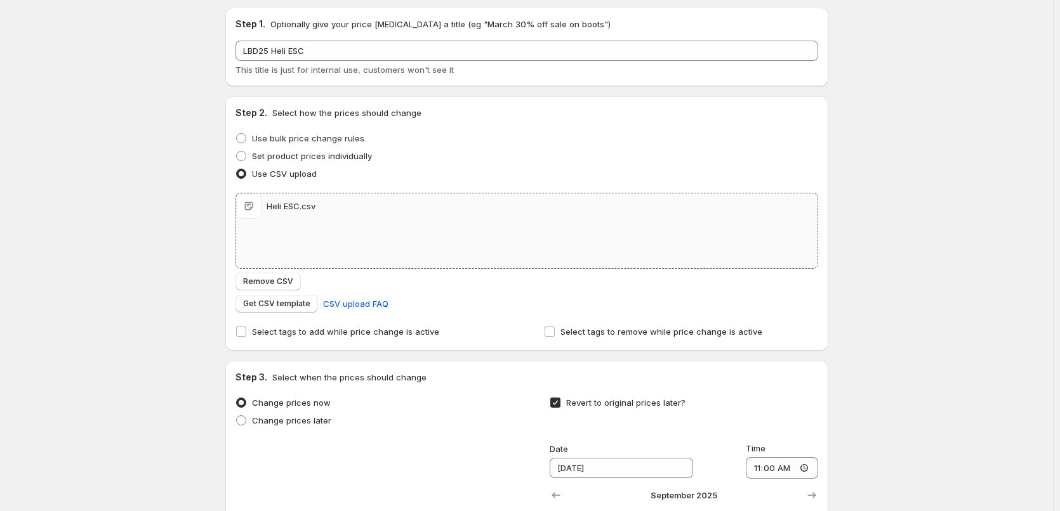
scroll to position [40, 0]
click at [517, 213] on div "Heli ESC.csv Heli ESC.csv" at bounding box center [526, 206] width 581 height 25
type input "C:\fakepath\Heli ESC.csv"
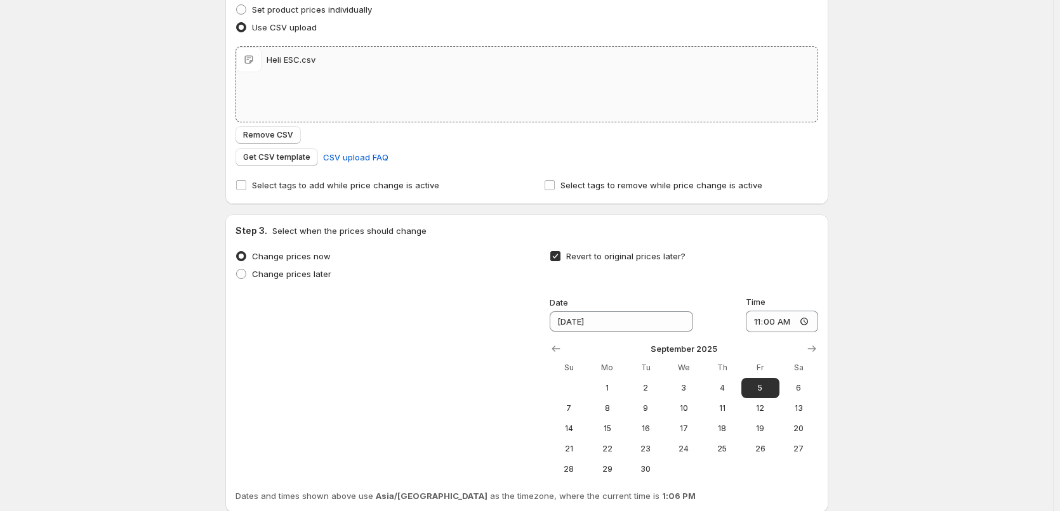
scroll to position [294, 0]
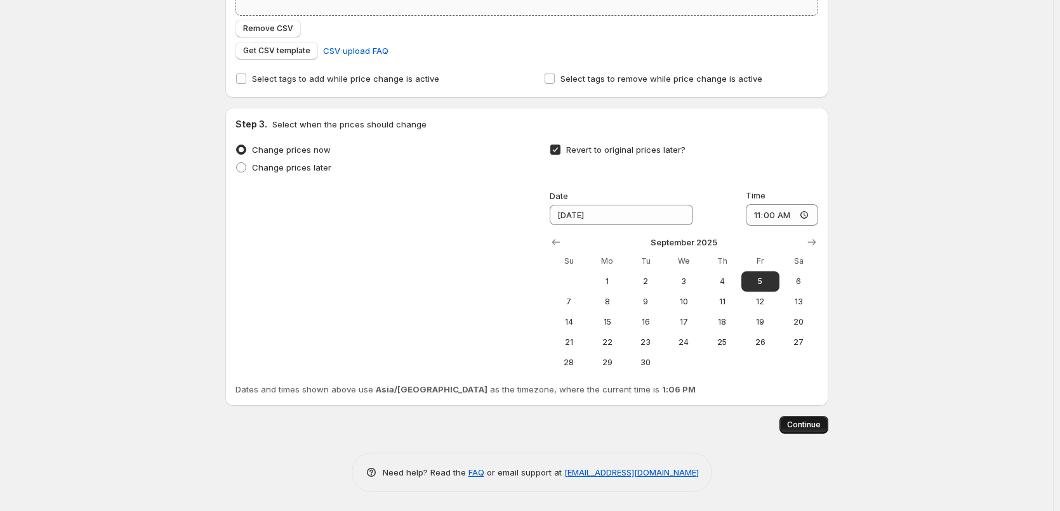
click at [799, 430] on span "Continue" at bounding box center [804, 425] width 34 height 10
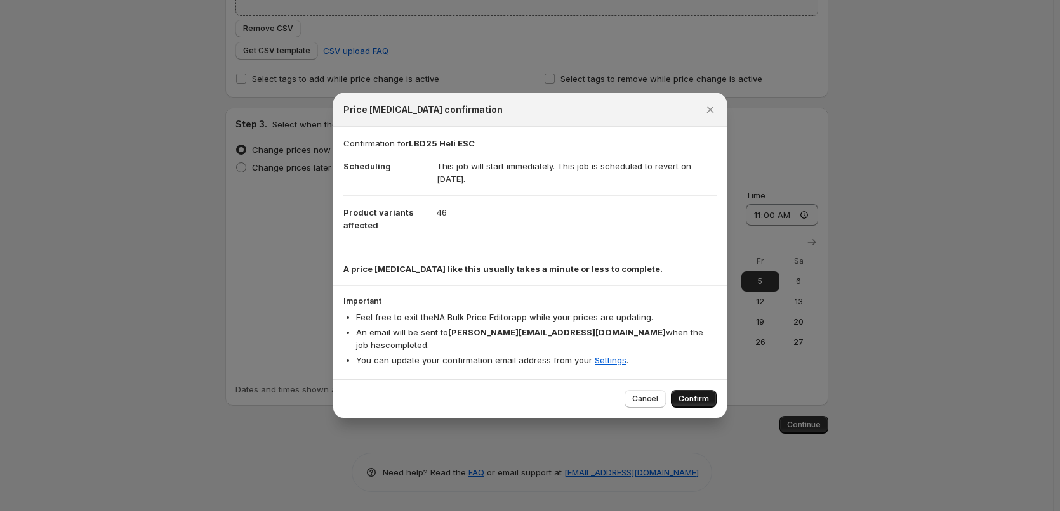
click at [700, 394] on span "Confirm" at bounding box center [693, 399] width 30 height 10
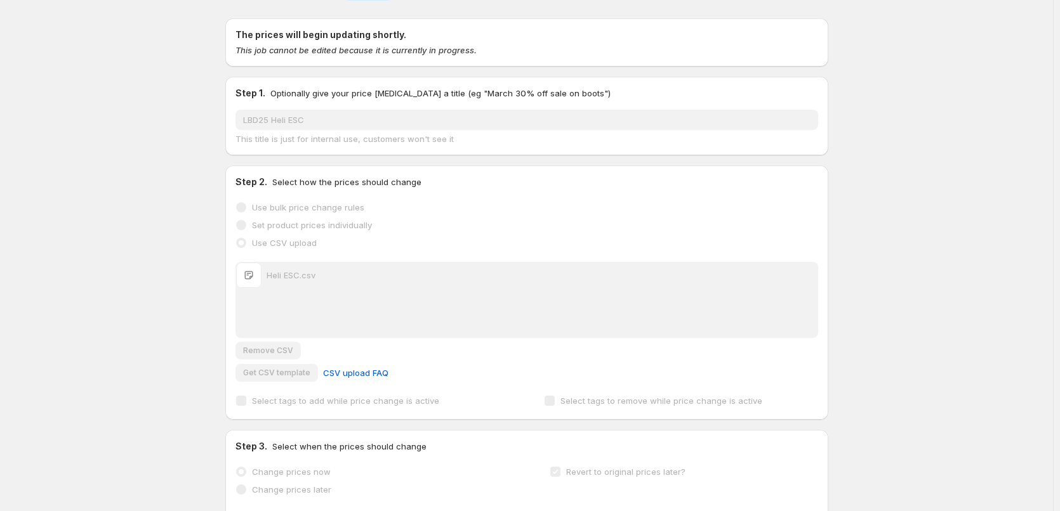
scroll to position [7, 0]
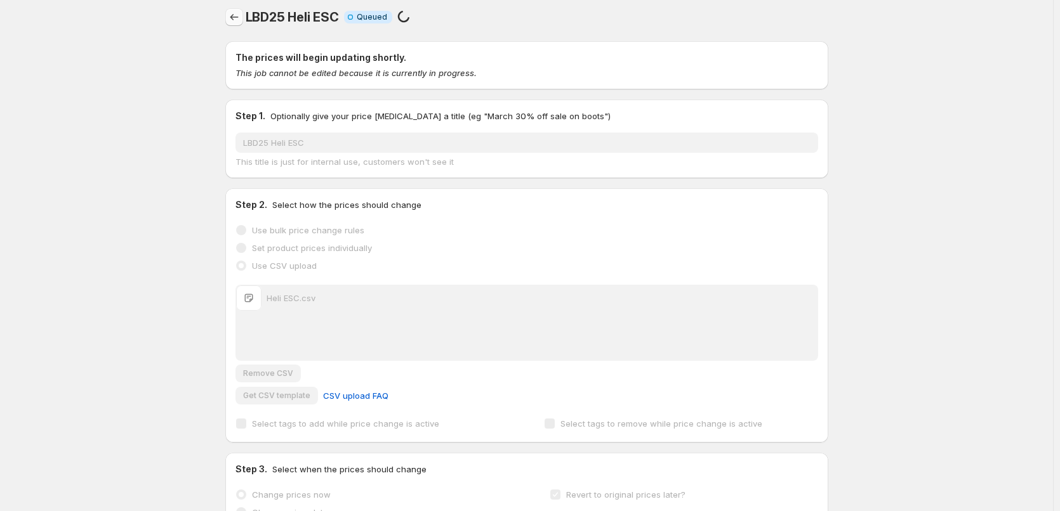
click at [240, 11] on icon "Price change jobs" at bounding box center [234, 17] width 13 height 13
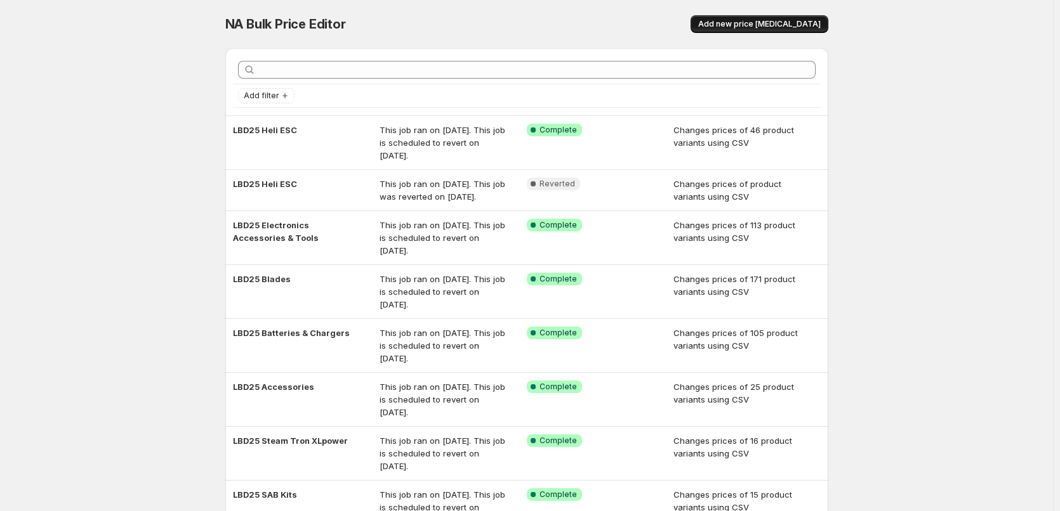
click at [754, 28] on span "Add new price [MEDICAL_DATA]" at bounding box center [759, 24] width 122 height 10
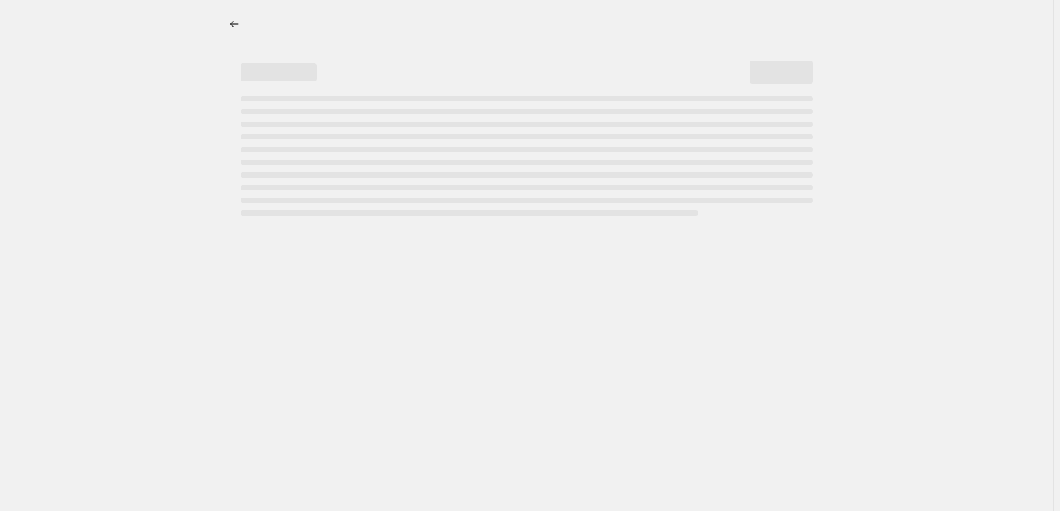
select select "percentage"
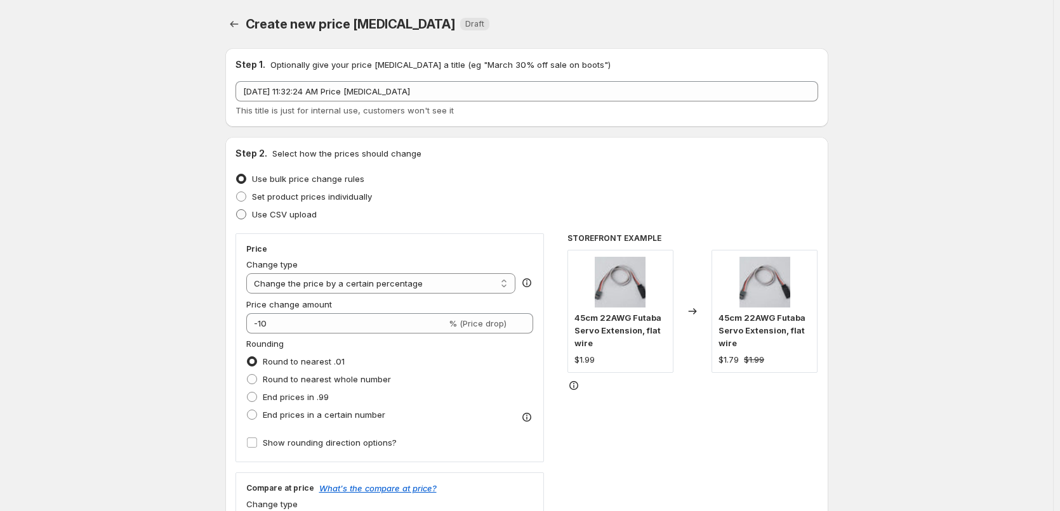
click at [285, 212] on span "Use CSV upload" at bounding box center [284, 214] width 65 height 10
click at [237, 210] on input "Use CSV upload" at bounding box center [236, 209] width 1 height 1
radio input "true"
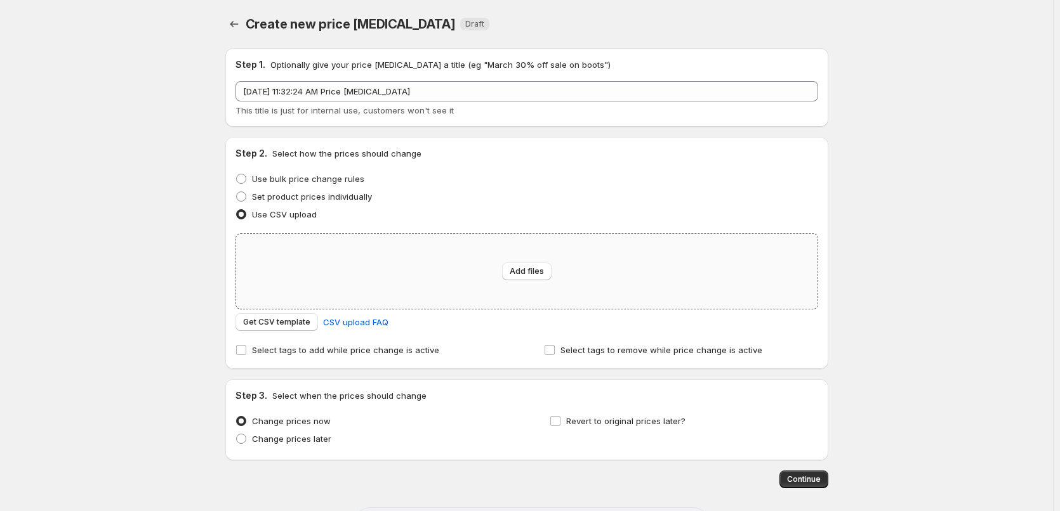
click at [458, 291] on div "Add files" at bounding box center [526, 271] width 581 height 75
type input "C:\fakepath\Heli FBL.csv"
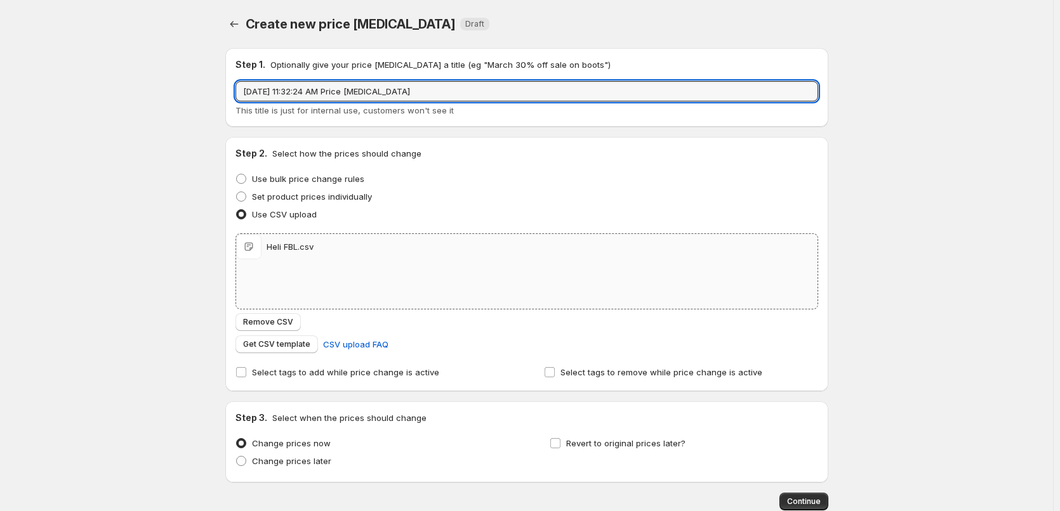
drag, startPoint x: 433, startPoint y: 94, endPoint x: 171, endPoint y: 105, distance: 262.3
click at [171, 105] on div "Create new price [MEDICAL_DATA]. This page is ready Create new price [MEDICAL_D…" at bounding box center [526, 294] width 1053 height 588
type input "LBD25 FBL"
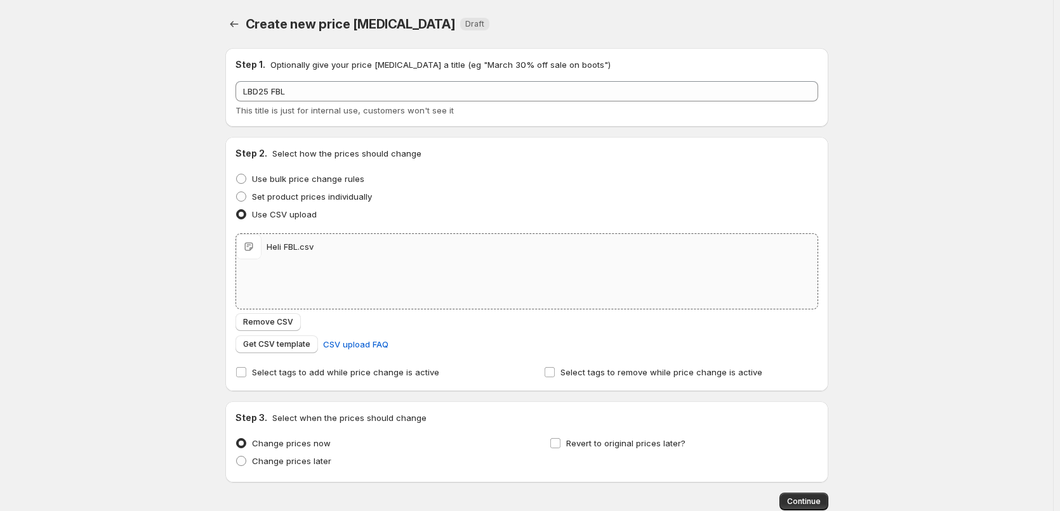
click at [140, 96] on div "Create new price [MEDICAL_DATA]. This page is ready Create new price [MEDICAL_D…" at bounding box center [526, 294] width 1053 height 588
click at [603, 440] on span "Revert to original prices later?" at bounding box center [625, 443] width 119 height 13
click at [560, 440] on input "Revert to original prices later?" at bounding box center [555, 443] width 10 height 10
checkbox input "true"
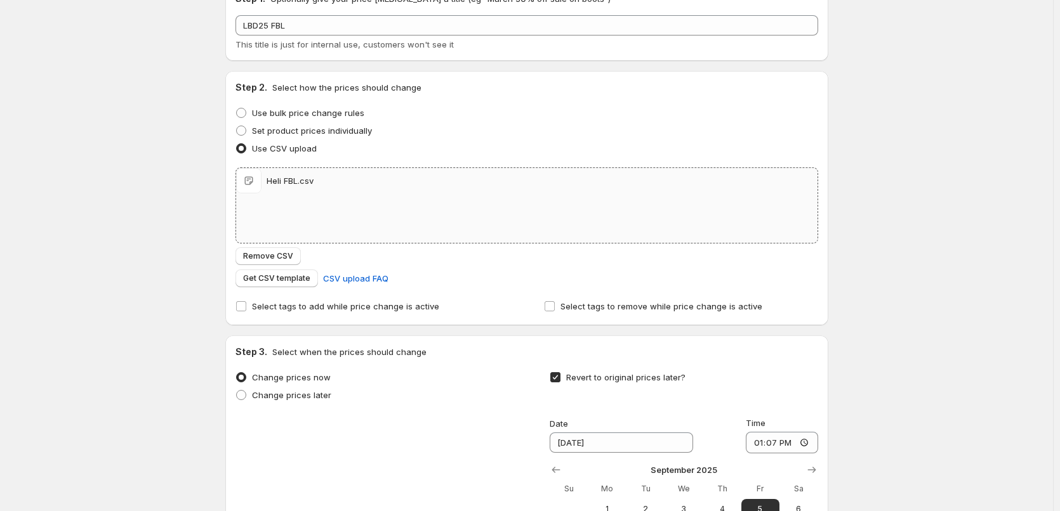
scroll to position [254, 0]
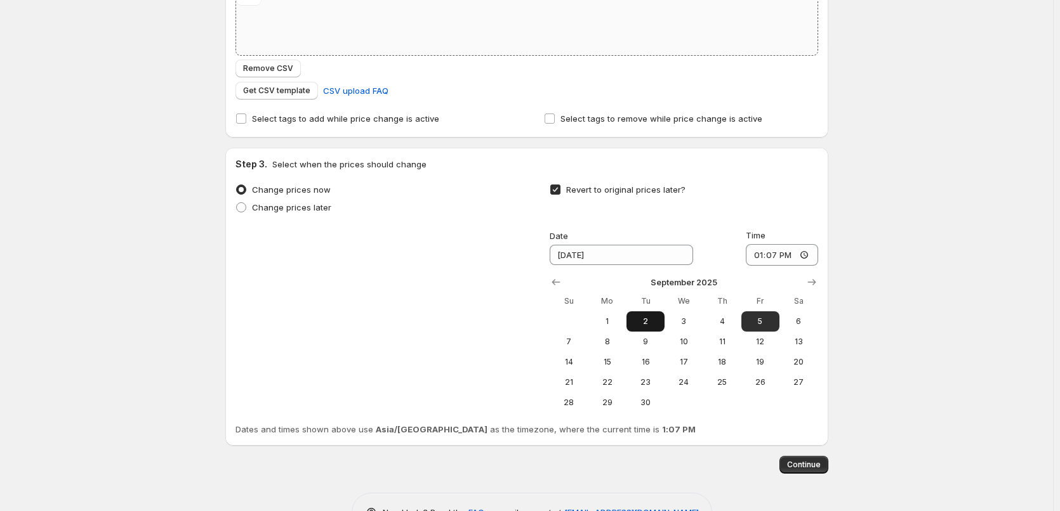
click at [659, 317] on span "2" at bounding box center [645, 322] width 28 height 10
type input "[DATE]"
click at [759, 261] on input "13:07" at bounding box center [782, 255] width 72 height 22
type input "11:00"
click at [889, 353] on div "Create new price [MEDICAL_DATA]. This page is ready Create new price [MEDICAL_D…" at bounding box center [526, 148] width 1053 height 805
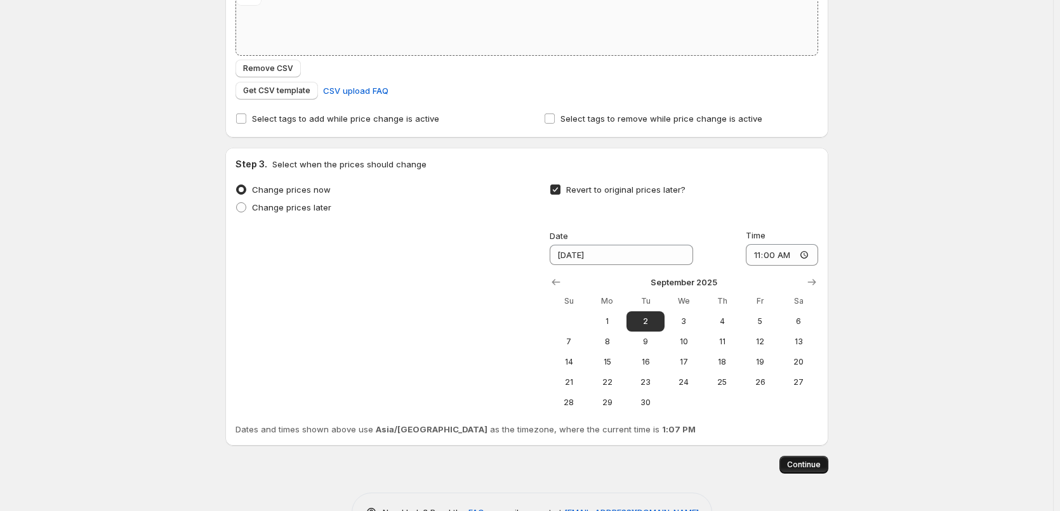
click at [817, 466] on span "Continue" at bounding box center [804, 465] width 34 height 10
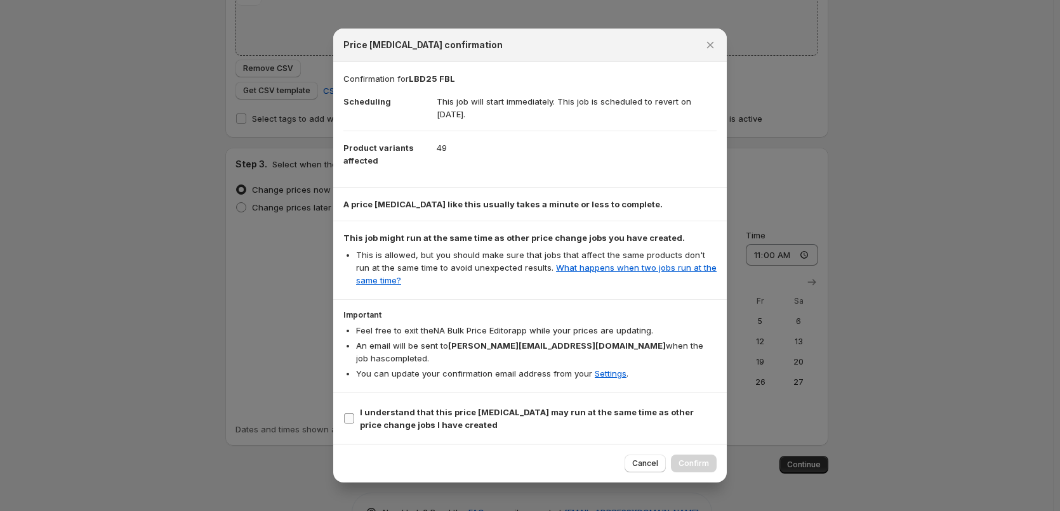
click at [548, 407] on b "I understand that this price [MEDICAL_DATA] may run at the same time as other p…" at bounding box center [527, 418] width 334 height 23
click at [354, 414] on input "I understand that this price [MEDICAL_DATA] may run at the same time as other p…" at bounding box center [349, 419] width 10 height 10
checkbox input "true"
click at [685, 459] on span "Confirm" at bounding box center [693, 464] width 30 height 10
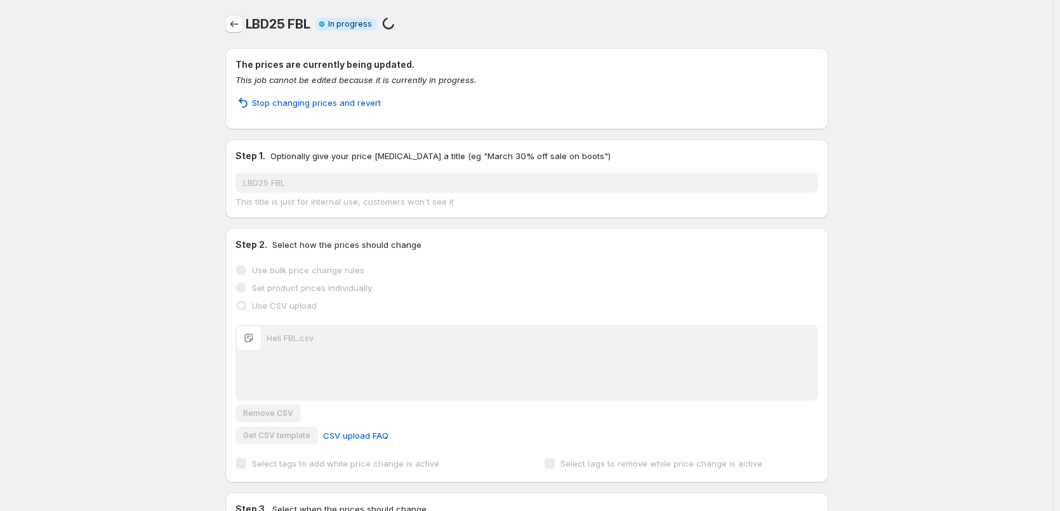
click at [240, 30] on icon "Price change jobs" at bounding box center [234, 24] width 13 height 13
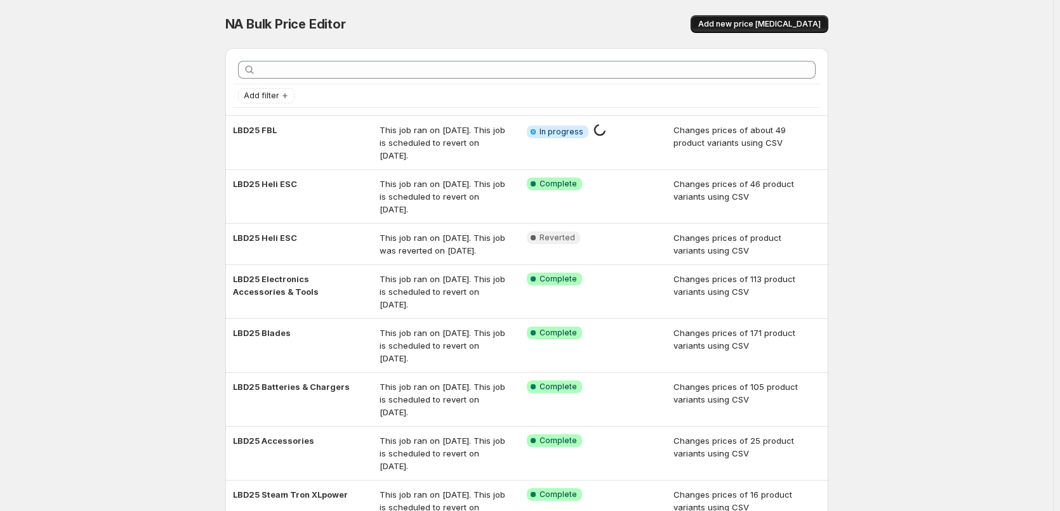
click at [750, 27] on span "Add new price [MEDICAL_DATA]" at bounding box center [759, 24] width 122 height 10
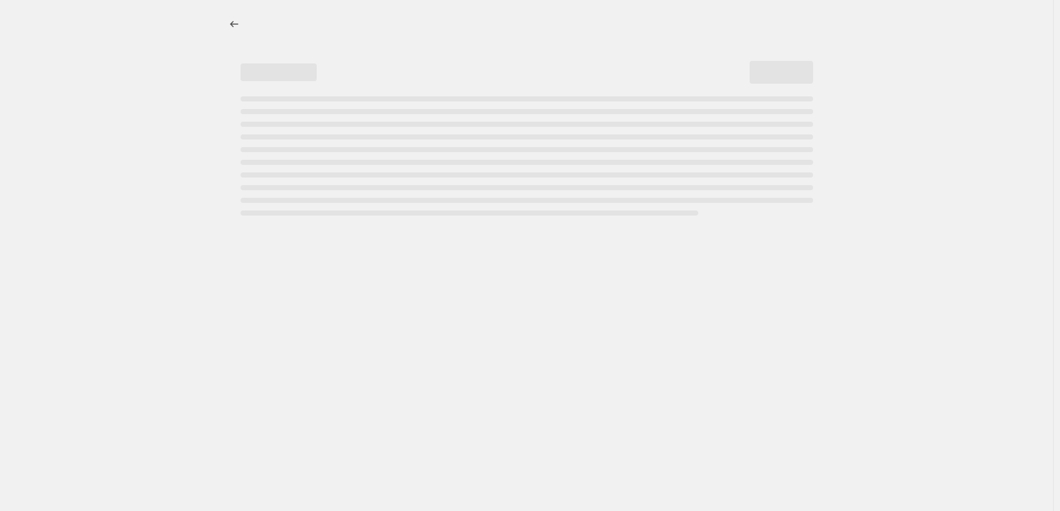
select select "percentage"
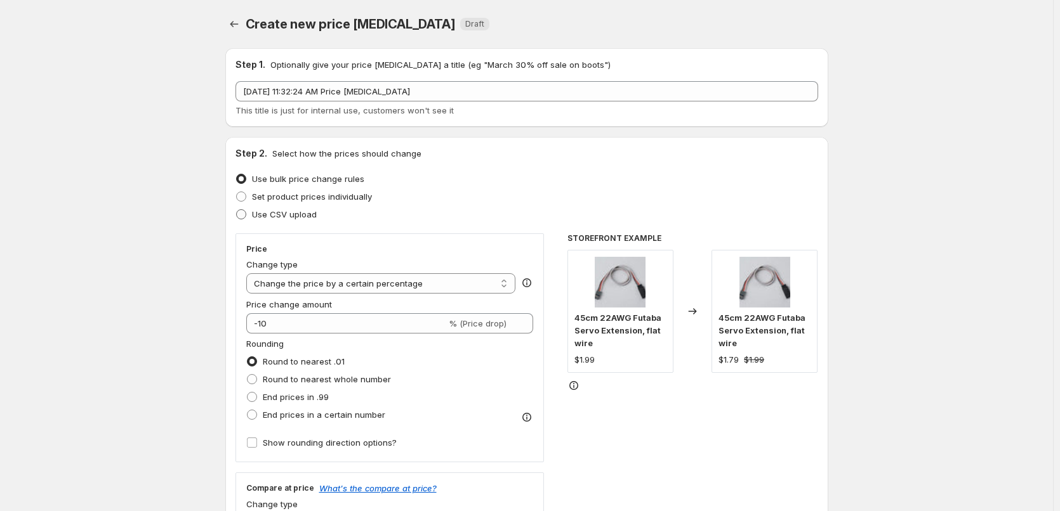
click at [270, 213] on span "Use CSV upload" at bounding box center [284, 214] width 65 height 10
click at [237, 210] on input "Use CSV upload" at bounding box center [236, 209] width 1 height 1
radio input "true"
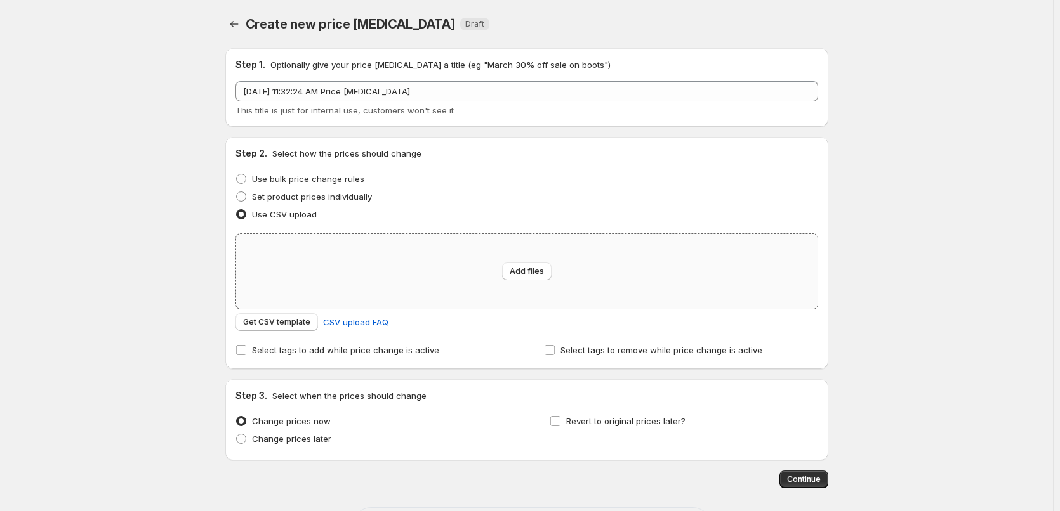
click at [469, 270] on div "Add files" at bounding box center [526, 271] width 581 height 75
type input "C:\fakepath\Heli Motor.csv"
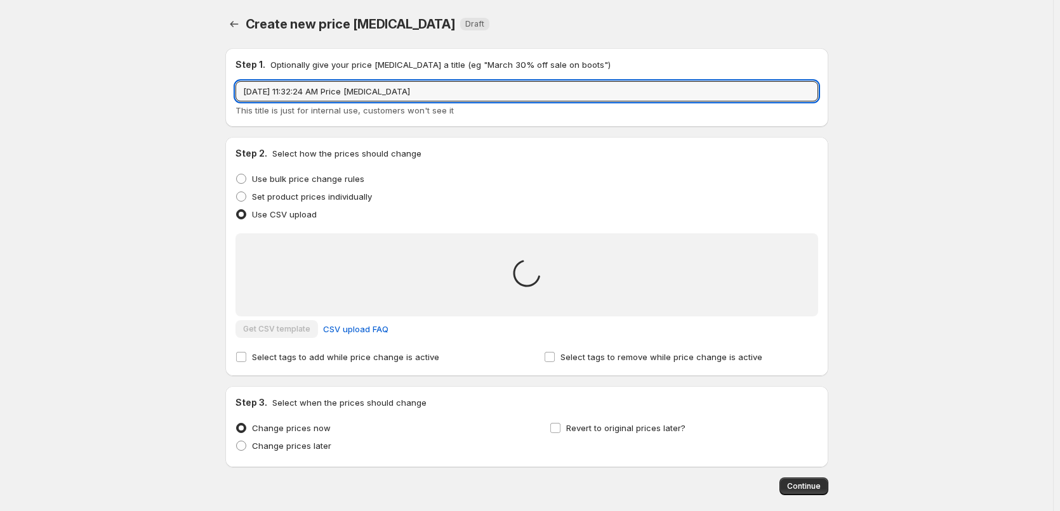
drag, startPoint x: 435, startPoint y: 88, endPoint x: 61, endPoint y: 81, distance: 374.4
click at [128, 93] on div "Create new price [MEDICAL_DATA]. This page is ready Create new price [MEDICAL_D…" at bounding box center [526, 286] width 1053 height 573
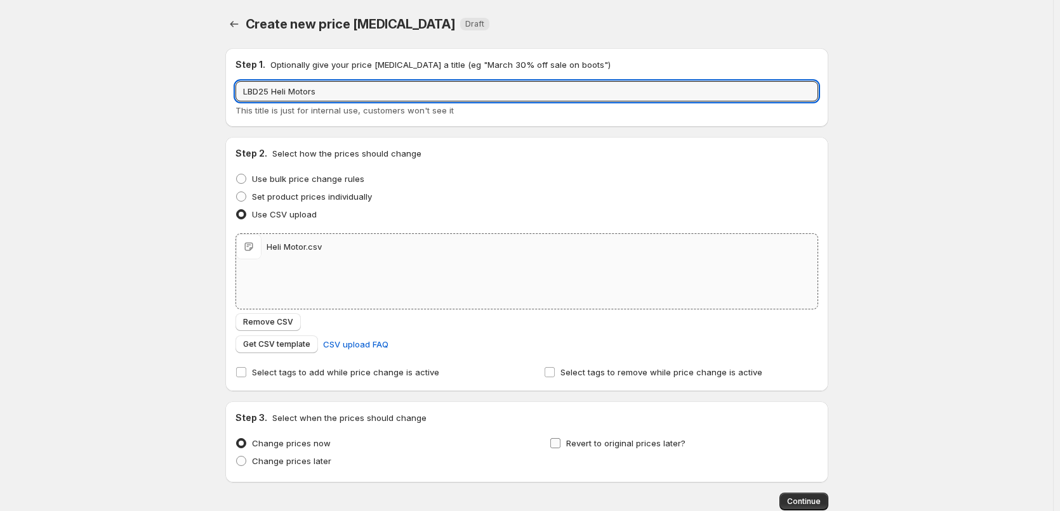
type input "LBD25 Heli Motors"
click at [622, 444] on span "Revert to original prices later?" at bounding box center [625, 443] width 119 height 10
click at [560, 444] on input "Revert to original prices later?" at bounding box center [555, 443] width 10 height 10
checkbox input "true"
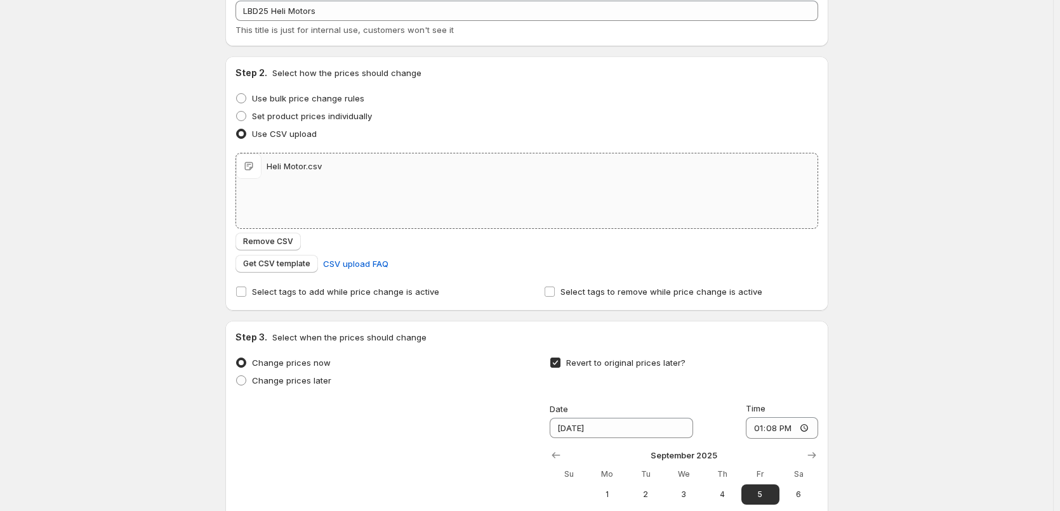
scroll to position [190, 0]
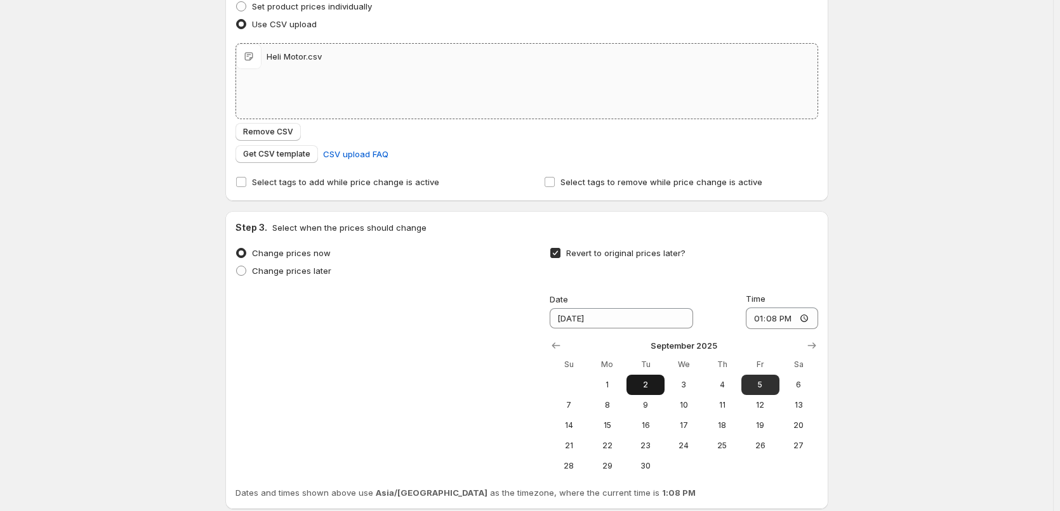
click at [650, 386] on span "2" at bounding box center [645, 385] width 28 height 10
type input "[DATE]"
click at [757, 319] on input "13:08" at bounding box center [782, 319] width 72 height 22
type input "11:00"
click at [895, 329] on div "Create new price [MEDICAL_DATA]. This page is ready Create new price [MEDICAL_D…" at bounding box center [526, 212] width 1053 height 805
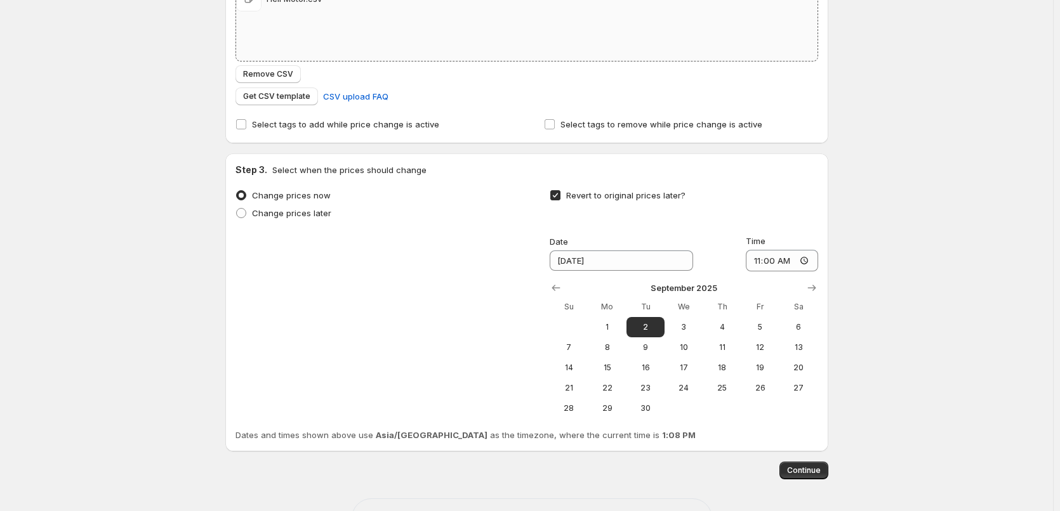
scroll to position [294, 0]
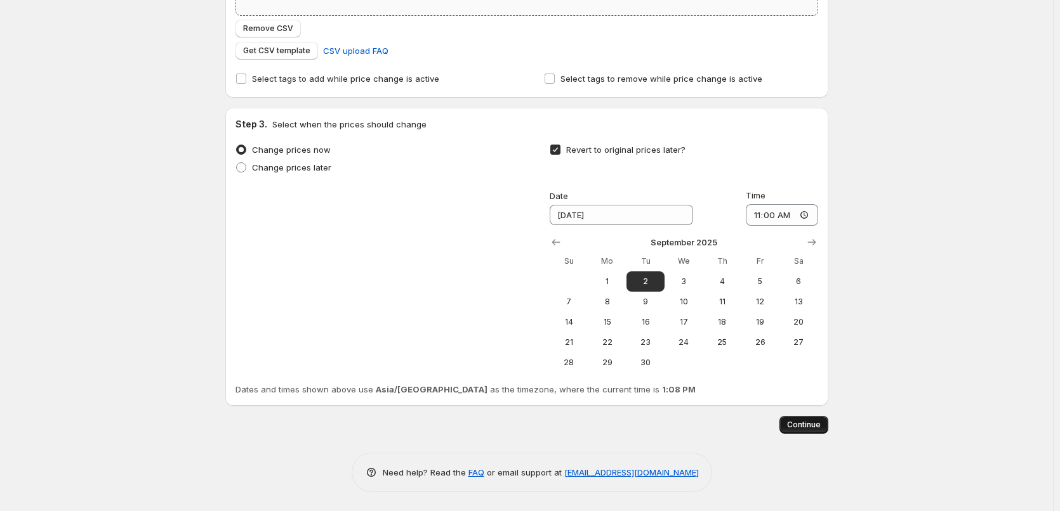
click at [810, 421] on span "Continue" at bounding box center [804, 425] width 34 height 10
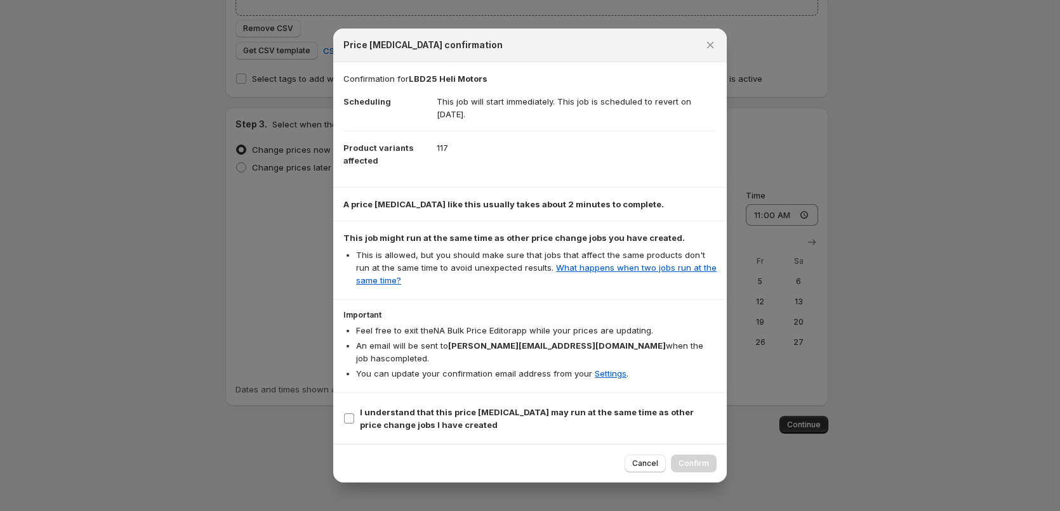
click at [516, 407] on b "I understand that this price [MEDICAL_DATA] may run at the same time as other p…" at bounding box center [527, 418] width 334 height 23
click at [354, 414] on input "I understand that this price [MEDICAL_DATA] may run at the same time as other p…" at bounding box center [349, 419] width 10 height 10
checkbox input "true"
click at [704, 459] on span "Confirm" at bounding box center [693, 464] width 30 height 10
type input "LBD25 Heli Motors"
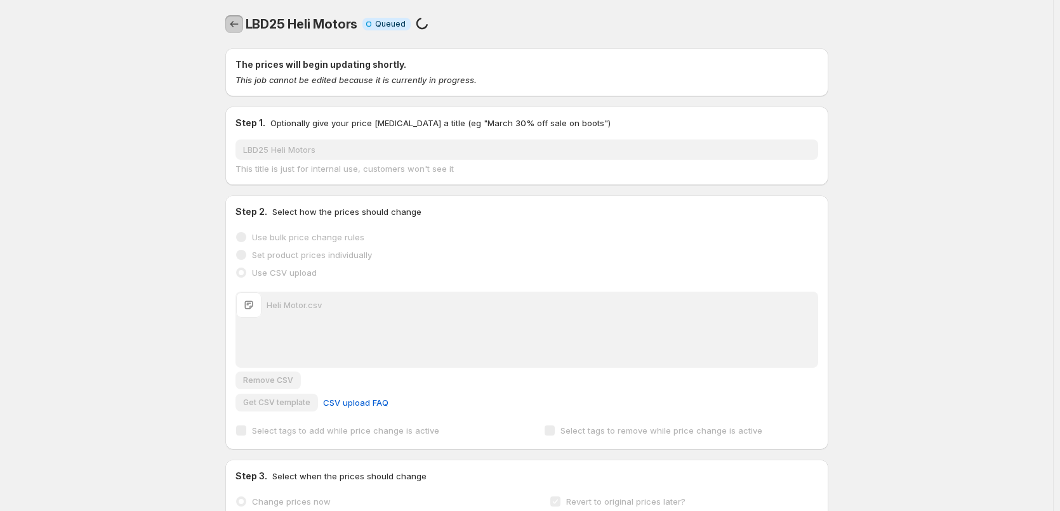
click at [243, 23] on button "Price change jobs" at bounding box center [234, 24] width 18 height 18
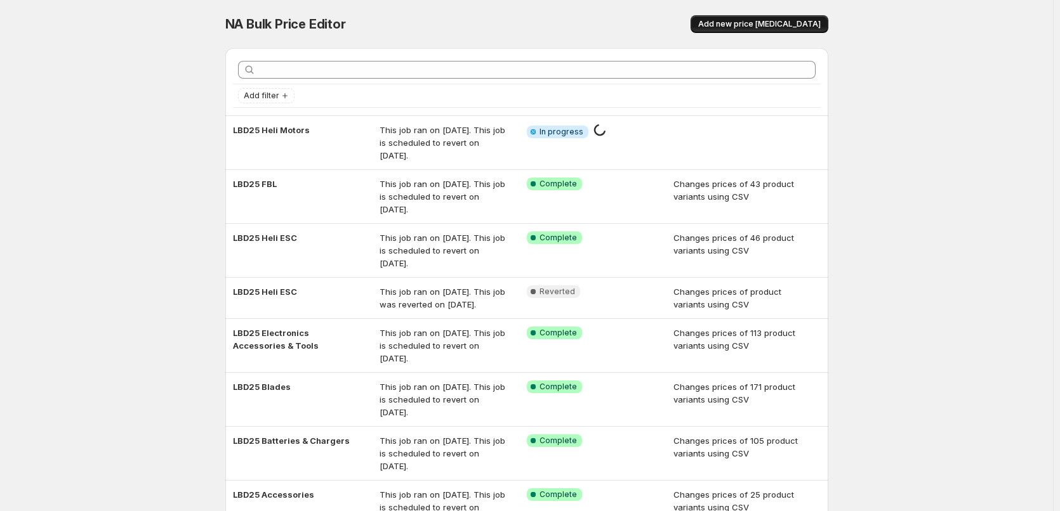
click at [770, 25] on span "Add new price [MEDICAL_DATA]" at bounding box center [759, 24] width 122 height 10
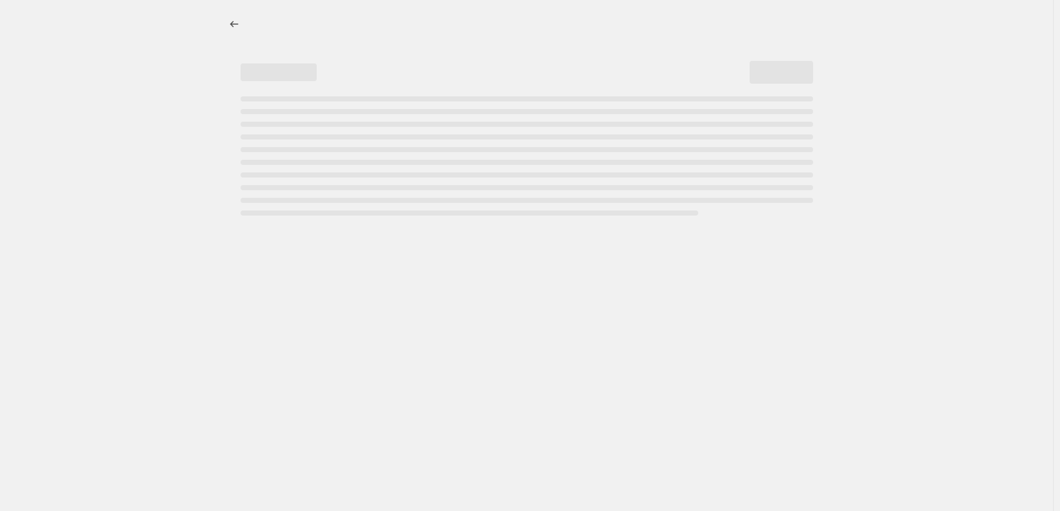
select select "percentage"
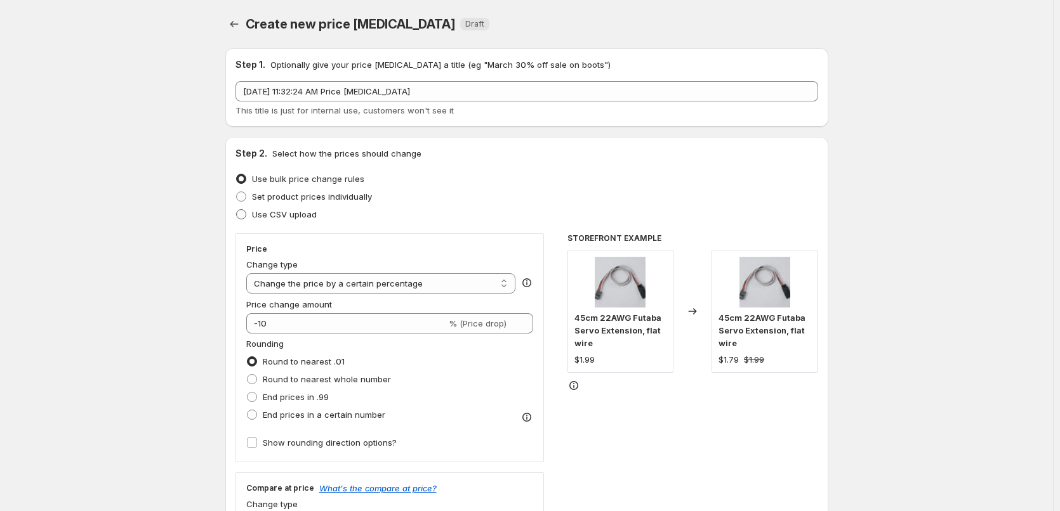
click at [282, 213] on span "Use CSV upload" at bounding box center [284, 214] width 65 height 10
click at [237, 210] on input "Use CSV upload" at bounding box center [236, 209] width 1 height 1
radio input "true"
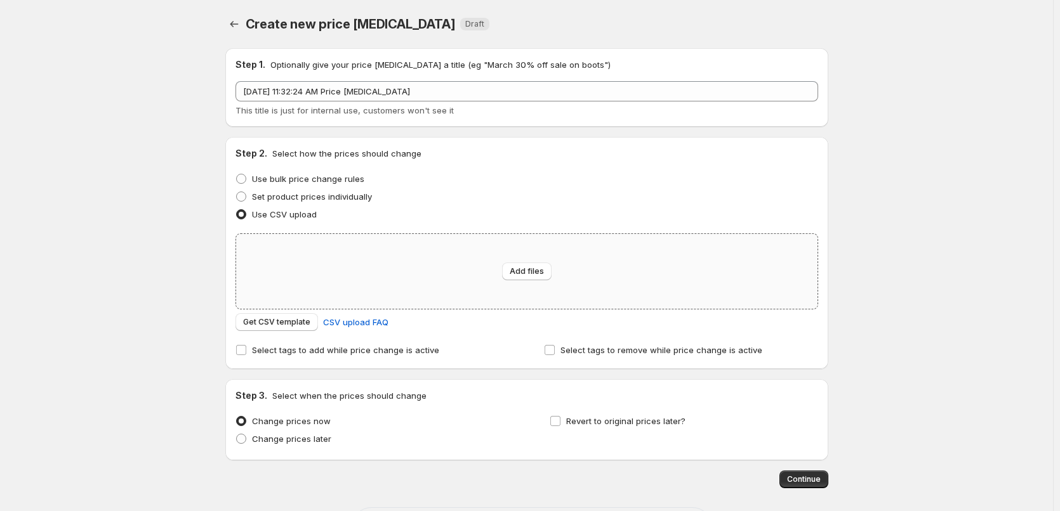
click at [419, 273] on div "Add files" at bounding box center [526, 271] width 581 height 75
type input "C:\fakepath\[PERSON_NAME].csv"
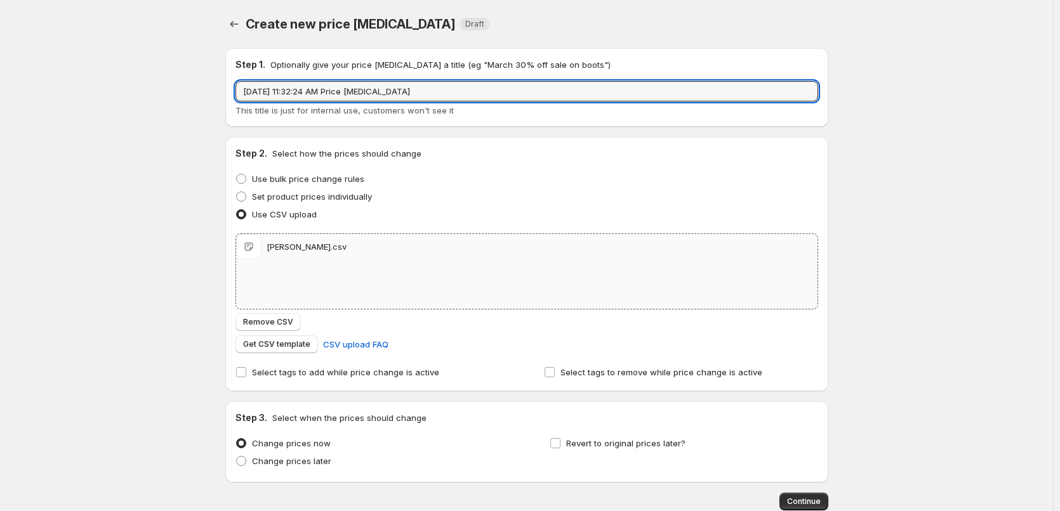
drag, startPoint x: 428, startPoint y: 86, endPoint x: 1, endPoint y: 121, distance: 428.4
click at [59, 119] on div "Create new price [MEDICAL_DATA]. This page is ready Create new price [MEDICAL_D…" at bounding box center [526, 294] width 1053 height 588
type input "LBD25 [PERSON_NAME]"
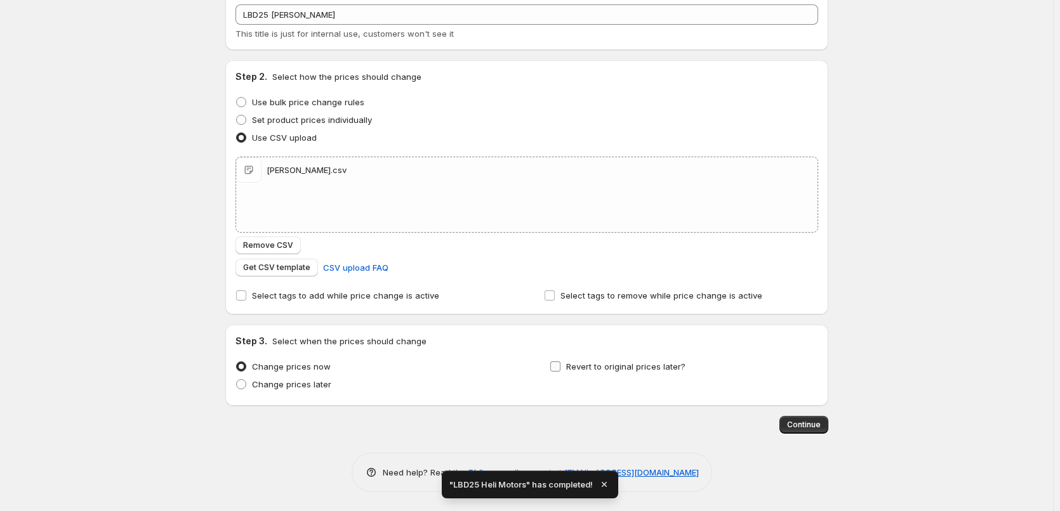
click at [626, 366] on span "Revert to original prices later?" at bounding box center [625, 367] width 119 height 10
click at [560, 366] on input "Revert to original prices later?" at bounding box center [555, 367] width 10 height 10
checkbox input "true"
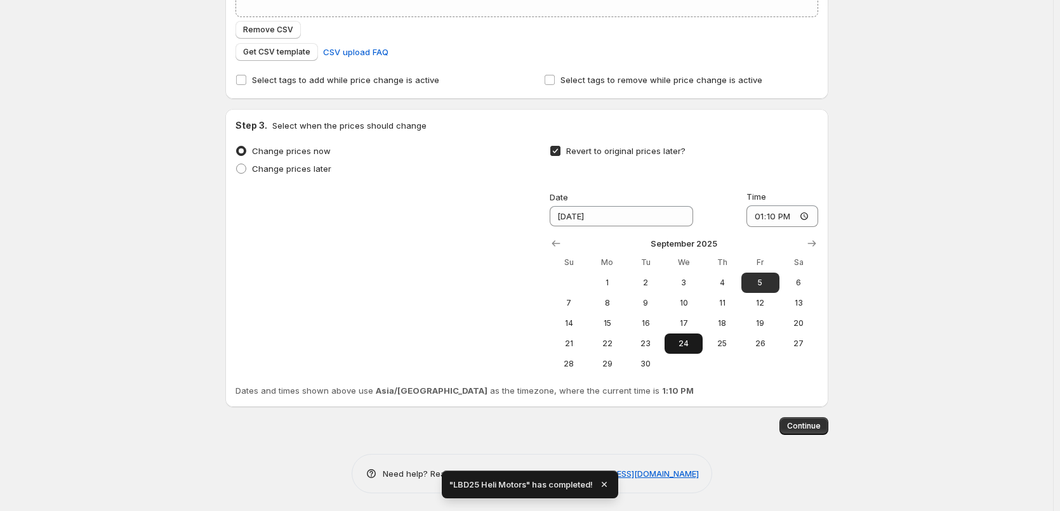
scroll to position [294, 0]
click at [640, 285] on span "2" at bounding box center [645, 282] width 28 height 10
type input "[DATE]"
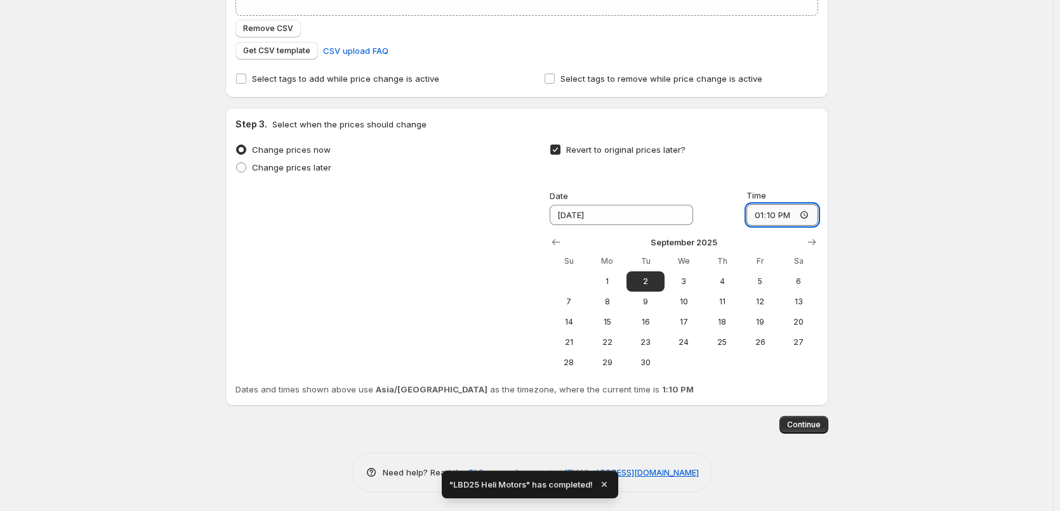
click at [755, 214] on input "13:10" at bounding box center [782, 215] width 72 height 22
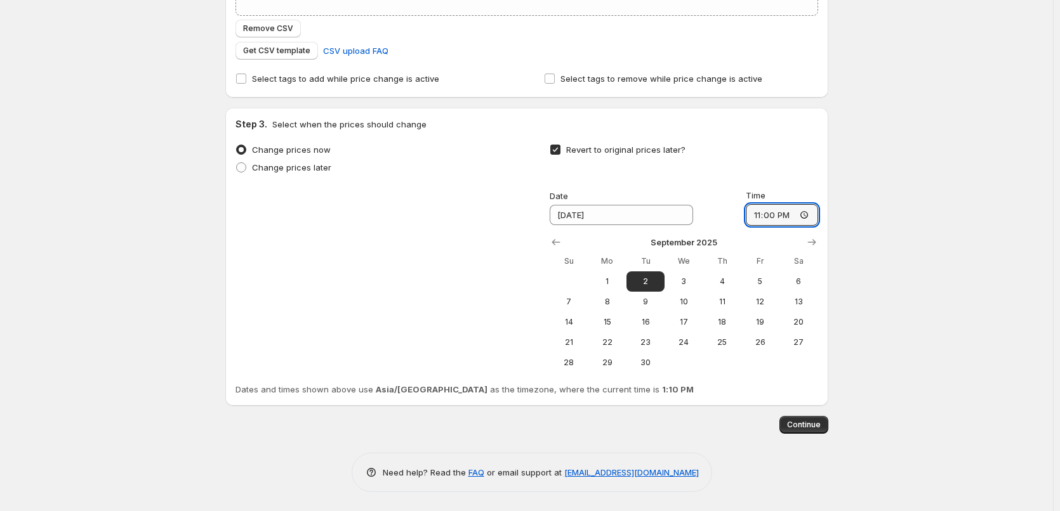
type input "11:00"
click at [865, 293] on div "Create new price [MEDICAL_DATA]. This page is ready Create new price [MEDICAL_D…" at bounding box center [526, 108] width 1053 height 805
click at [818, 429] on span "Continue" at bounding box center [804, 425] width 34 height 10
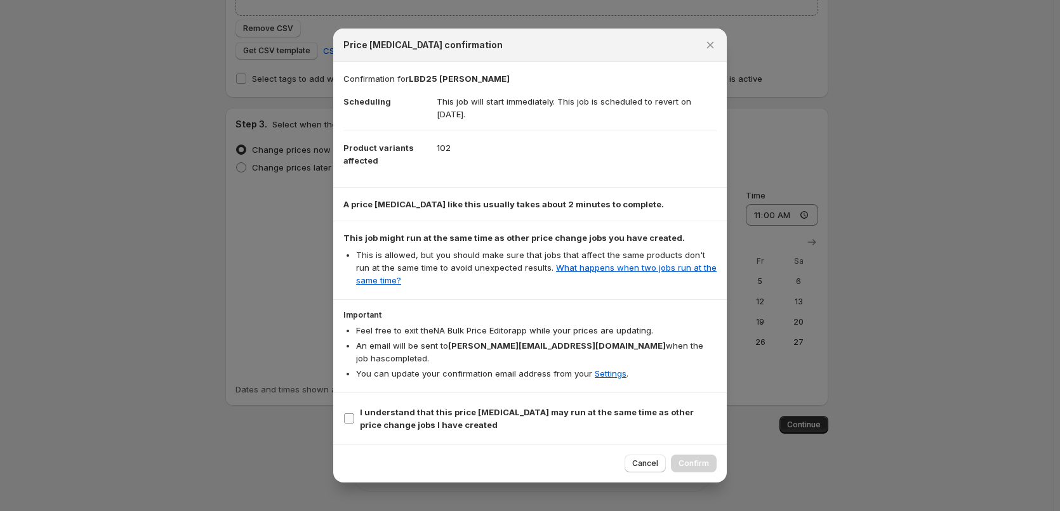
click at [511, 411] on span "I understand that this price [MEDICAL_DATA] may run at the same time as other p…" at bounding box center [538, 418] width 357 height 25
click at [354, 414] on input "I understand that this price [MEDICAL_DATA] may run at the same time as other p…" at bounding box center [349, 419] width 10 height 10
checkbox input "true"
click at [700, 464] on button "Confirm" at bounding box center [694, 464] width 46 height 18
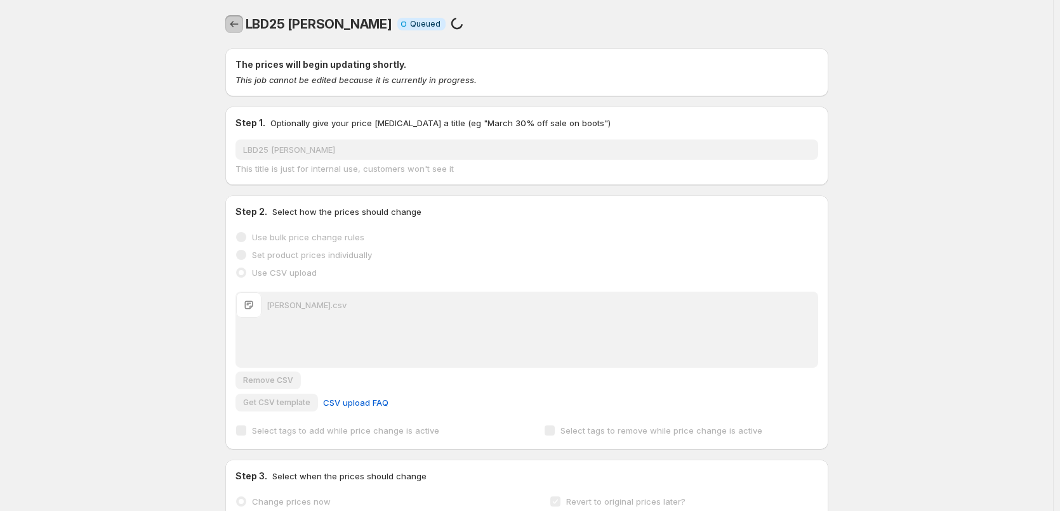
click at [235, 18] on icon "Price change jobs" at bounding box center [234, 24] width 13 height 13
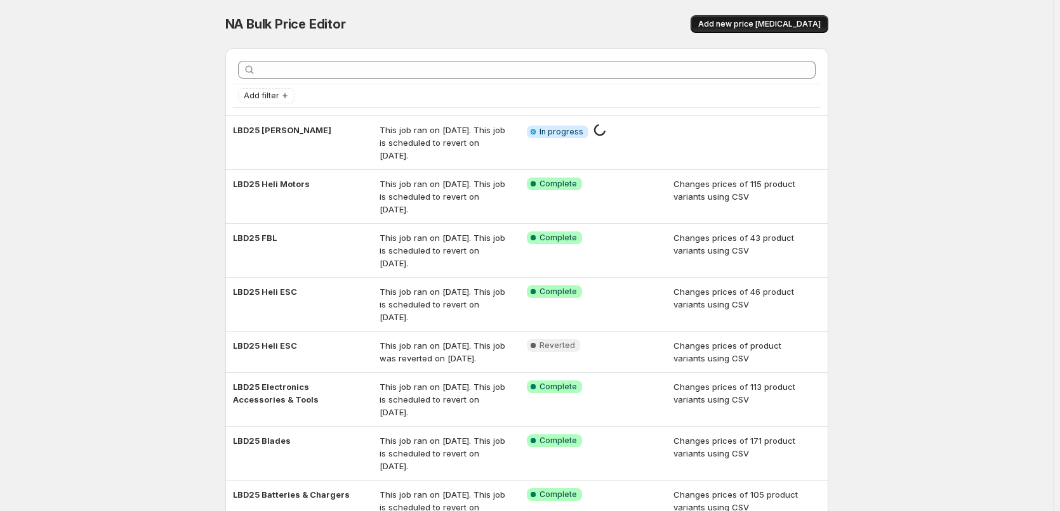
click at [770, 32] on button "Add new price [MEDICAL_DATA]" at bounding box center [759, 24] width 138 height 18
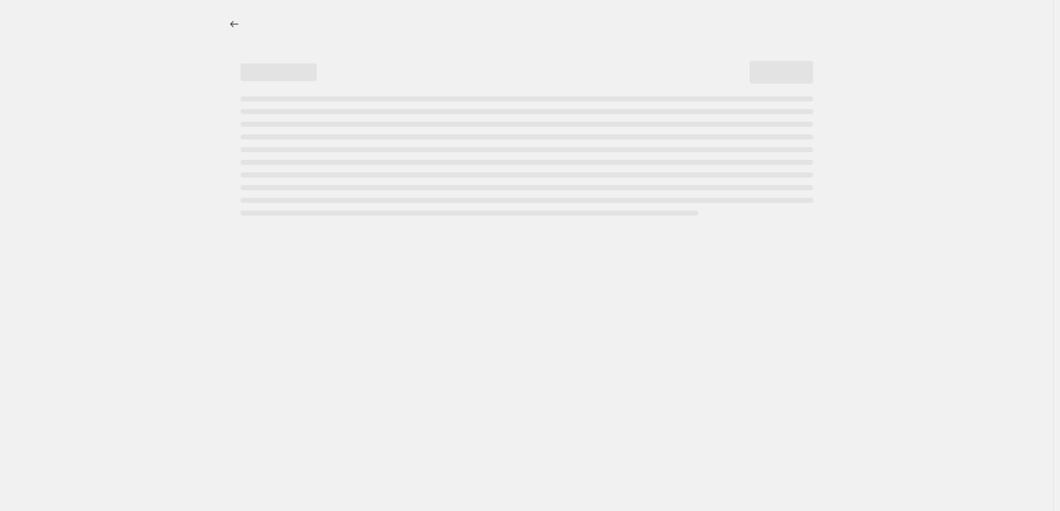
select select "percentage"
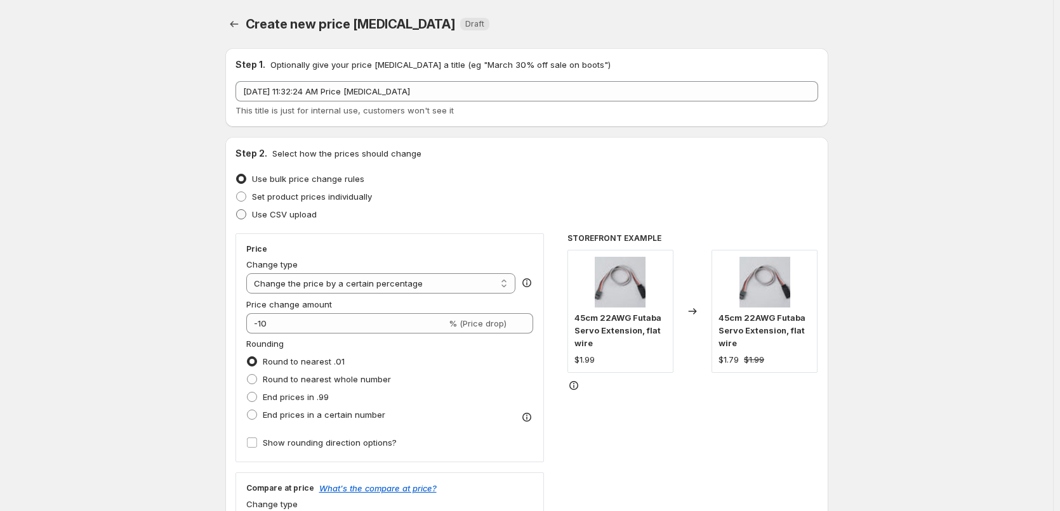
click at [286, 213] on span "Use CSV upload" at bounding box center [284, 214] width 65 height 10
click at [237, 210] on input "Use CSV upload" at bounding box center [236, 209] width 1 height 1
radio input "true"
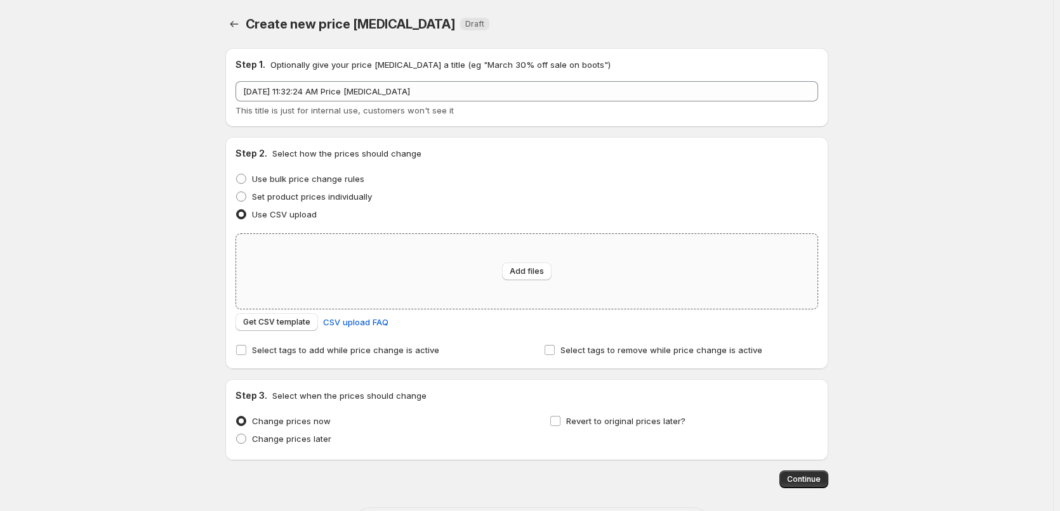
click at [308, 261] on div "Add files" at bounding box center [526, 271] width 581 height 75
type input "C:\fakepath\Radio.csv"
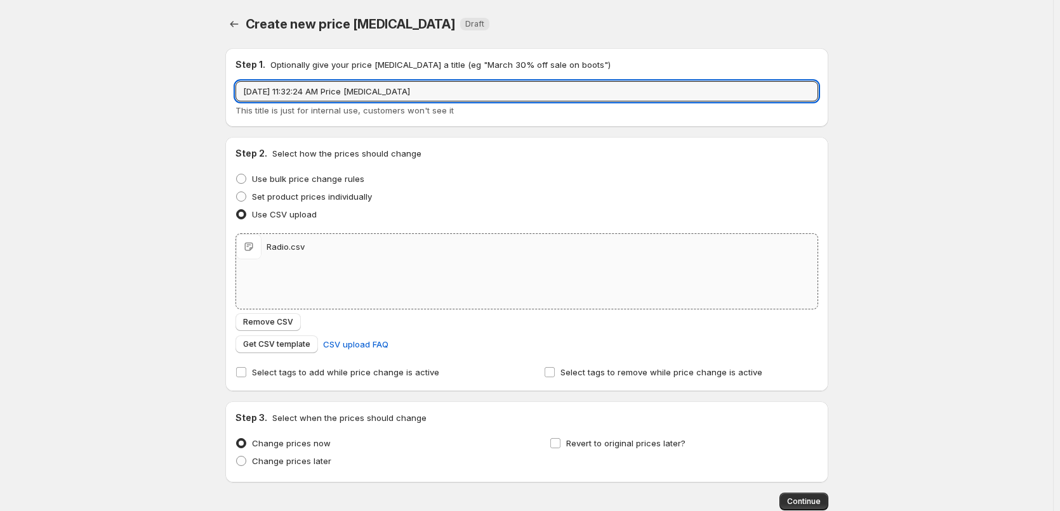
drag, startPoint x: 461, startPoint y: 92, endPoint x: 153, endPoint y: 129, distance: 310.0
click at [153, 129] on div "Create new price [MEDICAL_DATA]. This page is ready Create new price [MEDICAL_D…" at bounding box center [526, 294] width 1053 height 588
type input "LBD25 Radio"
click at [118, 209] on div "Create new price [MEDICAL_DATA]. This page is ready Create new price [MEDICAL_D…" at bounding box center [526, 294] width 1053 height 588
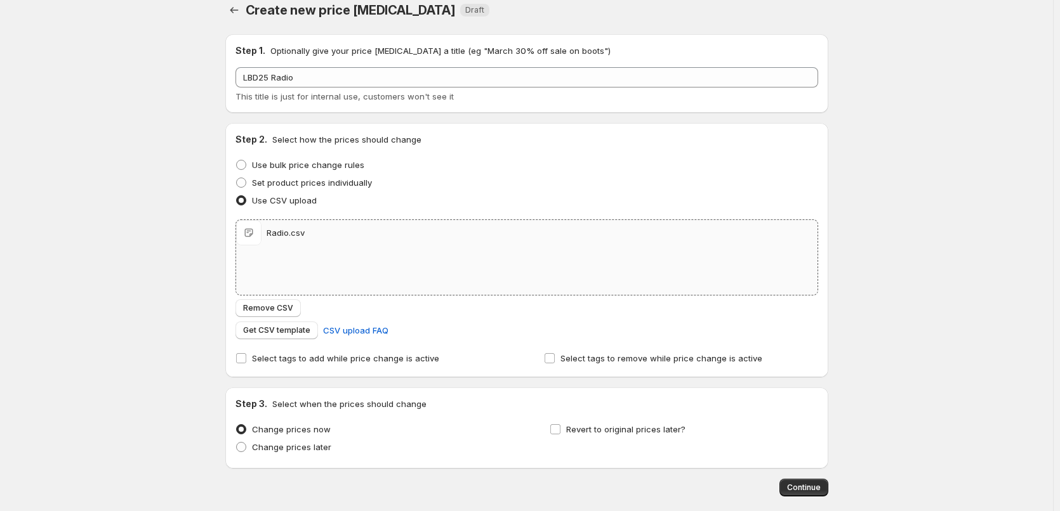
scroll to position [77, 0]
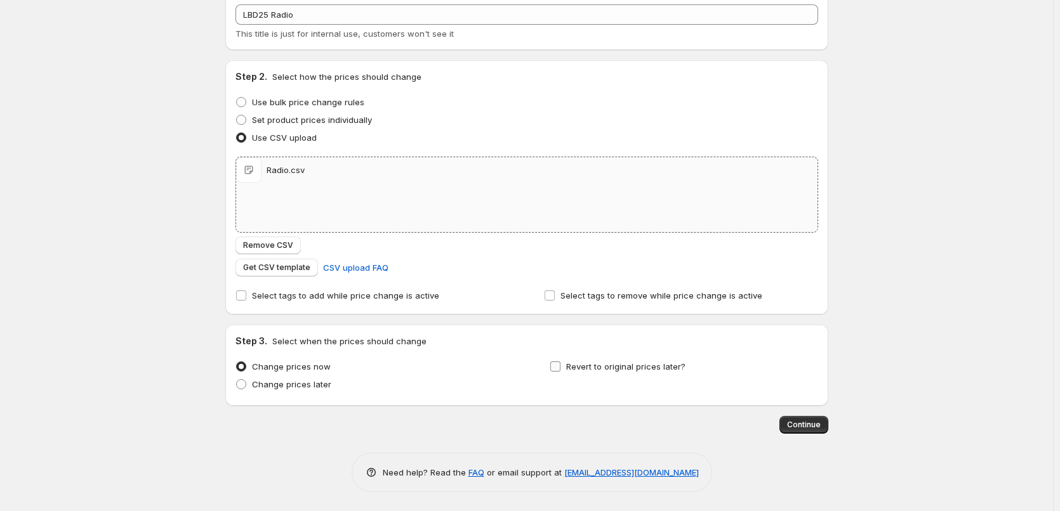
click at [606, 372] on span "Revert to original prices later?" at bounding box center [625, 366] width 119 height 13
click at [560, 372] on input "Revert to original prices later?" at bounding box center [555, 367] width 10 height 10
checkbox input "true"
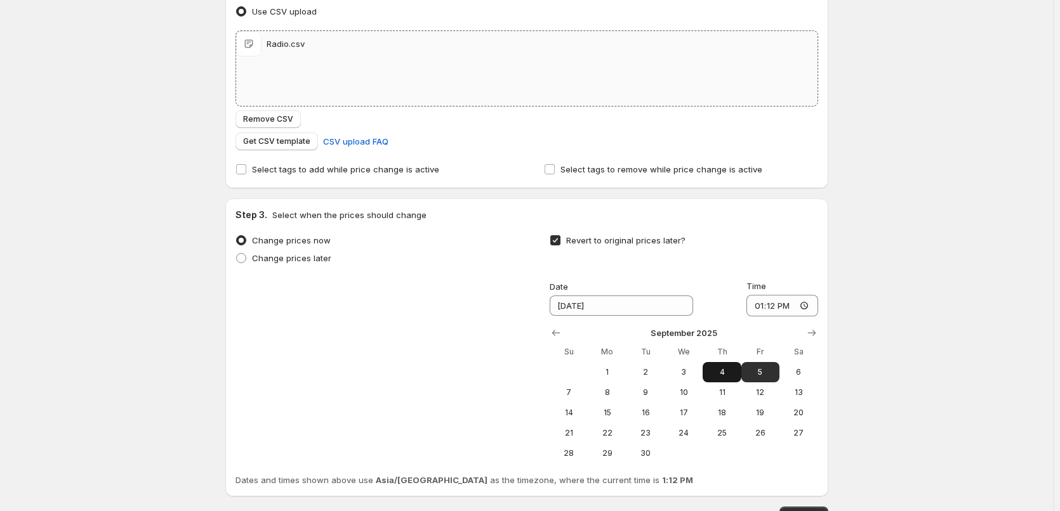
scroll to position [204, 0]
click at [658, 369] on span "2" at bounding box center [645, 372] width 28 height 10
type input "[DATE]"
click at [757, 303] on input "13:12" at bounding box center [782, 305] width 72 height 22
type input "11:00"
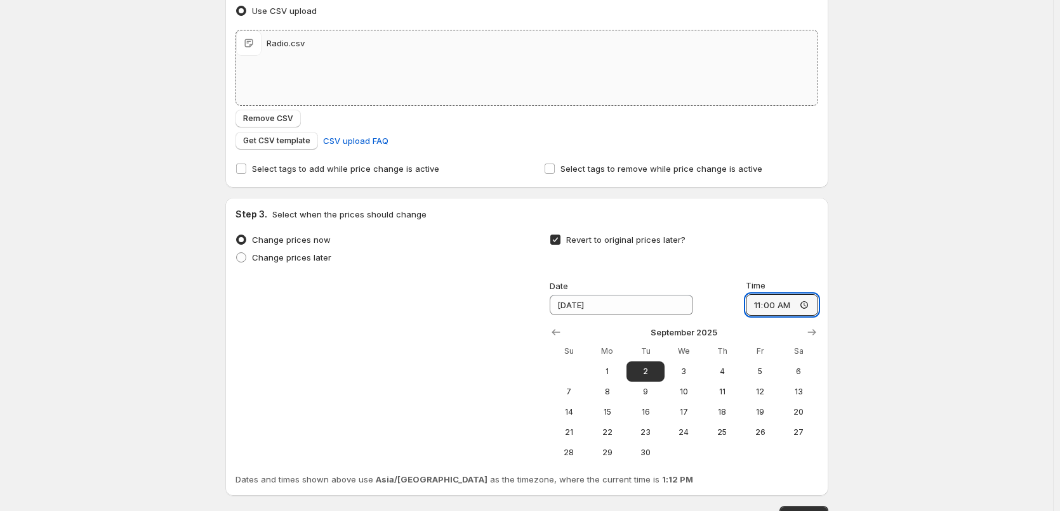
click at [930, 294] on div "Create new price [MEDICAL_DATA]. This page is ready Create new price [MEDICAL_D…" at bounding box center [526, 198] width 1053 height 805
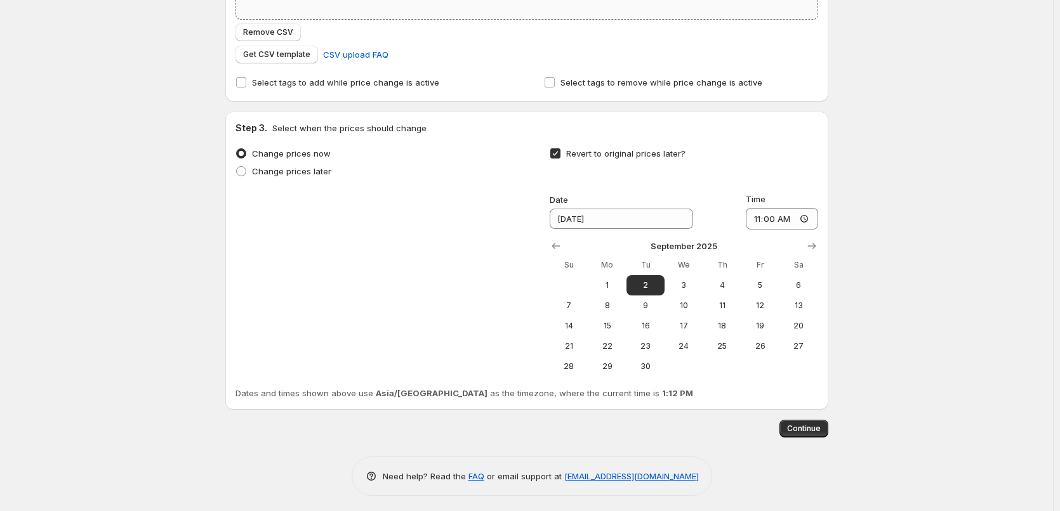
scroll to position [294, 0]
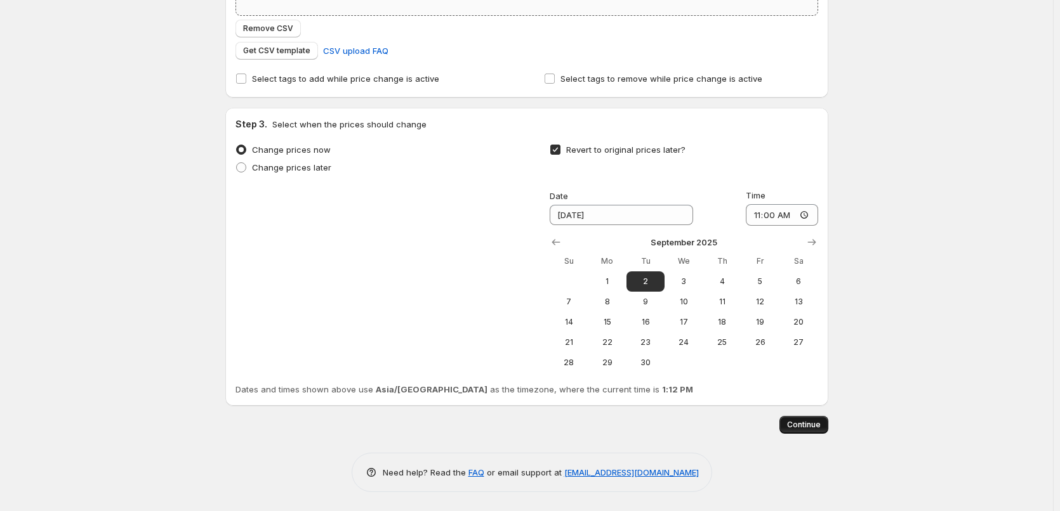
click at [813, 427] on span "Continue" at bounding box center [804, 425] width 34 height 10
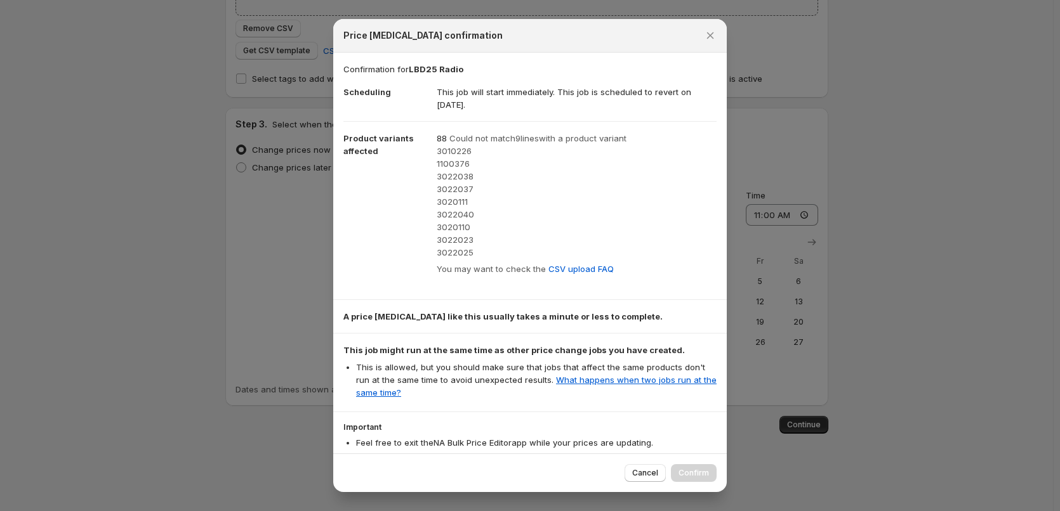
click at [864, 290] on div at bounding box center [530, 255] width 1060 height 511
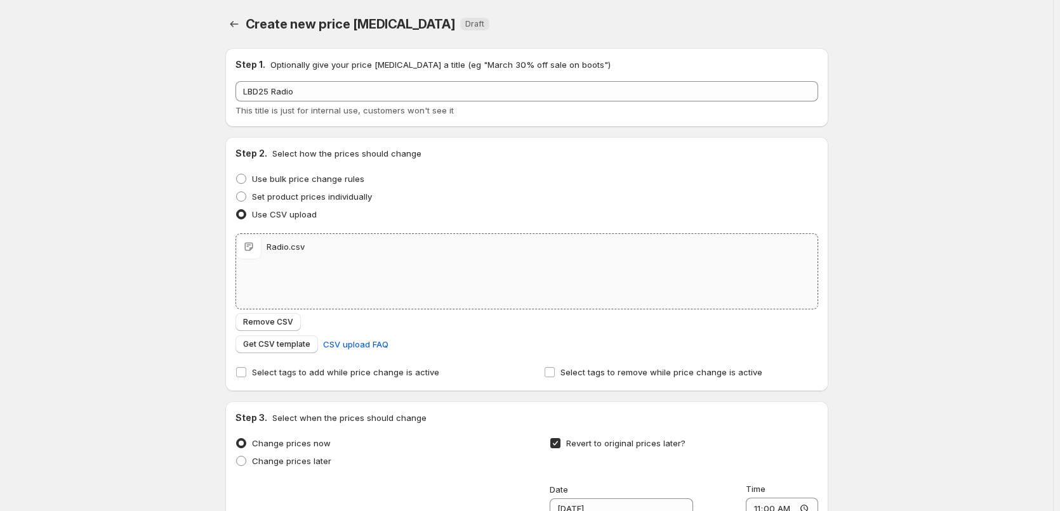
click at [421, 258] on div "Radio.csv Radio.csv" at bounding box center [526, 246] width 581 height 25
type input "C:\fakepath\Radio.csv"
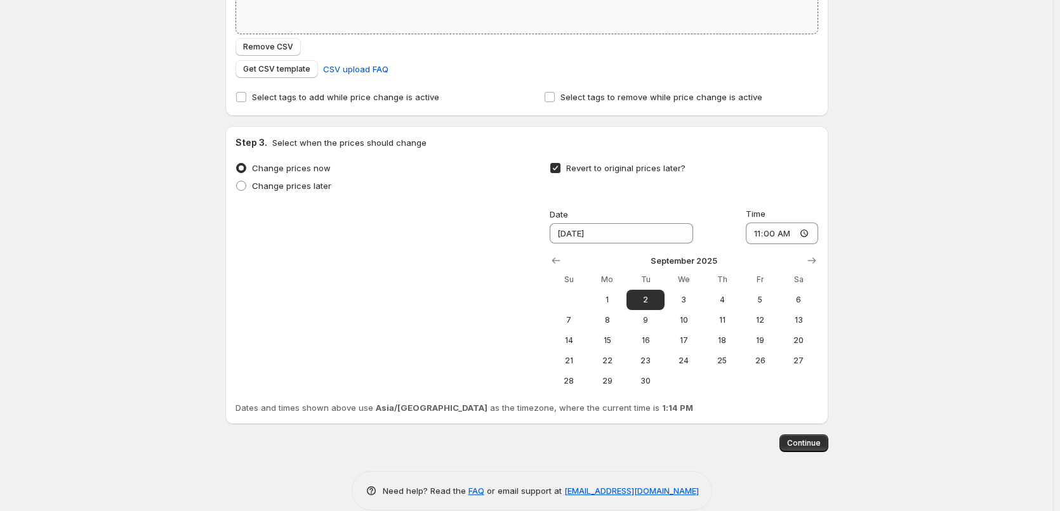
scroll to position [294, 0]
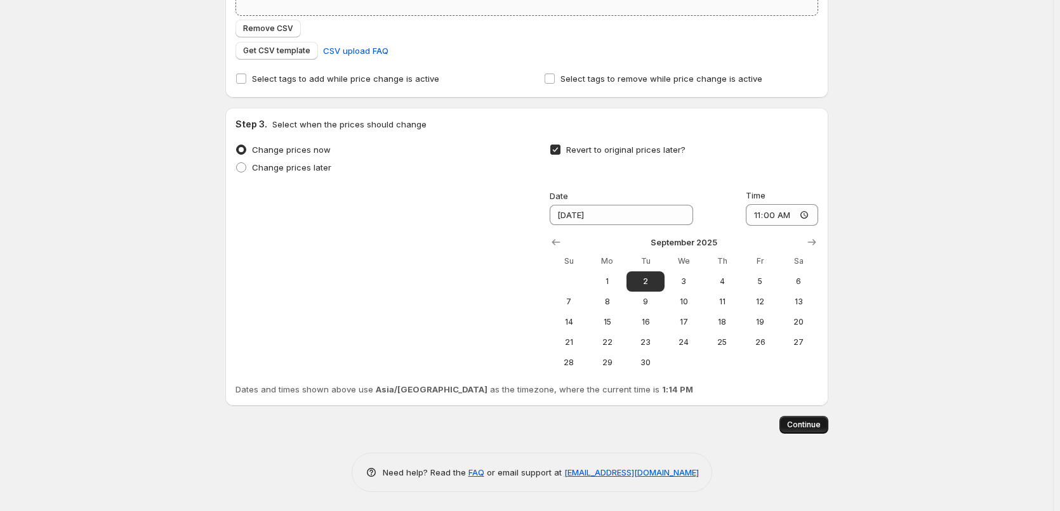
click at [805, 426] on span "Continue" at bounding box center [804, 425] width 34 height 10
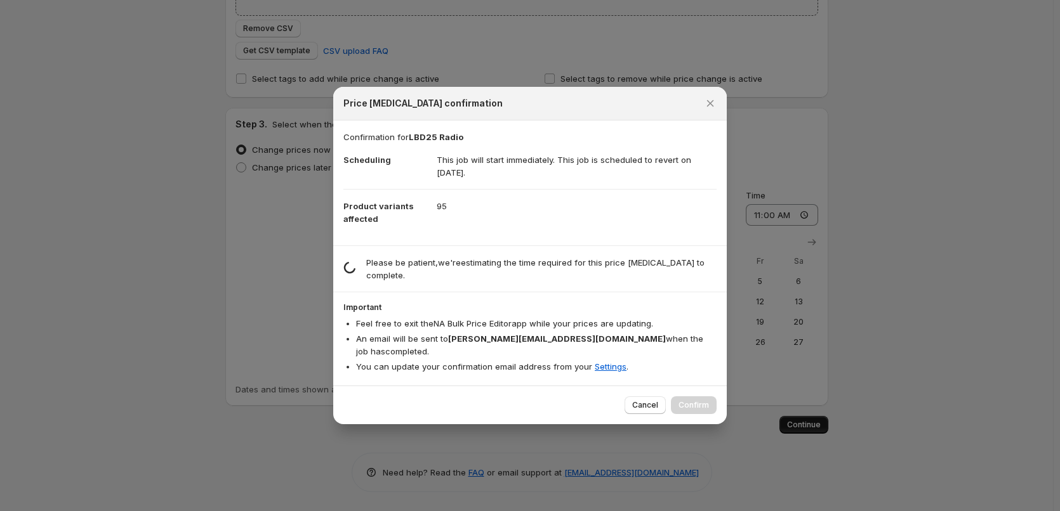
scroll to position [0, 0]
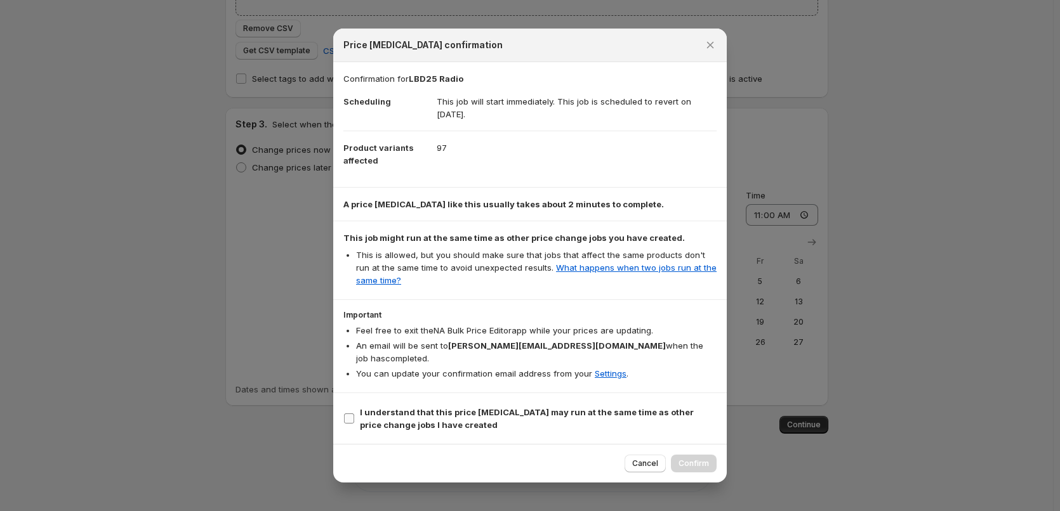
click at [437, 417] on span "I understand that this price [MEDICAL_DATA] may run at the same time as other p…" at bounding box center [538, 418] width 357 height 25
click at [354, 417] on input "I understand that this price [MEDICAL_DATA] may run at the same time as other p…" at bounding box center [349, 419] width 10 height 10
checkbox input "true"
click at [687, 459] on span "Confirm" at bounding box center [693, 464] width 30 height 10
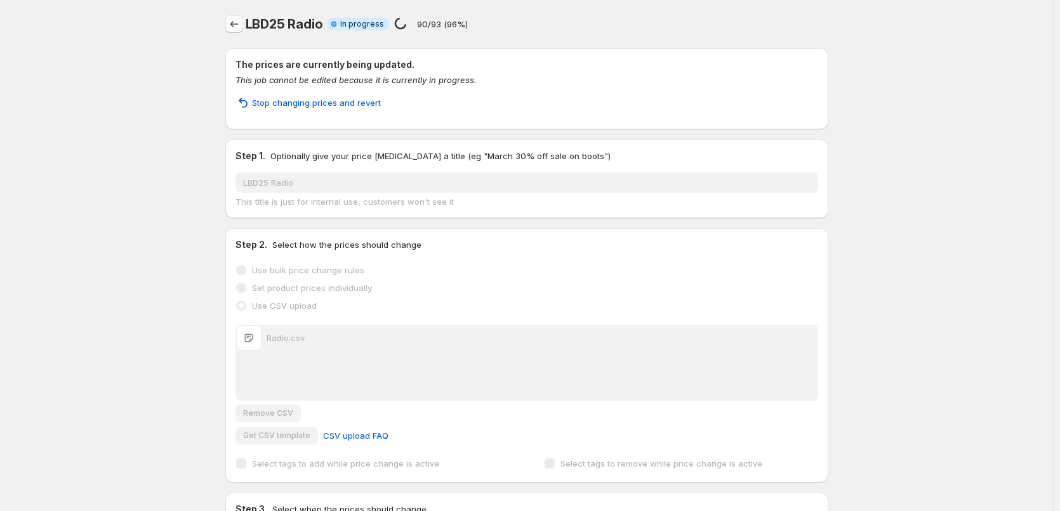
click at [234, 25] on icon "Price change jobs" at bounding box center [234, 24] width 8 height 6
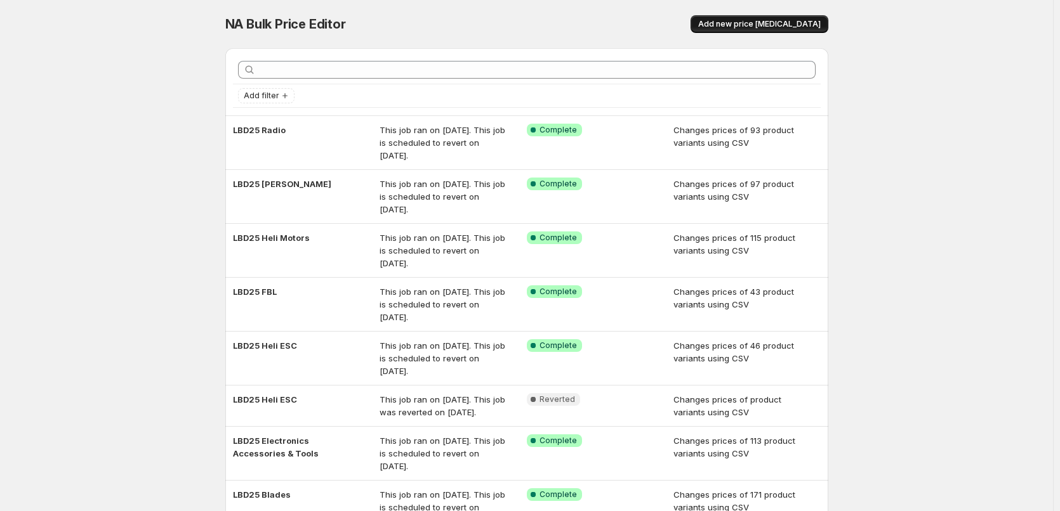
click at [791, 27] on span "Add new price [MEDICAL_DATA]" at bounding box center [759, 24] width 122 height 10
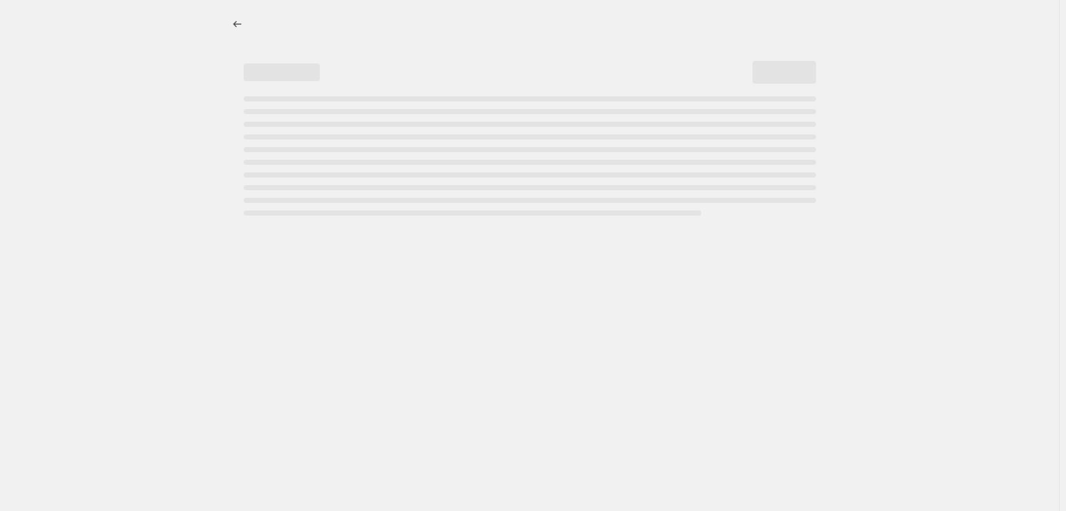
select select "percentage"
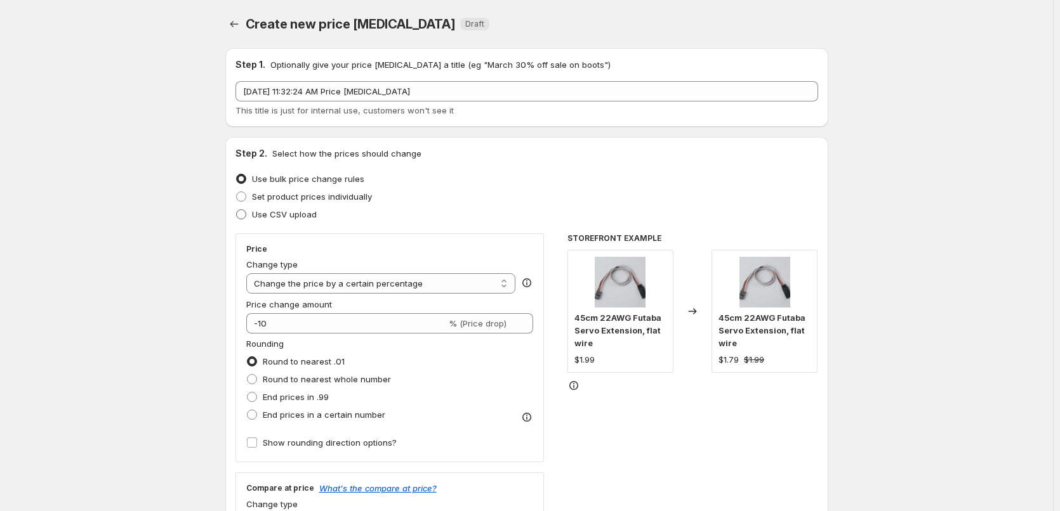
click at [286, 216] on span "Use CSV upload" at bounding box center [284, 214] width 65 height 10
click at [237, 210] on input "Use CSV upload" at bounding box center [236, 209] width 1 height 1
radio input "true"
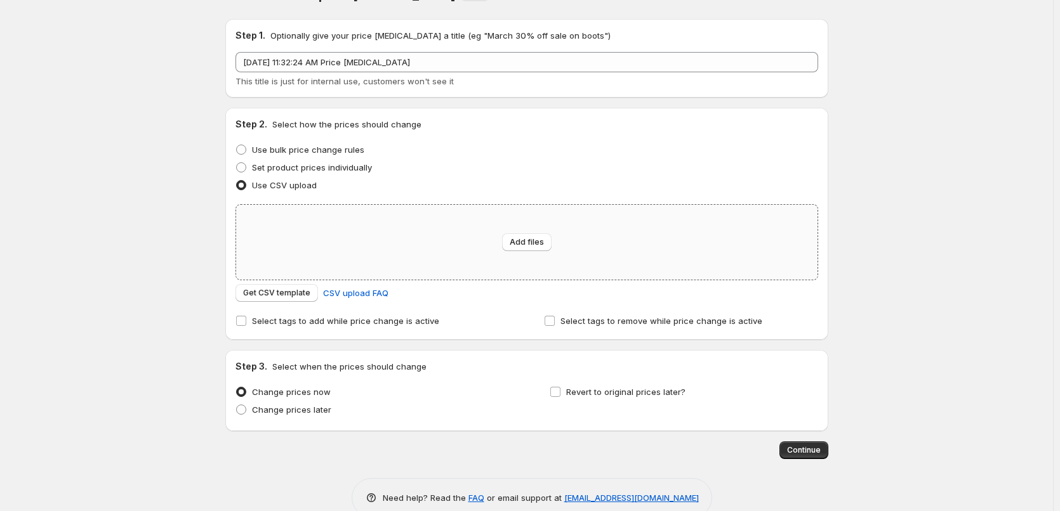
scroll to position [55, 0]
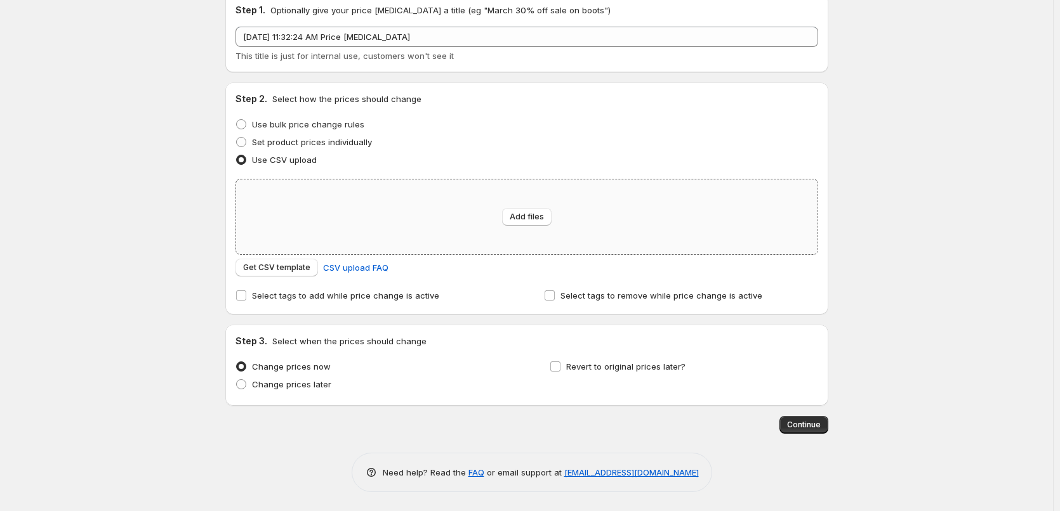
click at [446, 271] on div "Get CSV template CSV upload FAQ" at bounding box center [526, 268] width 582 height 18
click at [445, 232] on div "Add files" at bounding box center [526, 217] width 581 height 75
type input "C:\fakepath\Helicopter Parts.csv"
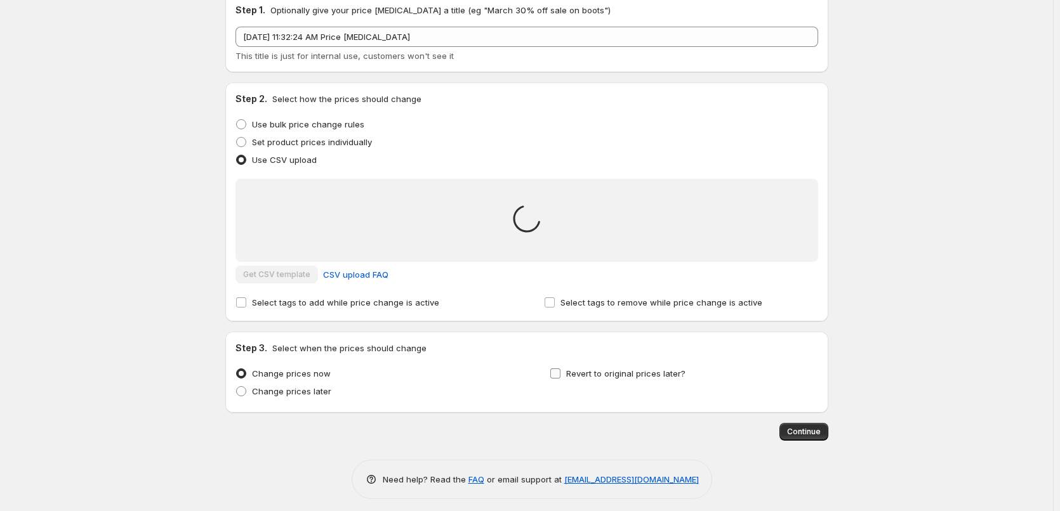
click at [599, 375] on span "Revert to original prices later?" at bounding box center [625, 374] width 119 height 10
click at [560, 375] on input "Revert to original prices later?" at bounding box center [555, 374] width 10 height 10
checkbox input "true"
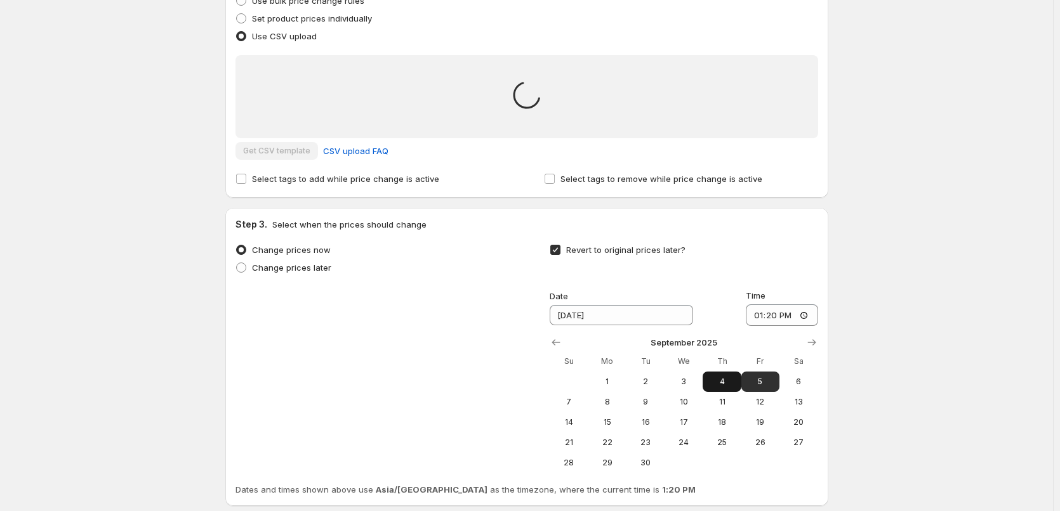
scroll to position [181, 0]
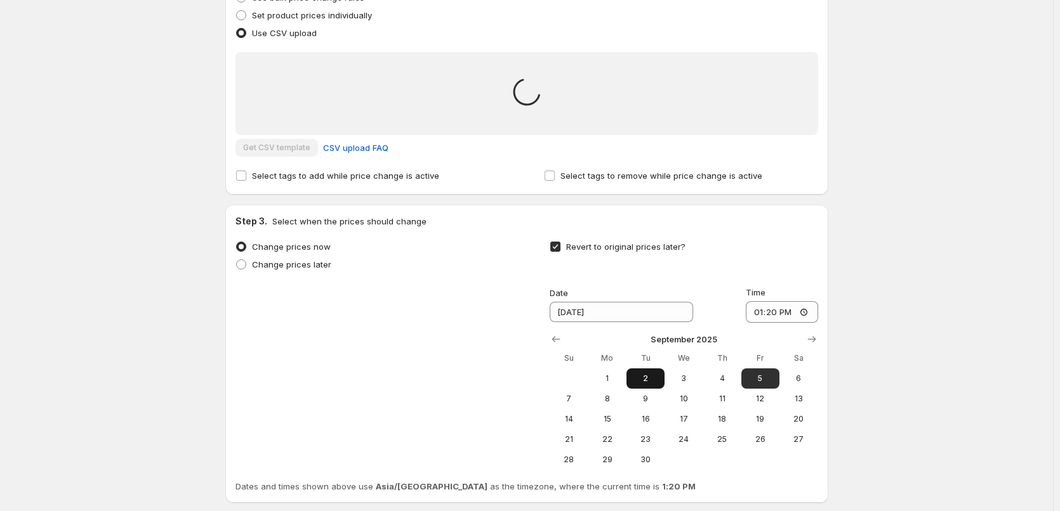
click at [649, 375] on span "2" at bounding box center [645, 379] width 28 height 10
type input "[DATE]"
click at [752, 317] on input "13:20" at bounding box center [782, 312] width 72 height 22
type input "11:00"
click at [910, 327] on div "Create new price [MEDICAL_DATA]. This page is ready Create new price [MEDICAL_D…" at bounding box center [526, 214] width 1053 height 790
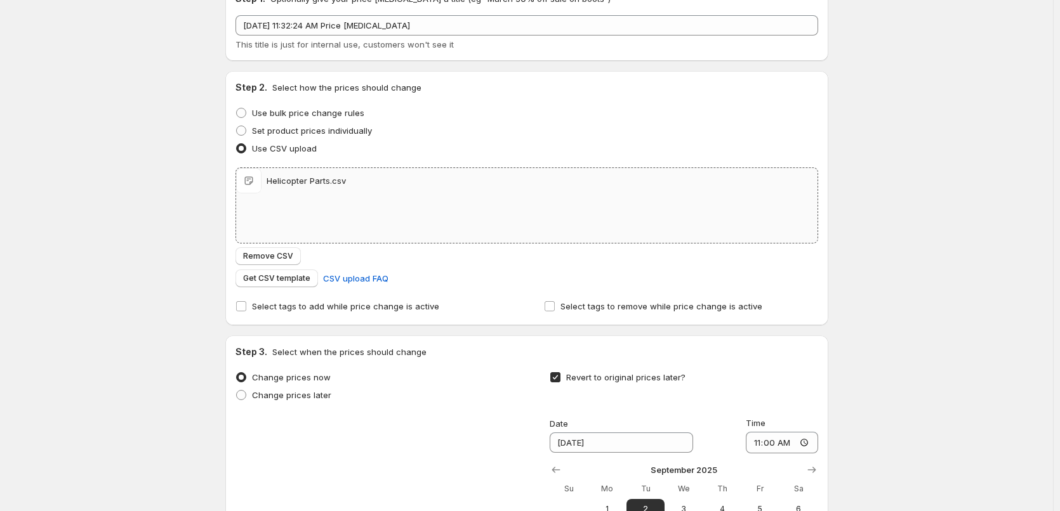
scroll to position [0, 0]
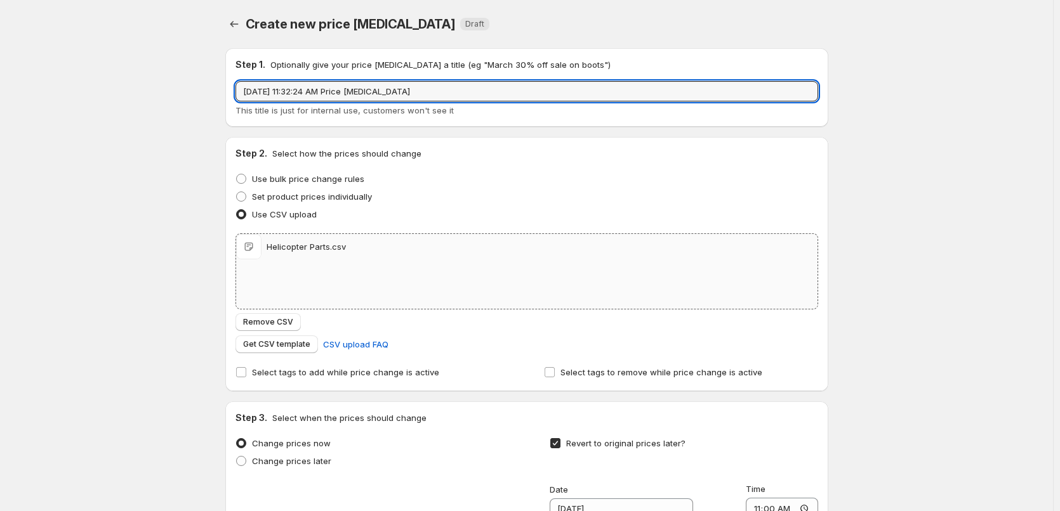
drag, startPoint x: 445, startPoint y: 88, endPoint x: 42, endPoint y: 104, distance: 403.2
click at [48, 105] on div "Create new price [MEDICAL_DATA]. This page is ready Create new price [MEDICAL_D…" at bounding box center [526, 402] width 1053 height 805
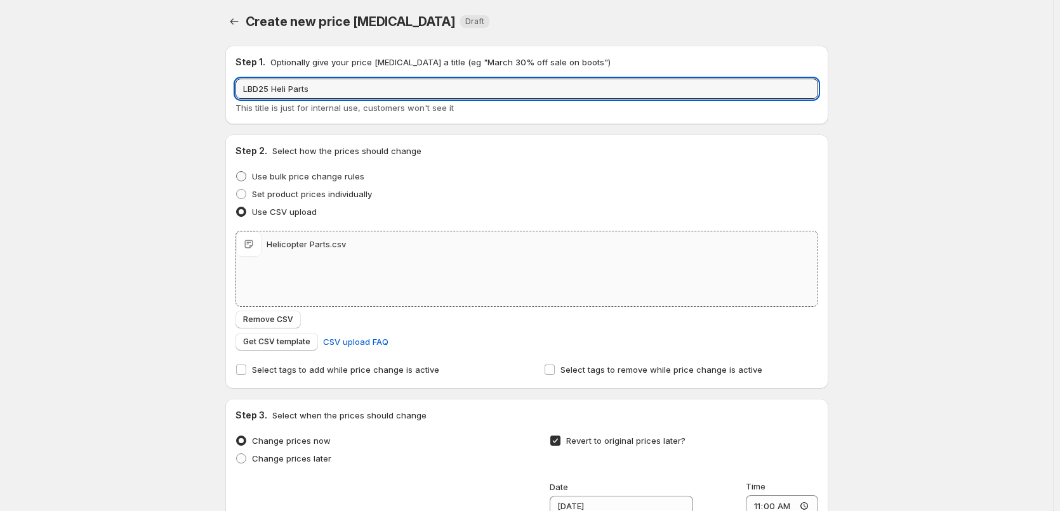
scroll to position [294, 0]
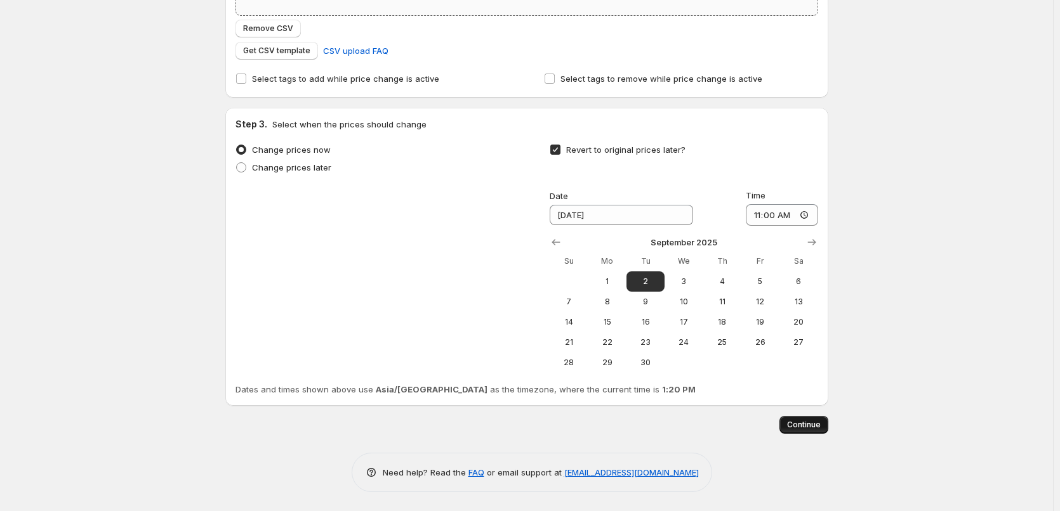
type input "LBD25 Heli Parts"
click at [806, 421] on span "Continue" at bounding box center [804, 425] width 34 height 10
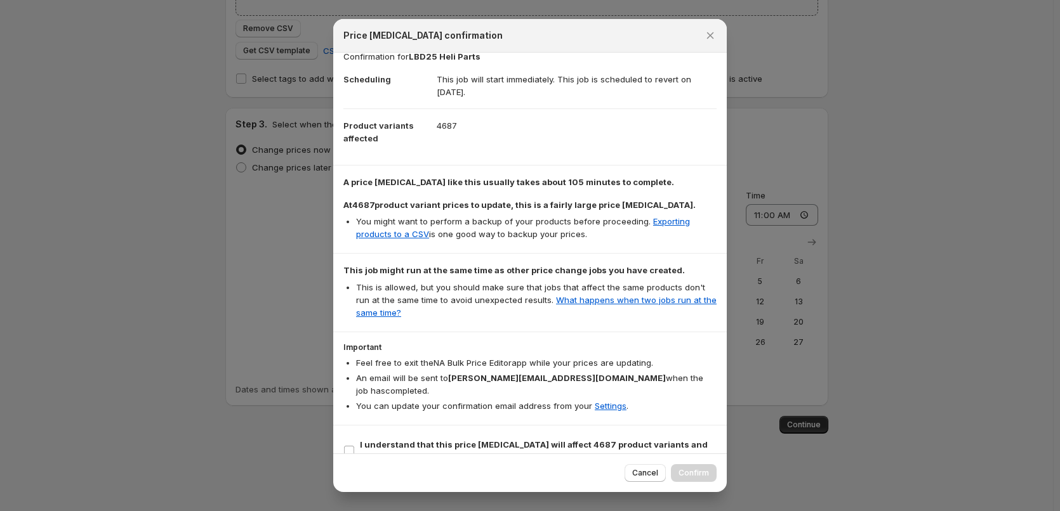
scroll to position [23, 0]
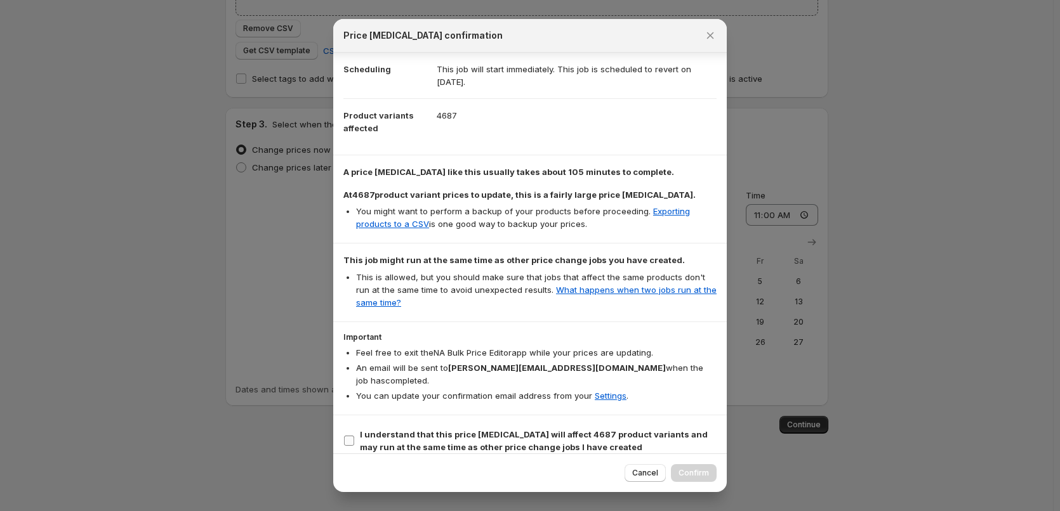
click at [497, 430] on b "I understand that this price [MEDICAL_DATA] will affect 4687 product variants a…" at bounding box center [534, 441] width 348 height 23
click at [354, 436] on input "I understand that this price [MEDICAL_DATA] will affect 4687 product variants a…" at bounding box center [349, 441] width 10 height 10
checkbox input "true"
click at [699, 473] on span "Confirm" at bounding box center [693, 473] width 30 height 10
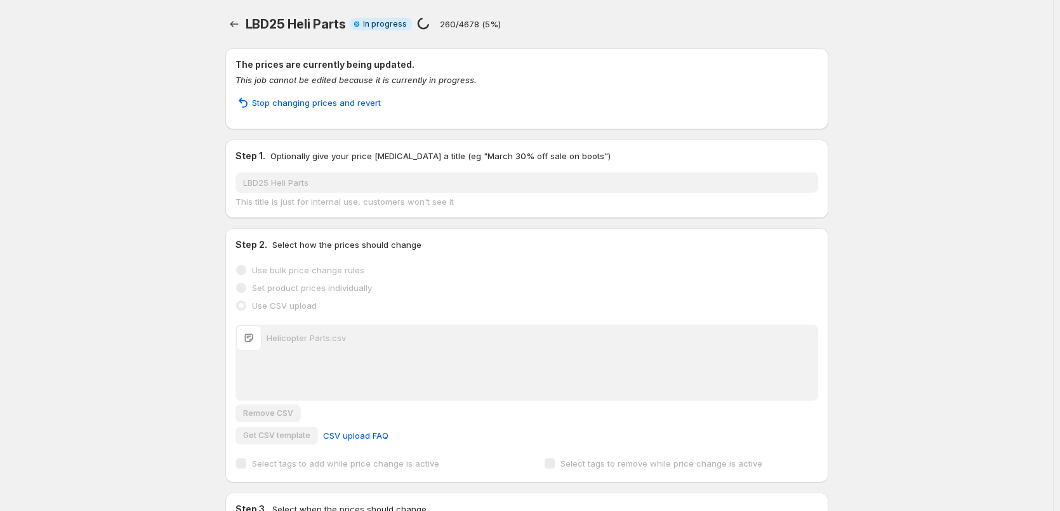
scroll to position [327, 0]
